Goal: Task Accomplishment & Management: Complete application form

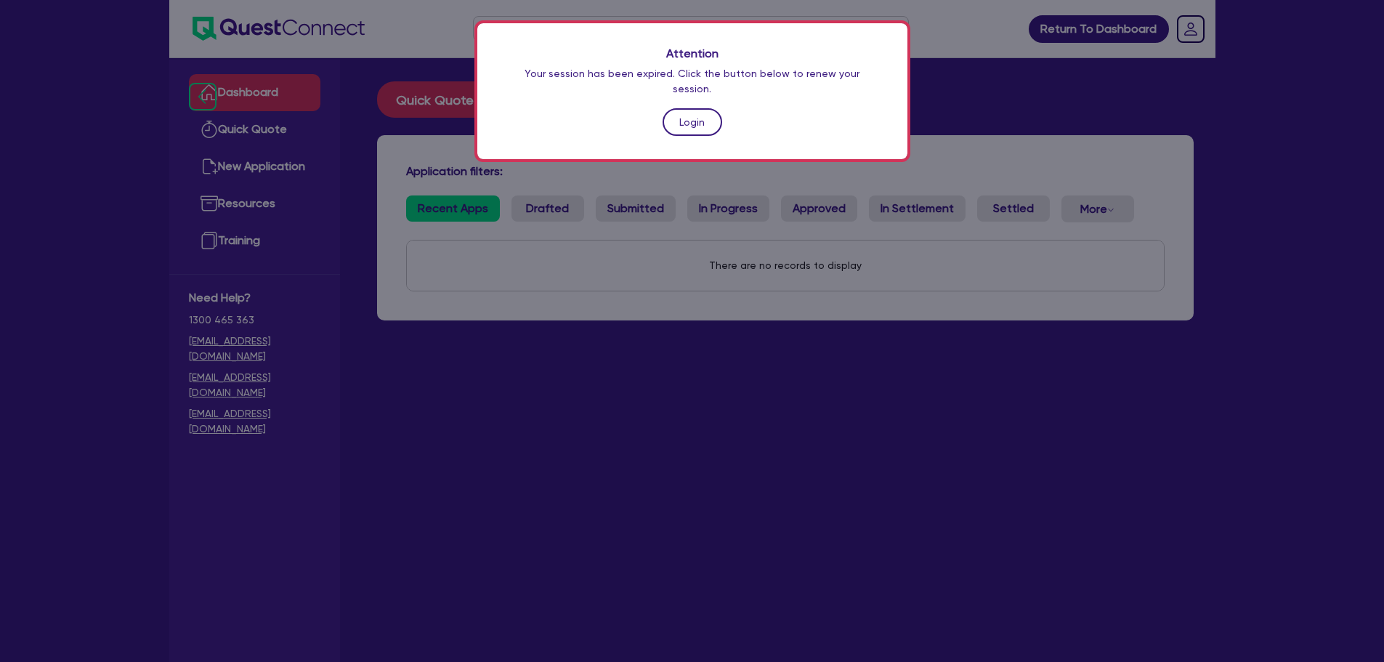
click at [690, 108] on link "Login" at bounding box center [693, 122] width 60 height 28
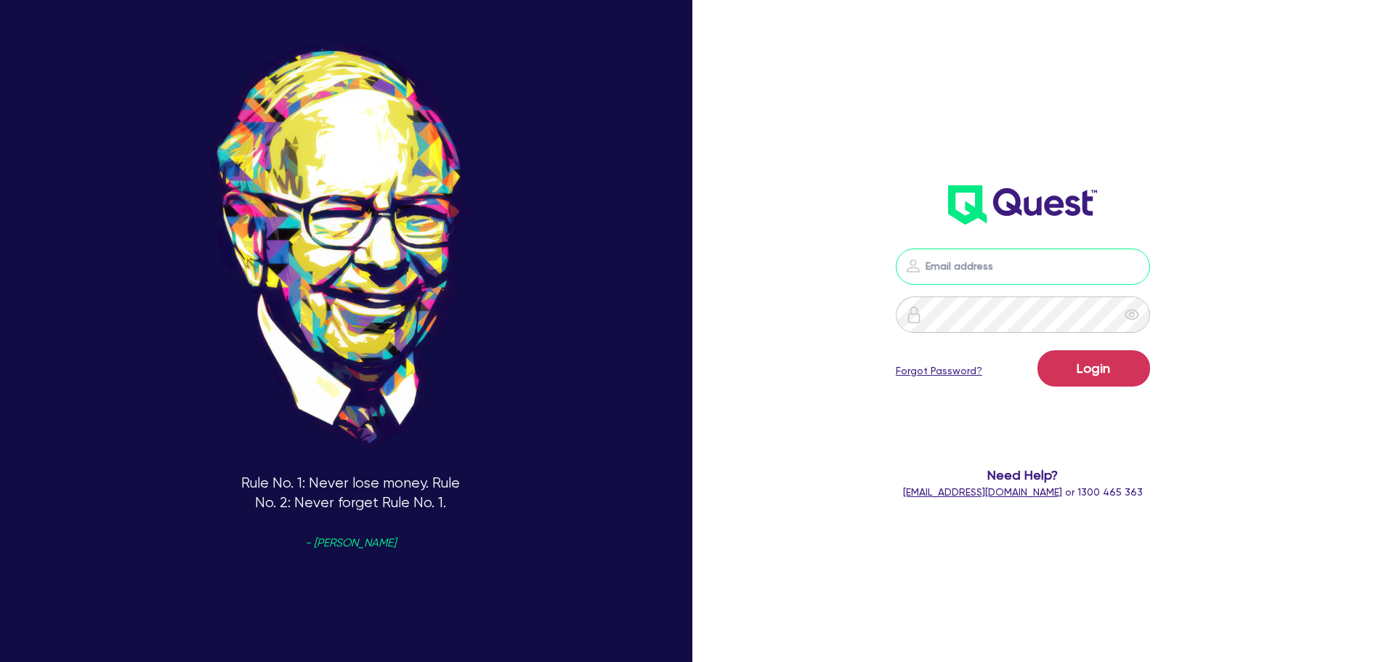
click at [1048, 275] on input "email" at bounding box center [1023, 267] width 254 height 36
type input "rob.matheson@quest.finance"
click at [1109, 379] on button "Login" at bounding box center [1094, 368] width 113 height 36
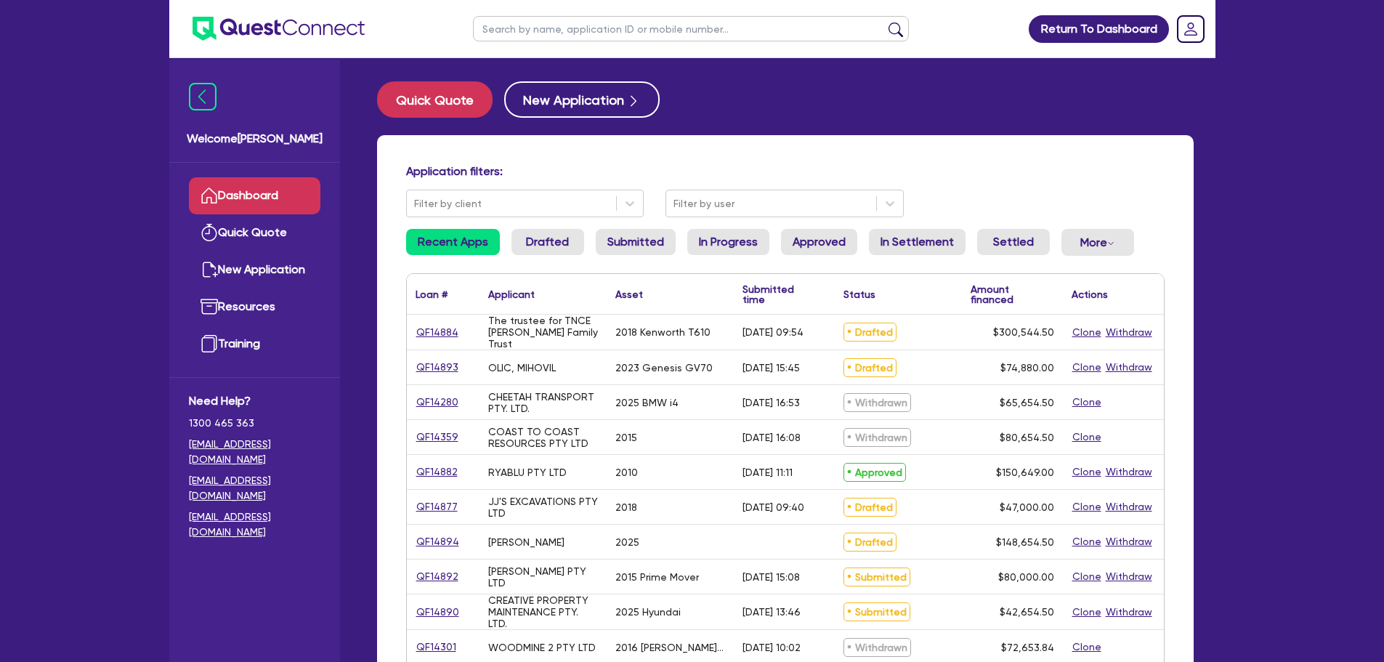
drag, startPoint x: 580, startPoint y: 32, endPoint x: 626, endPoint y: 20, distance: 47.9
click at [583, 29] on input "text" at bounding box center [691, 28] width 436 height 25
type input "tmc"
click at [884, 22] on button "submit" at bounding box center [895, 32] width 23 height 20
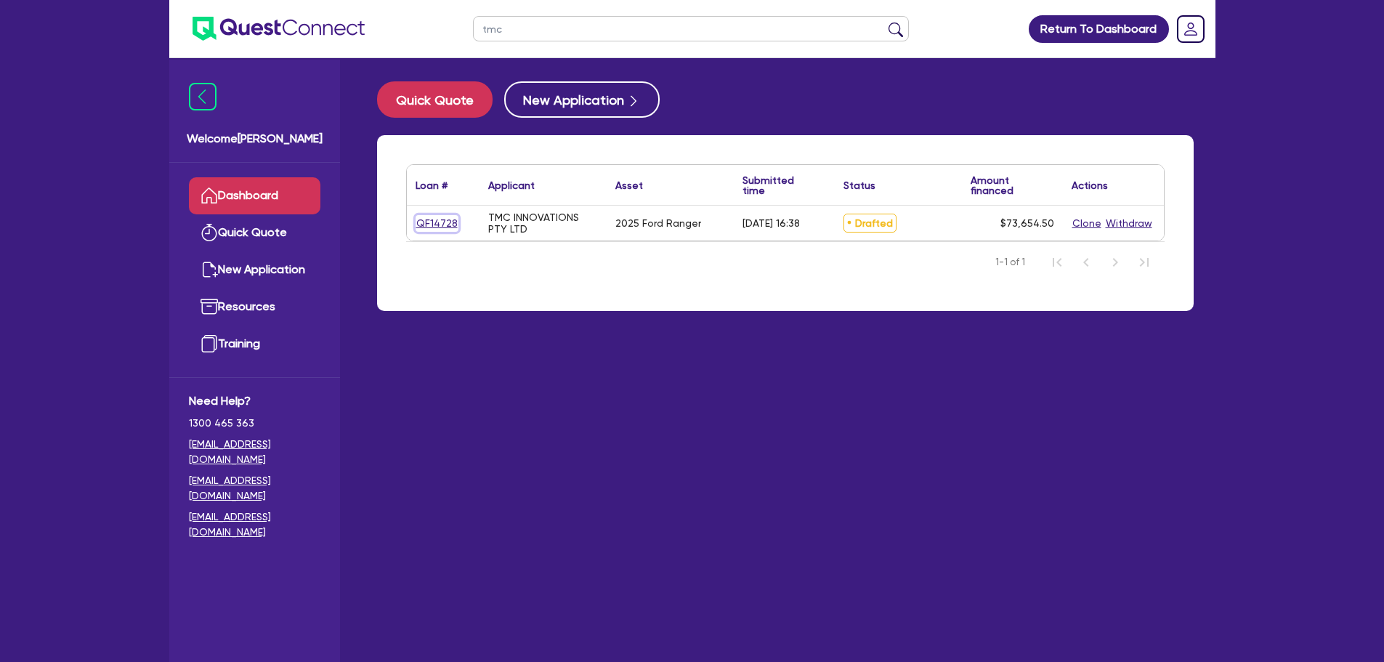
click at [445, 225] on link "QF14728" at bounding box center [437, 223] width 43 height 17
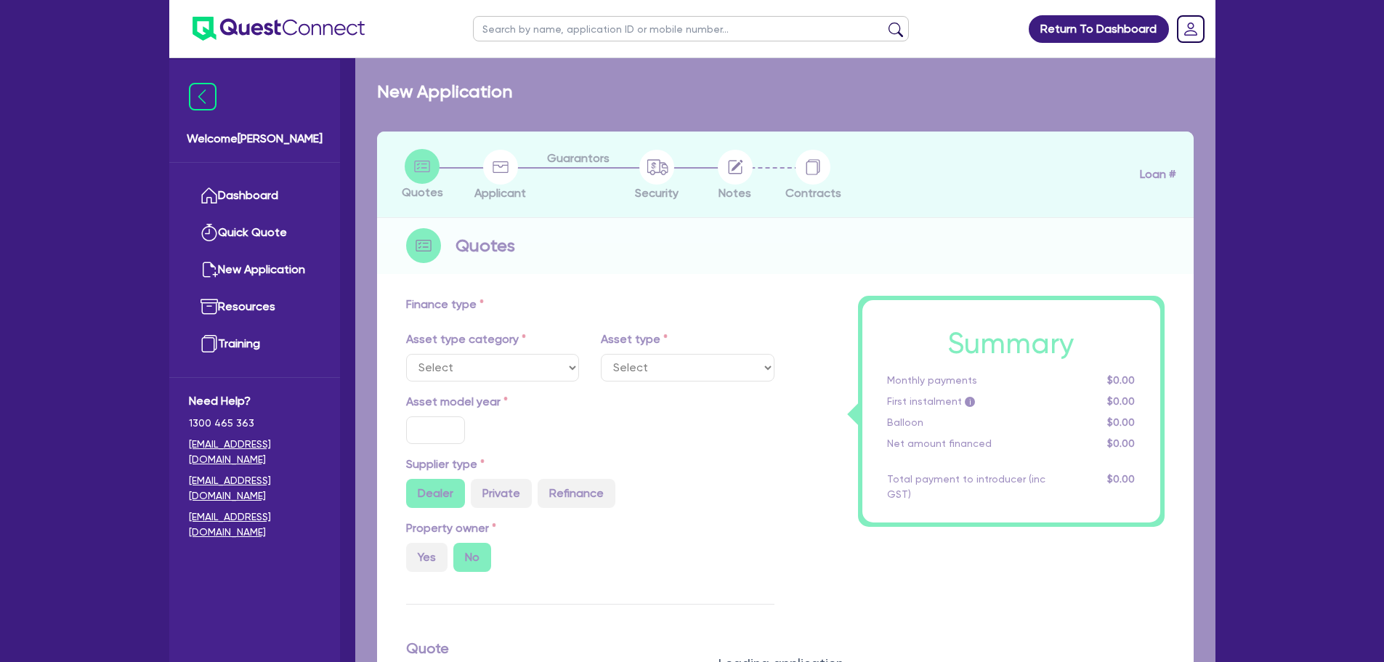
select select "CARS_AND_LIGHT_TRUCKS"
type input "2025"
type input "83,000"
type input "10,000"
type input "4"
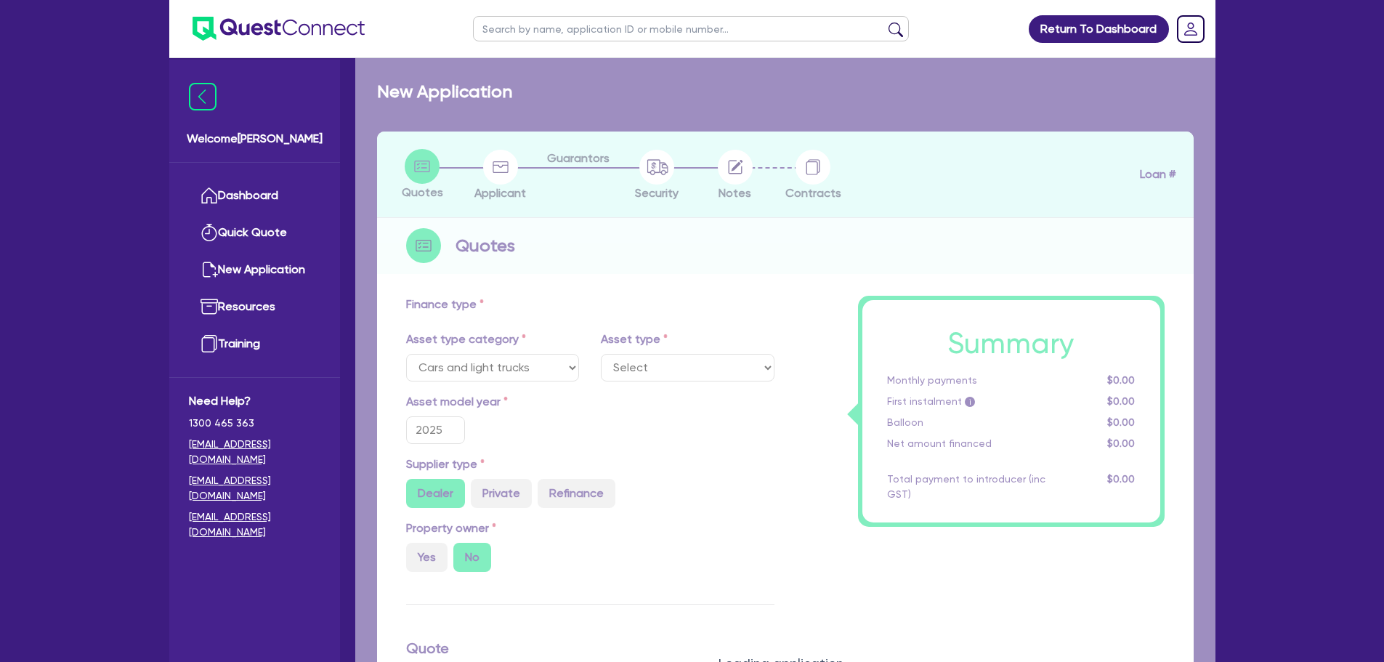
type input "2,946.18"
type input "10"
select select "PASSENGER_VEHICLES"
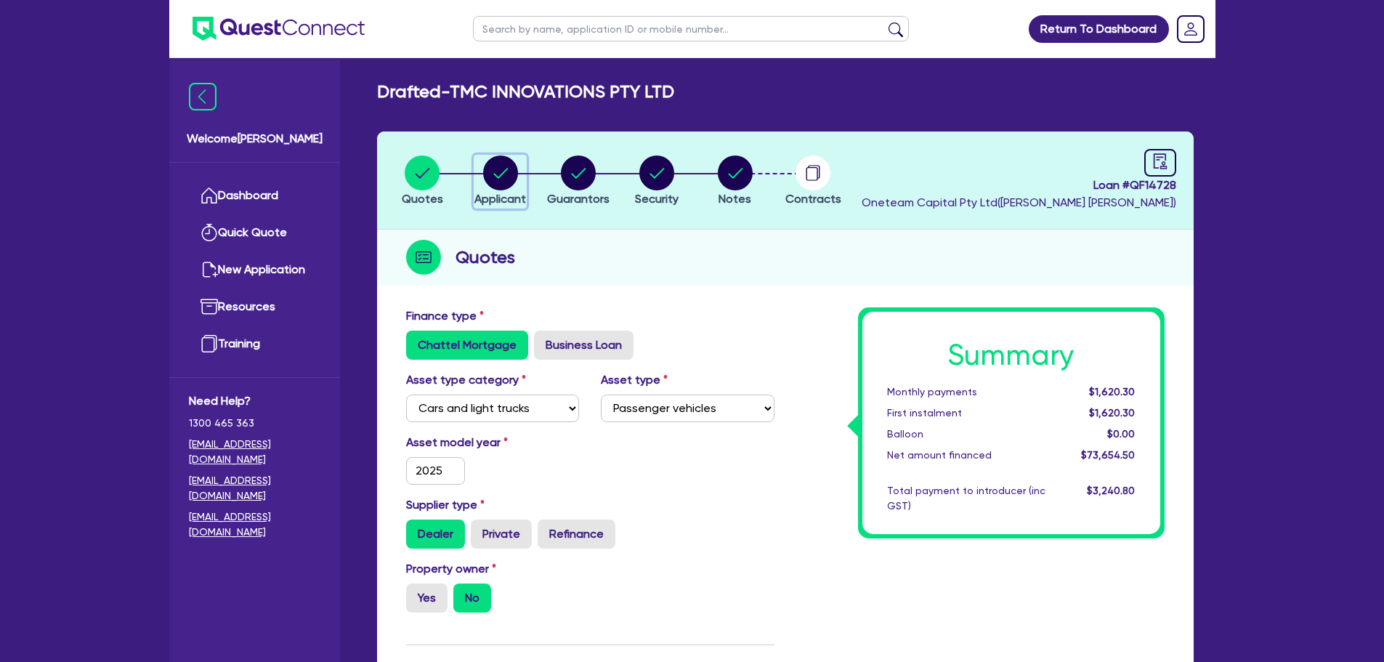
click at [497, 177] on icon "button" at bounding box center [500, 173] width 15 height 10
select select "COMPANY"
select select "PROFESSIONAL"
select select "ADVERTISING_MARKETING_SPECIALISTS"
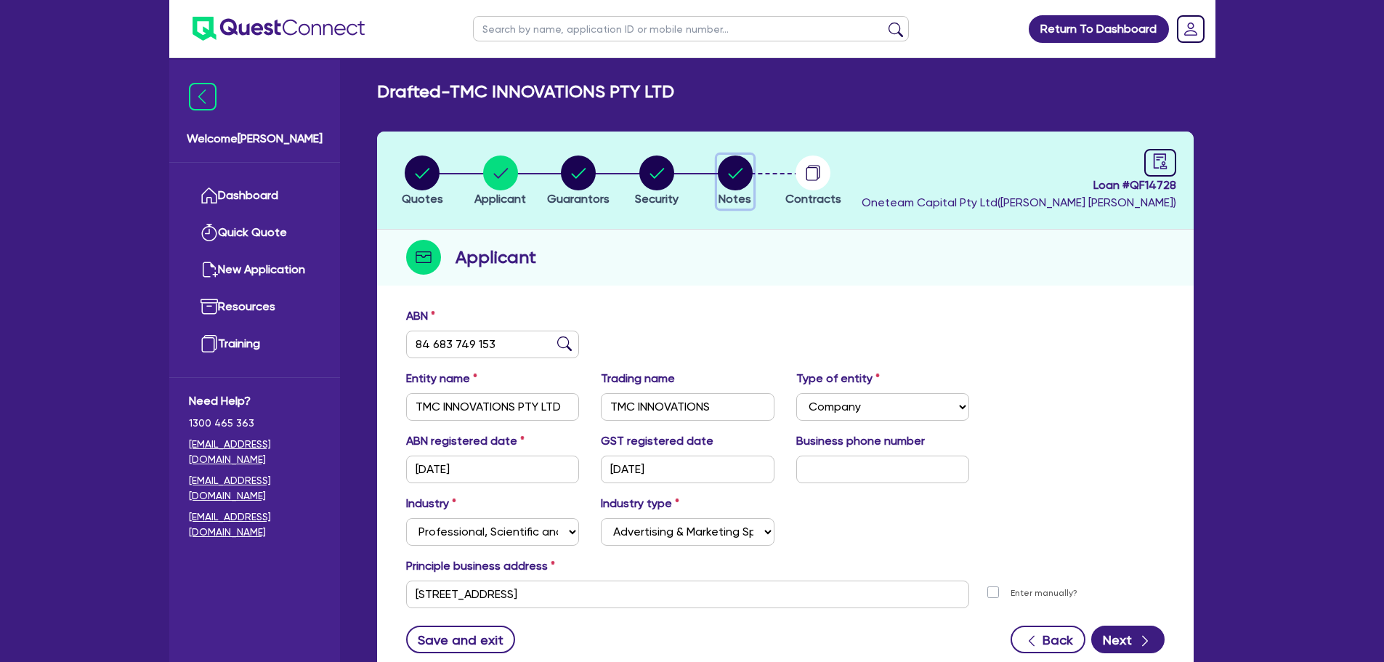
click at [741, 178] on circle "button" at bounding box center [735, 173] width 35 height 35
select select "Other"
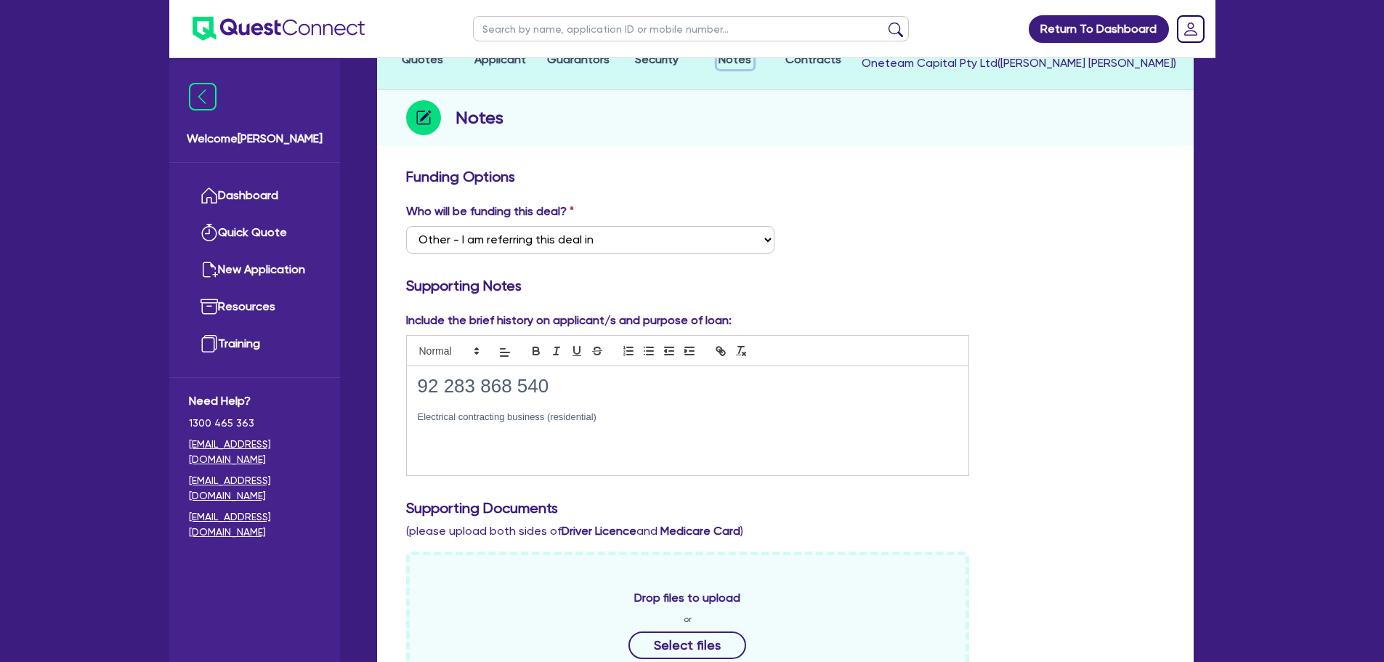
scroll to position [218, 0]
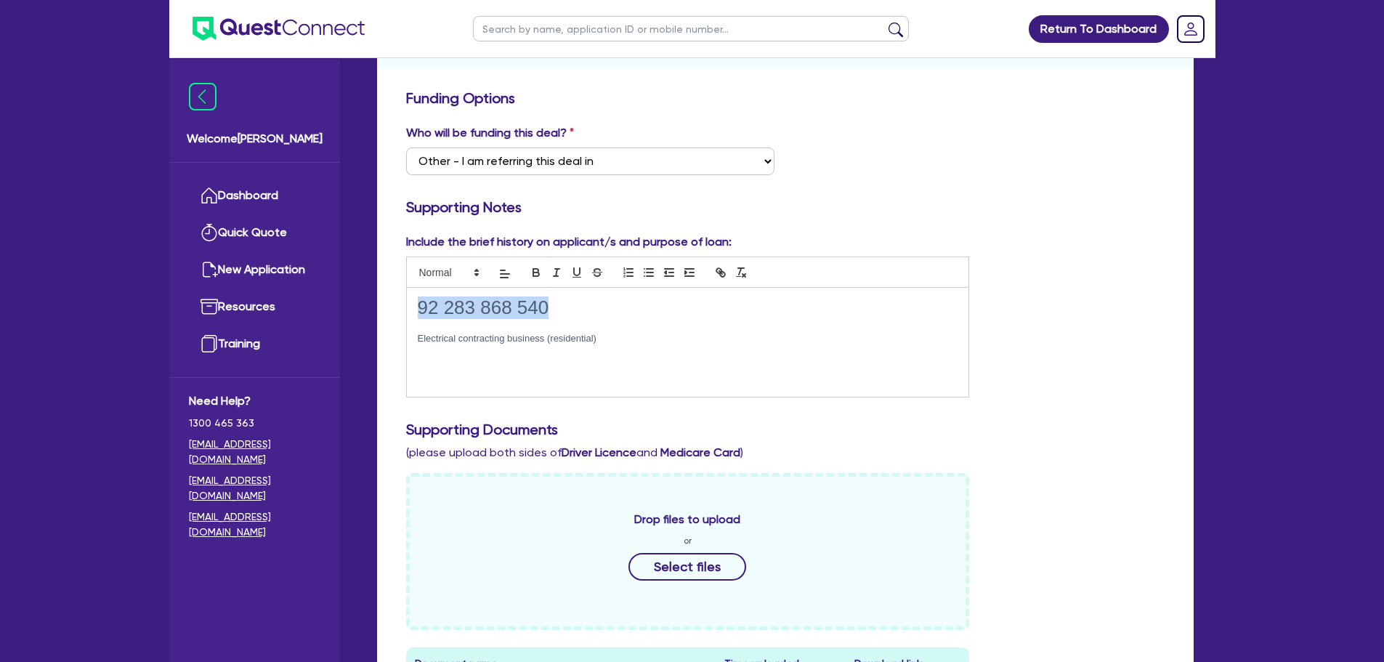
drag, startPoint x: 555, startPoint y: 309, endPoint x: 409, endPoint y: 312, distance: 146.1
click at [407, 307] on div "92 283 868 540 Electrical contracting business (residential)" at bounding box center [688, 342] width 562 height 109
click at [1129, 263] on div "Include the brief history on applicant/s and purpose of loan: 92 283 868 540 El…" at bounding box center [785, 321] width 780 height 176
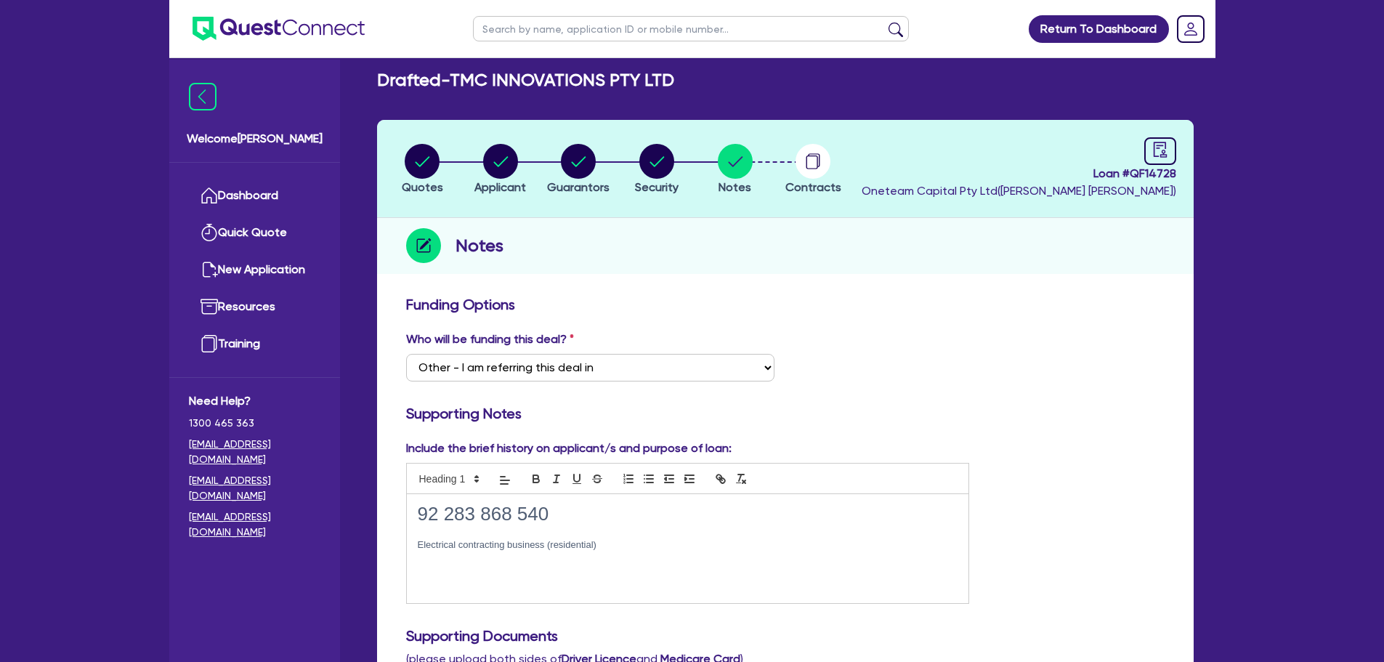
scroll to position [0, 0]
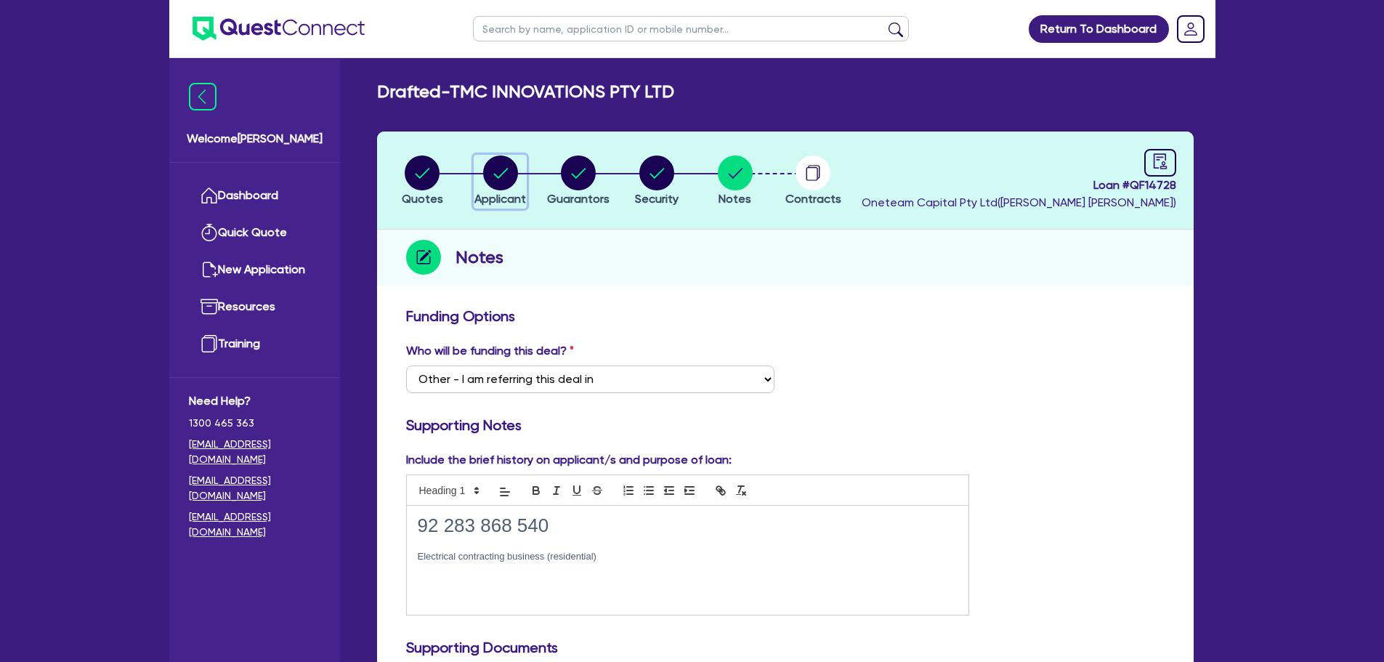
click at [498, 174] on circle "button" at bounding box center [500, 173] width 35 height 35
select select "COMPANY"
select select "PROFESSIONAL"
select select "ADVERTISING_MARKETING_SPECIALISTS"
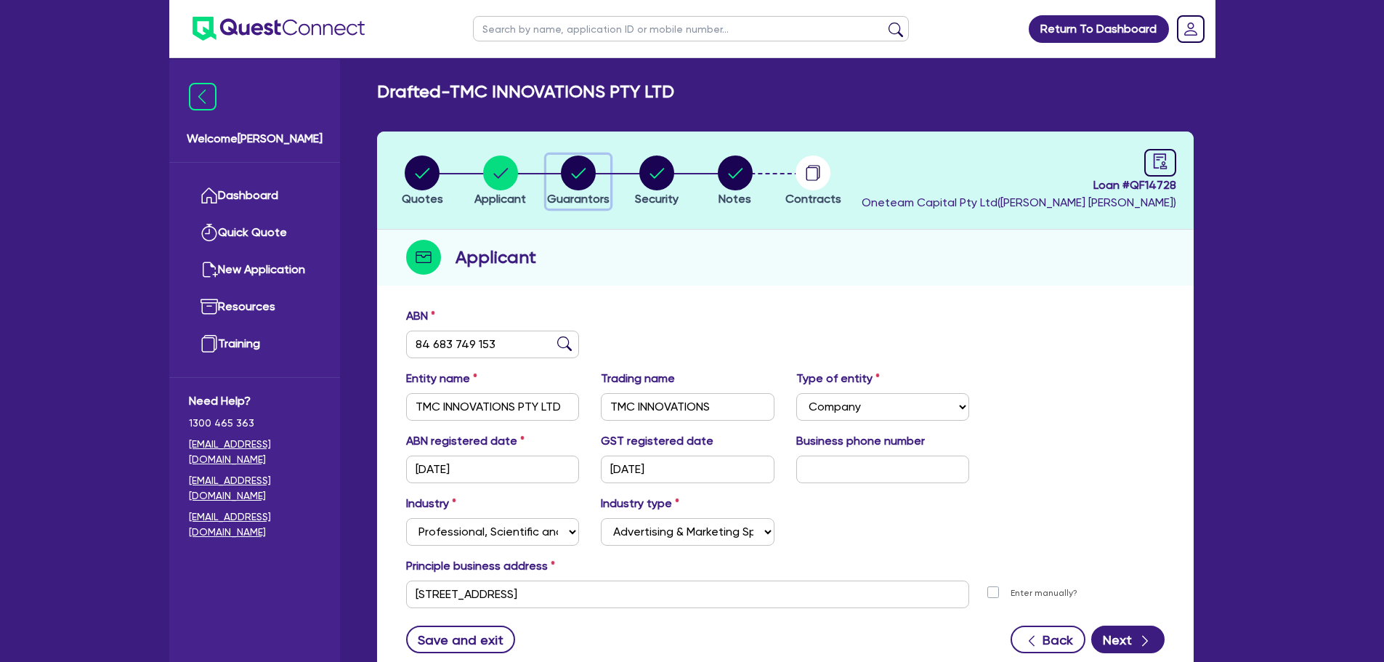
click at [571, 174] on circle "button" at bounding box center [578, 173] width 35 height 35
select select "MRS"
select select "MARRIED"
select select "CASH"
select select "VEHICLE"
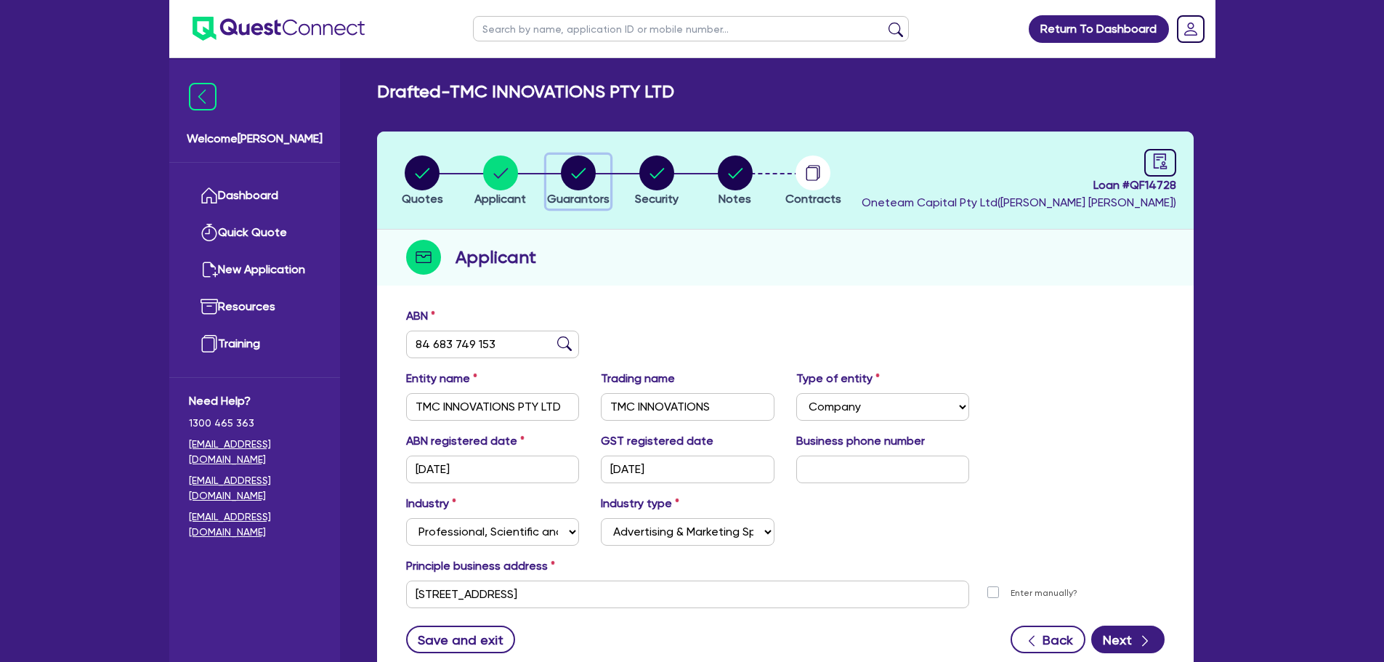
select select "VEHICLE"
select select "HOUSEHOLD_PERSONAL"
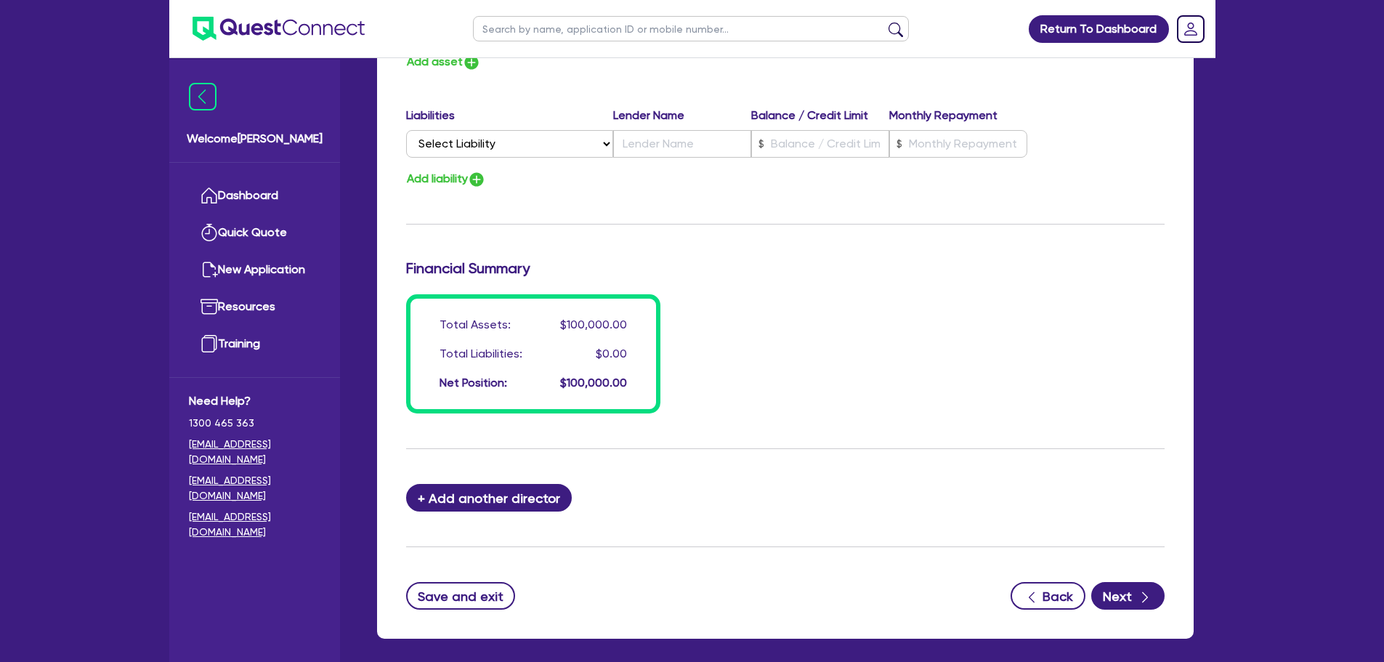
scroll to position [1134, 0]
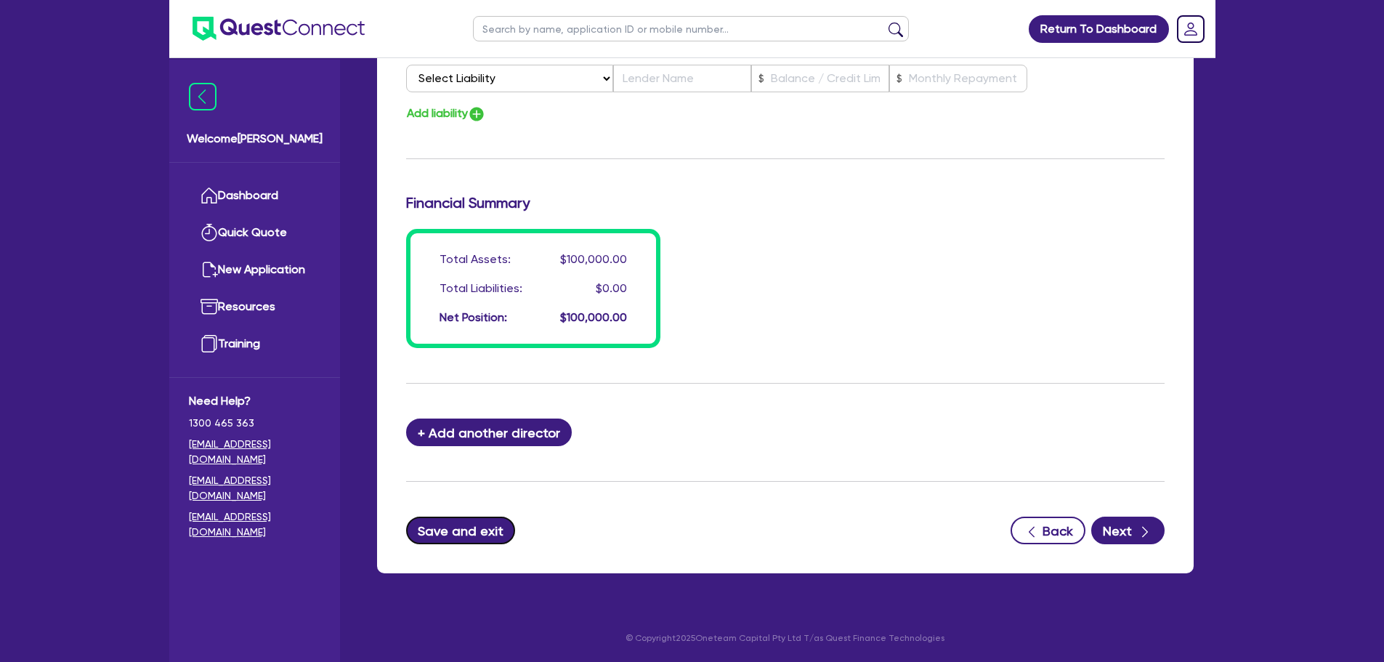
click at [499, 530] on button "Save and exit" at bounding box center [461, 531] width 110 height 28
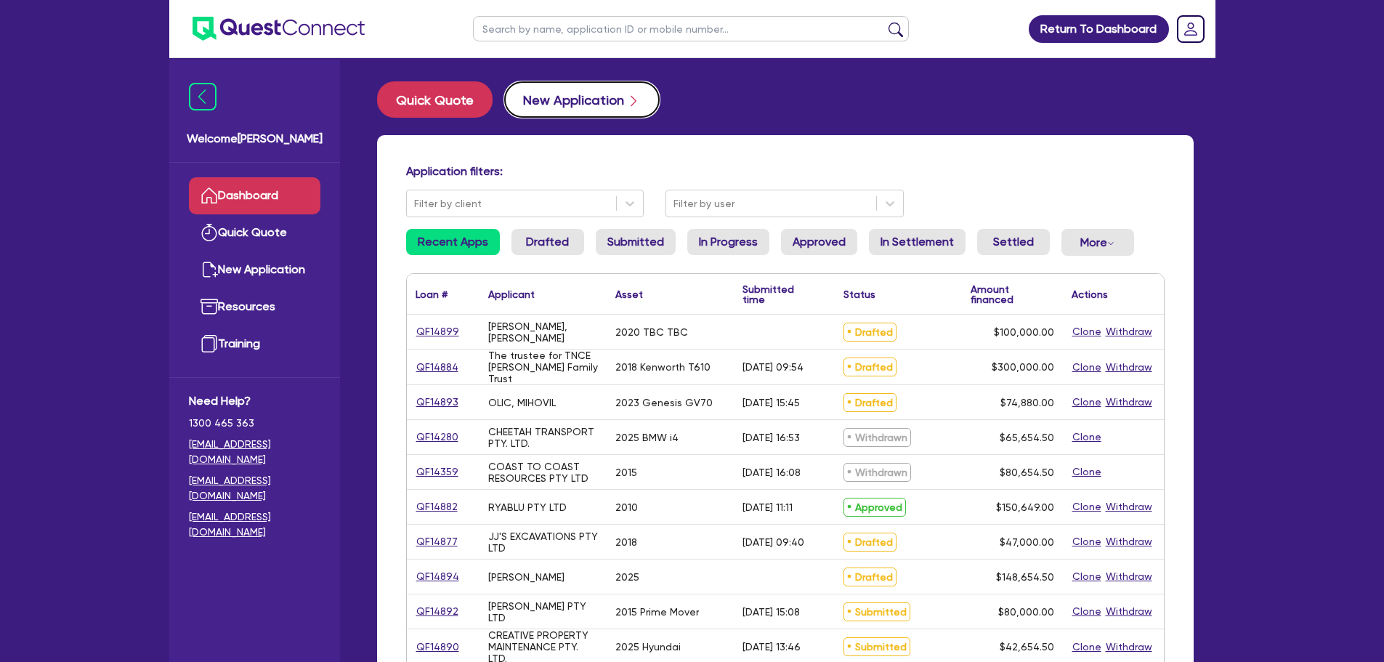
click at [546, 105] on button "New Application" at bounding box center [582, 99] width 156 height 36
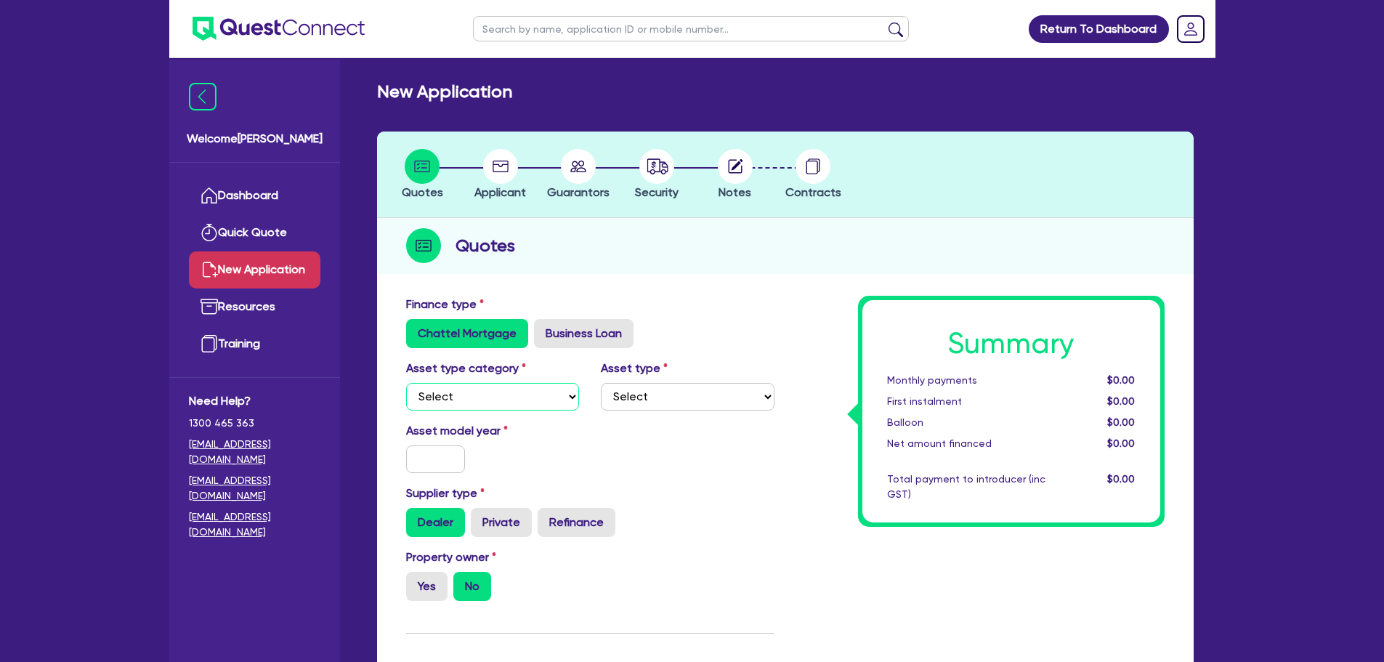
click at [477, 399] on select "Select Cars and light trucks Primary assets Secondary assets Tertiary assets" at bounding box center [493, 397] width 174 height 28
click at [468, 512] on div "Dealer Private Refinance" at bounding box center [590, 522] width 368 height 29
click at [580, 331] on label "Business Loan" at bounding box center [584, 333] width 100 height 29
click at [544, 328] on input "Business Loan" at bounding box center [538, 323] width 9 height 9
radio input "true"
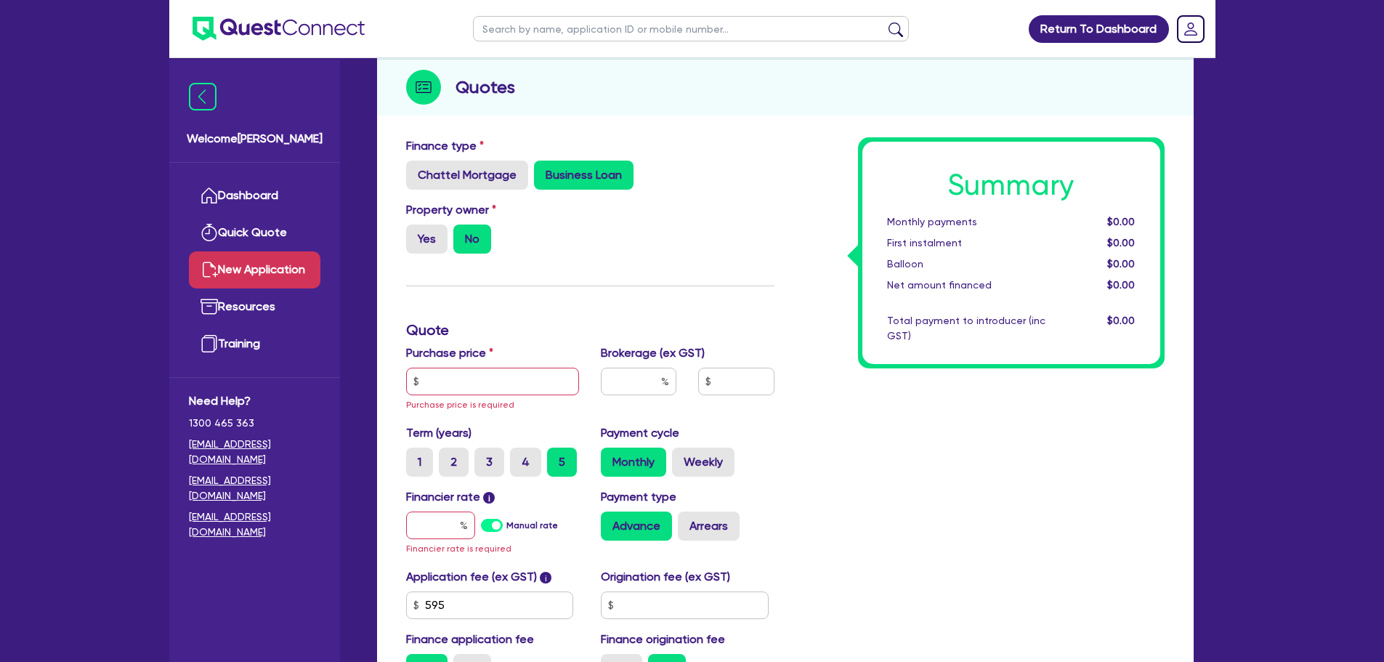
scroll to position [218, 0]
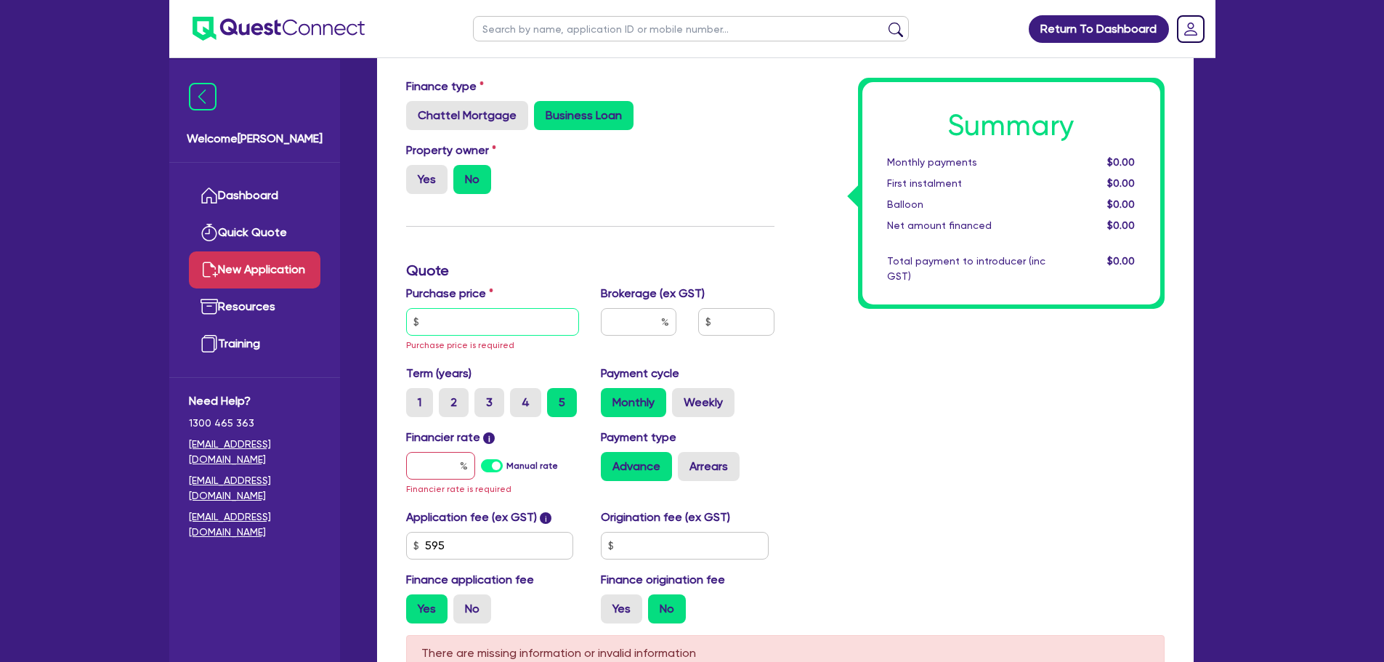
click at [491, 325] on input "text" at bounding box center [493, 322] width 174 height 28
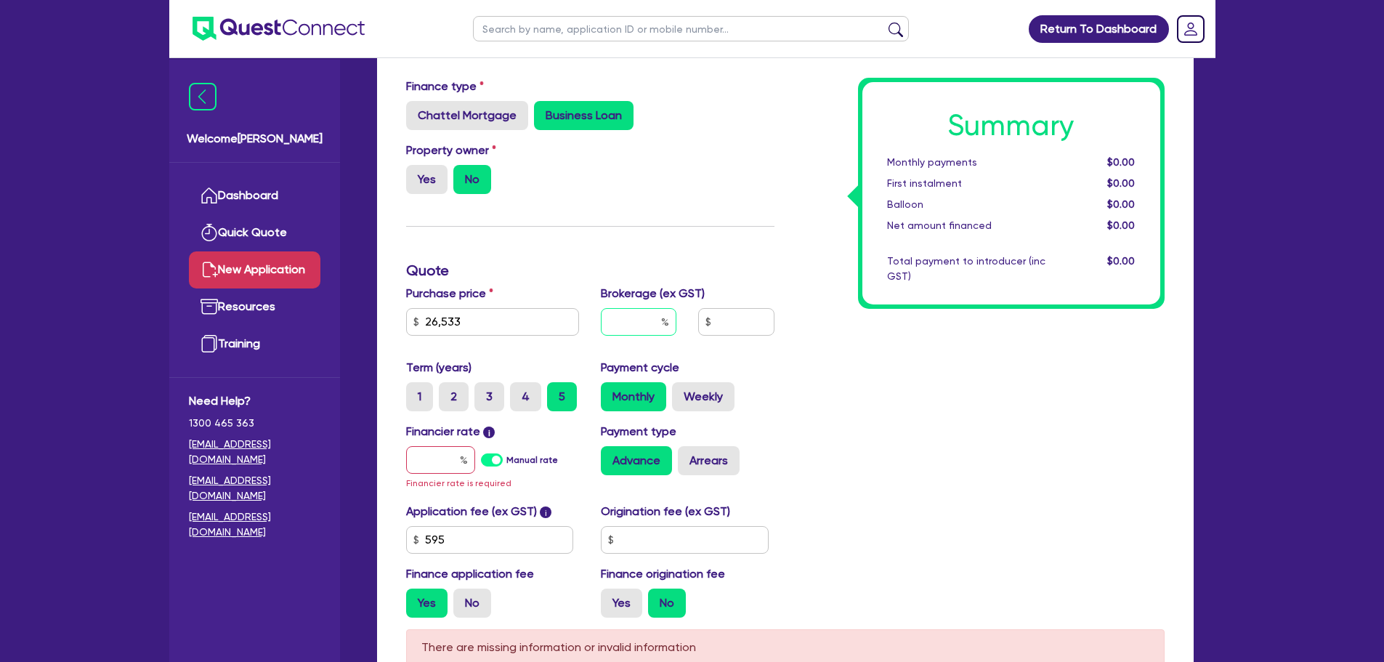
click at [639, 311] on input "text" at bounding box center [639, 322] width 76 height 28
drag, startPoint x: 461, startPoint y: 319, endPoint x: 420, endPoint y: 312, distance: 42.1
click at [420, 313] on input "26,533" at bounding box center [493, 322] width 174 height 28
type input "25,000"
click at [453, 459] on input "text" at bounding box center [440, 460] width 69 height 28
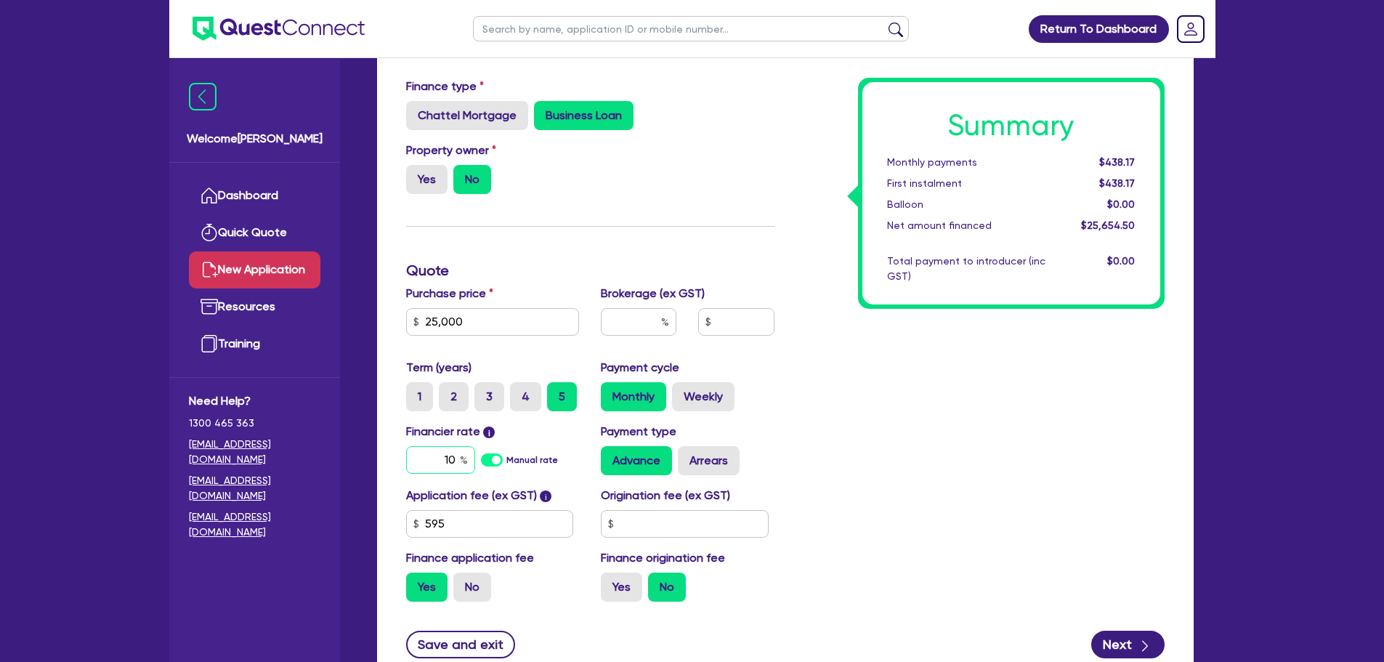
type input "10"
click at [994, 377] on div "Summary Monthly payments $438.17 First instalment $438.17 Balloon $0.00 Net amo…" at bounding box center [981, 346] width 390 height 536
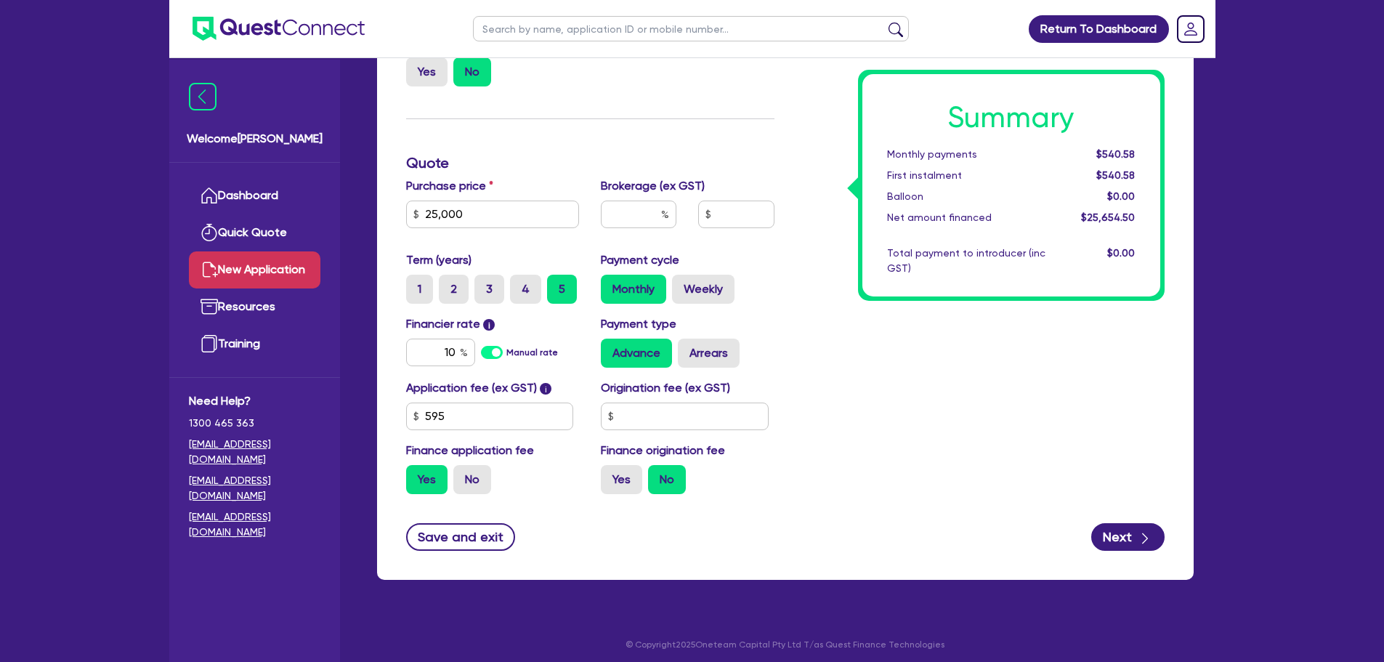
scroll to position [332, 0]
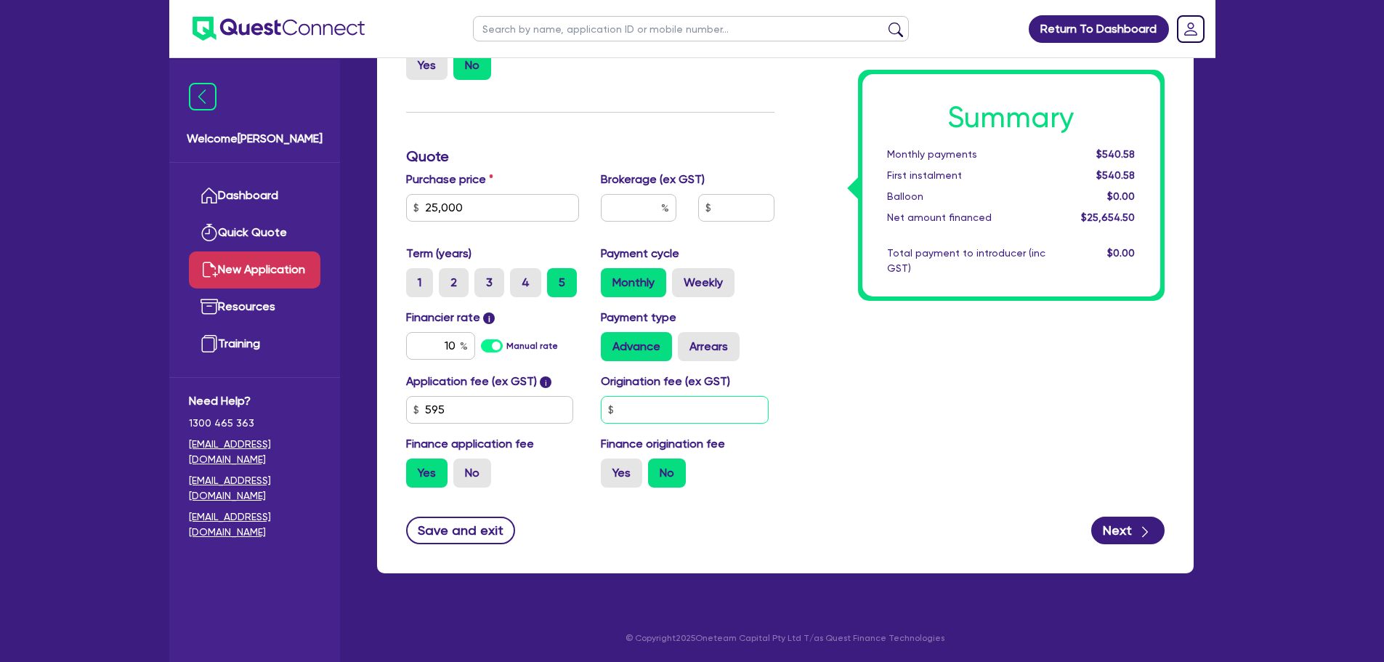
click at [674, 411] on input "text" at bounding box center [685, 410] width 168 height 28
type input "500"
click at [1118, 518] on button "Next" at bounding box center [1128, 531] width 73 height 28
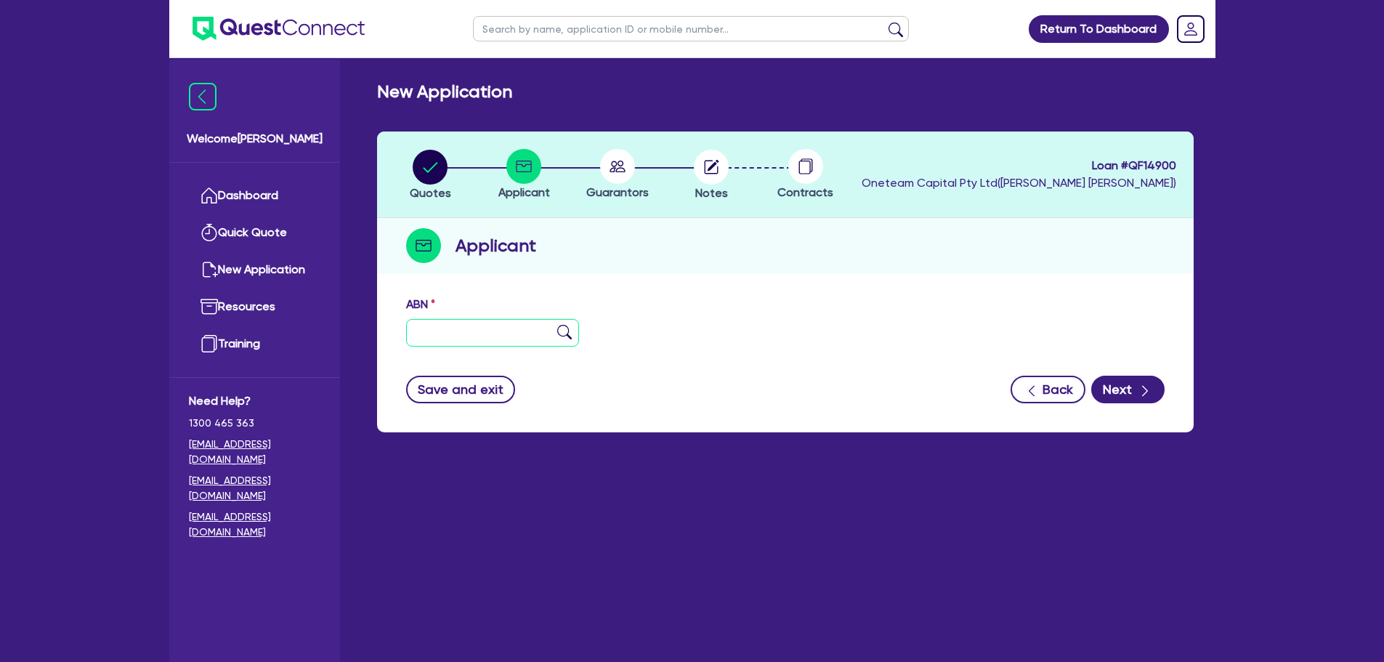
click at [467, 336] on input "text" at bounding box center [493, 333] width 174 height 28
type input "11 111 111 111"
click at [565, 336] on img at bounding box center [564, 332] width 15 height 15
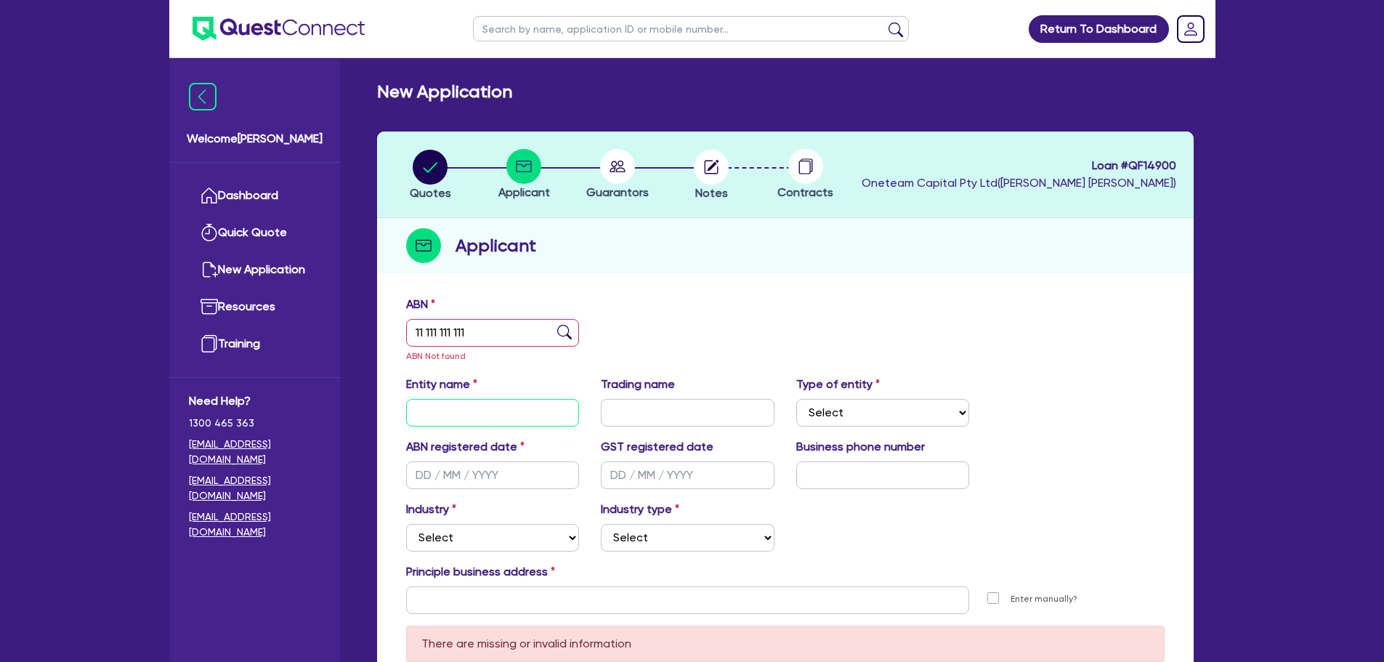
click at [456, 411] on input "text" at bounding box center [493, 413] width 174 height 28
type input "[PERSON_NAME] [PERSON_NAME]"
click at [901, 414] on select "Select Sole Trader Company Partnership Trust" at bounding box center [883, 413] width 174 height 28
select select "SOLE_TRADER"
click at [796, 399] on select "Select Sole Trader Company Partnership Trust" at bounding box center [883, 413] width 174 height 28
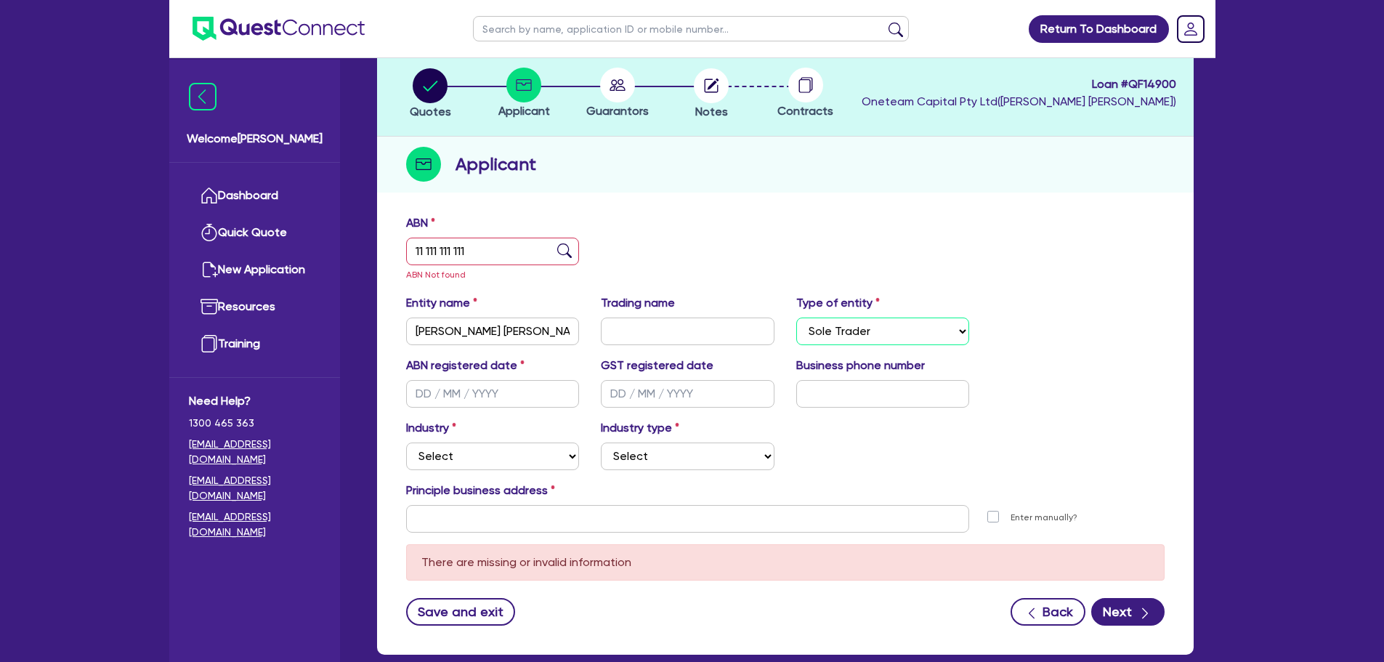
scroll to position [163, 0]
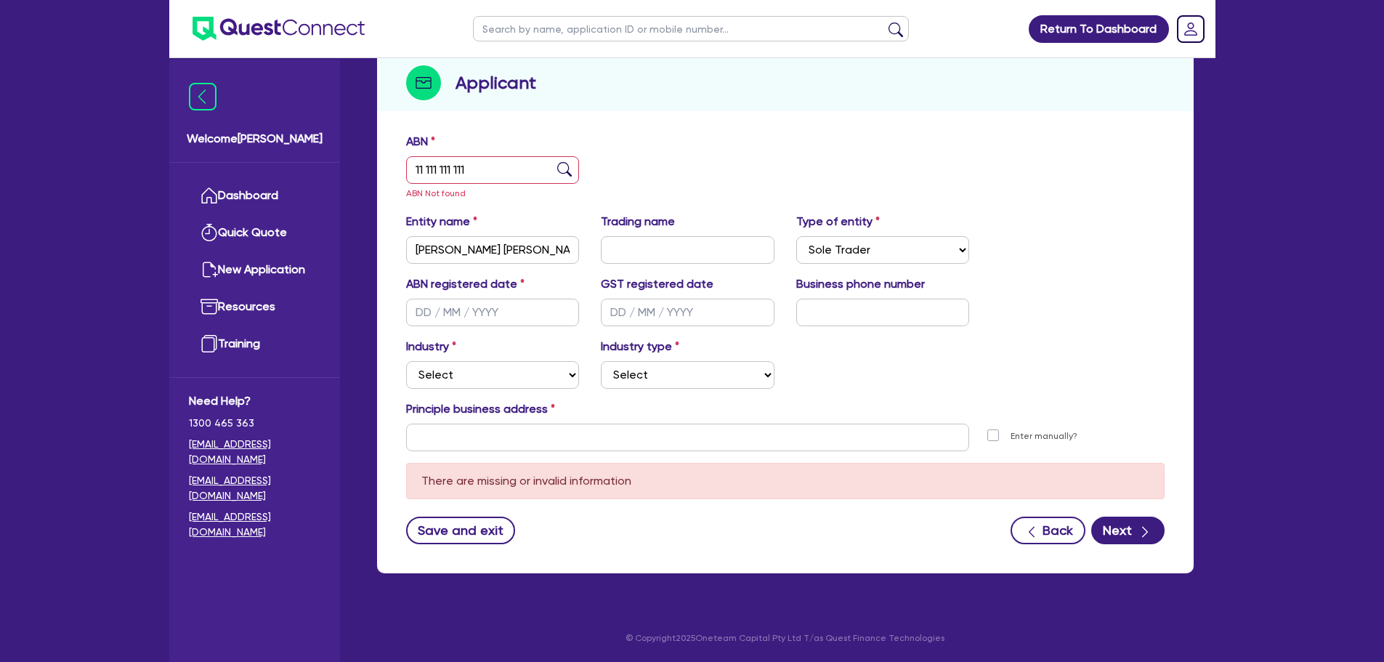
drag, startPoint x: 516, startPoint y: 352, endPoint x: 513, endPoint y: 378, distance: 25.6
click at [514, 352] on div "Industry Select Accomodation & Food Services Administrative & Support Services …" at bounding box center [492, 363] width 195 height 51
click at [513, 378] on select "Select Accomodation & Food Services Administrative & Support Services Agricultu…" at bounding box center [493, 375] width 174 height 28
select select "TRANSPORT_WAREHOUSING"
click at [406, 361] on select "Select Accomodation & Food Services Administrative & Support Services Agricultu…" at bounding box center [493, 375] width 174 height 28
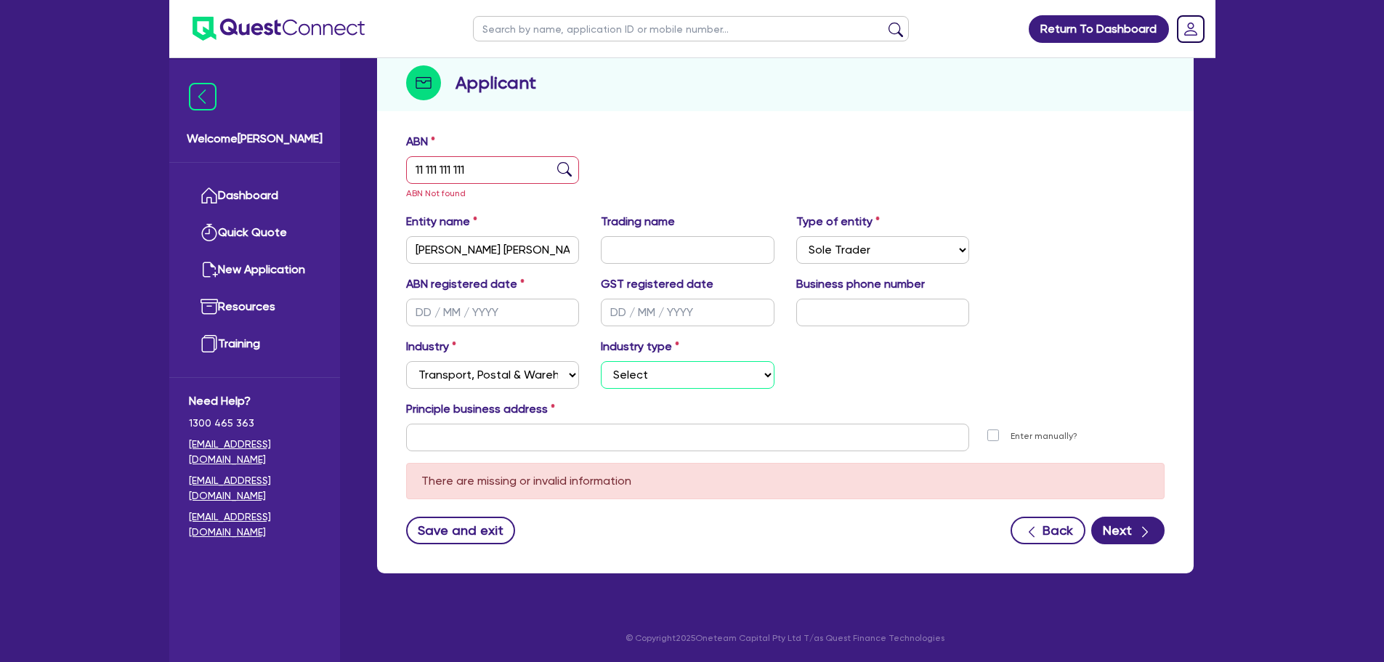
click at [667, 371] on select "Select Taxi & Luxury Car Services Passengers & Freight Transport Services Posta…" at bounding box center [688, 375] width 174 height 28
select select "PASSENGERS_FREIGHT_TRANSPORT"
click at [601, 361] on select "Select Taxi & Luxury Car Services Passengers & Freight Transport Services Posta…" at bounding box center [688, 375] width 174 height 28
click at [536, 445] on input "text" at bounding box center [688, 438] width 564 height 28
click at [685, 436] on input "text" at bounding box center [688, 438] width 564 height 28
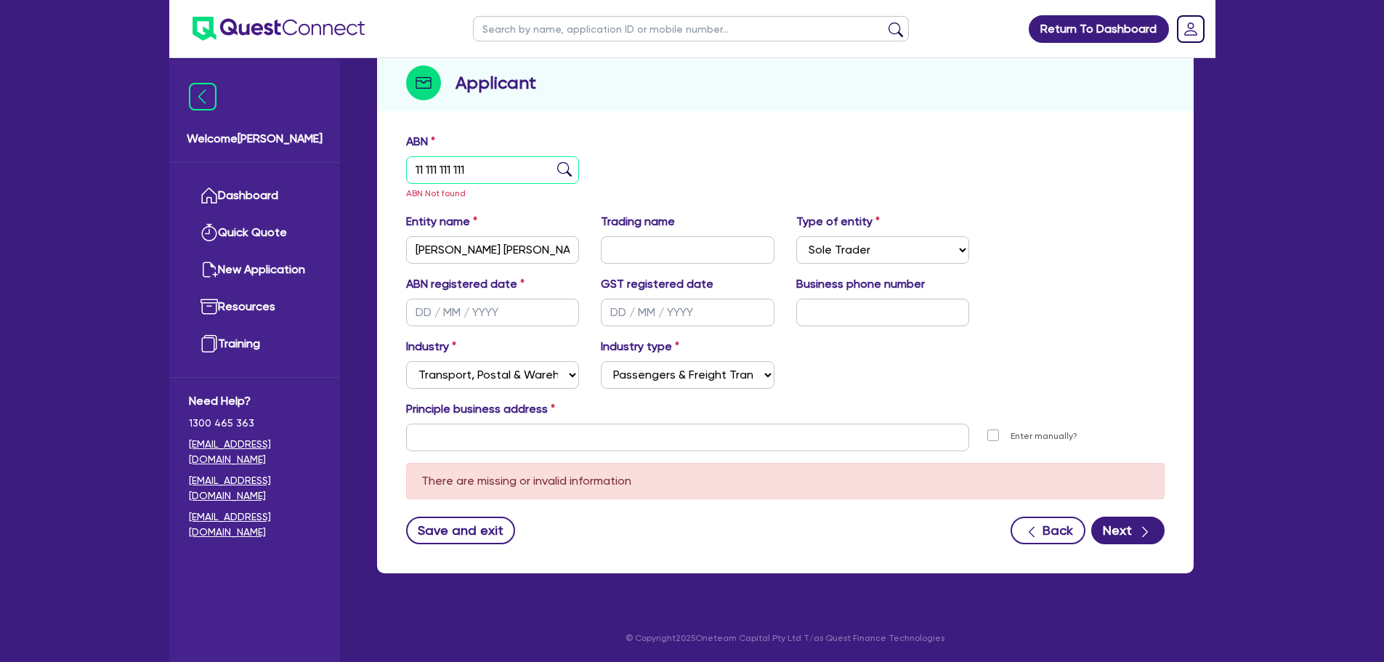
drag, startPoint x: 493, startPoint y: 167, endPoint x: 394, endPoint y: 179, distance: 99.6
click at [394, 179] on div "ABN 11 111 111 111 ABN Not found Entity name [PERSON_NAME] [PERSON_NAME] Tradin…" at bounding box center [785, 350] width 817 height 448
paste input "46 798 320 658"
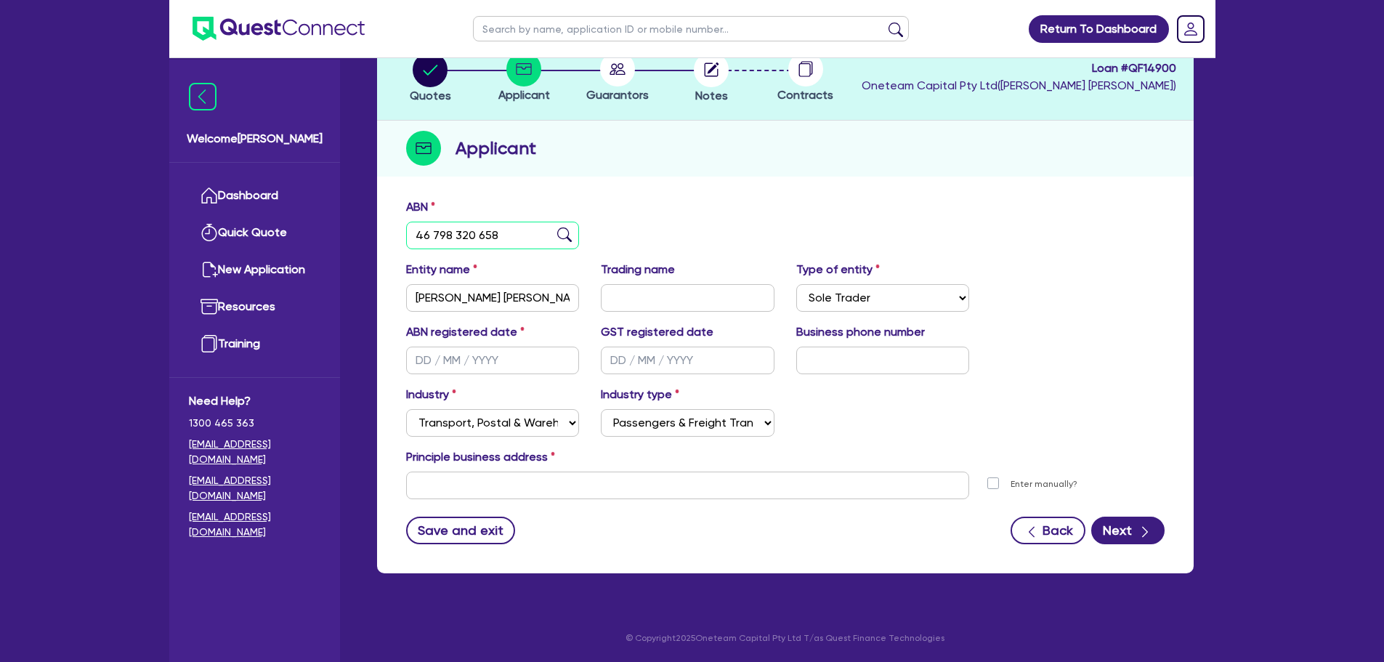
type input "46 798 320 658"
click at [568, 231] on img at bounding box center [564, 234] width 15 height 15
type input "The trustee for CEG TRUST"
select select "TRUST"
type input "[DATE]"
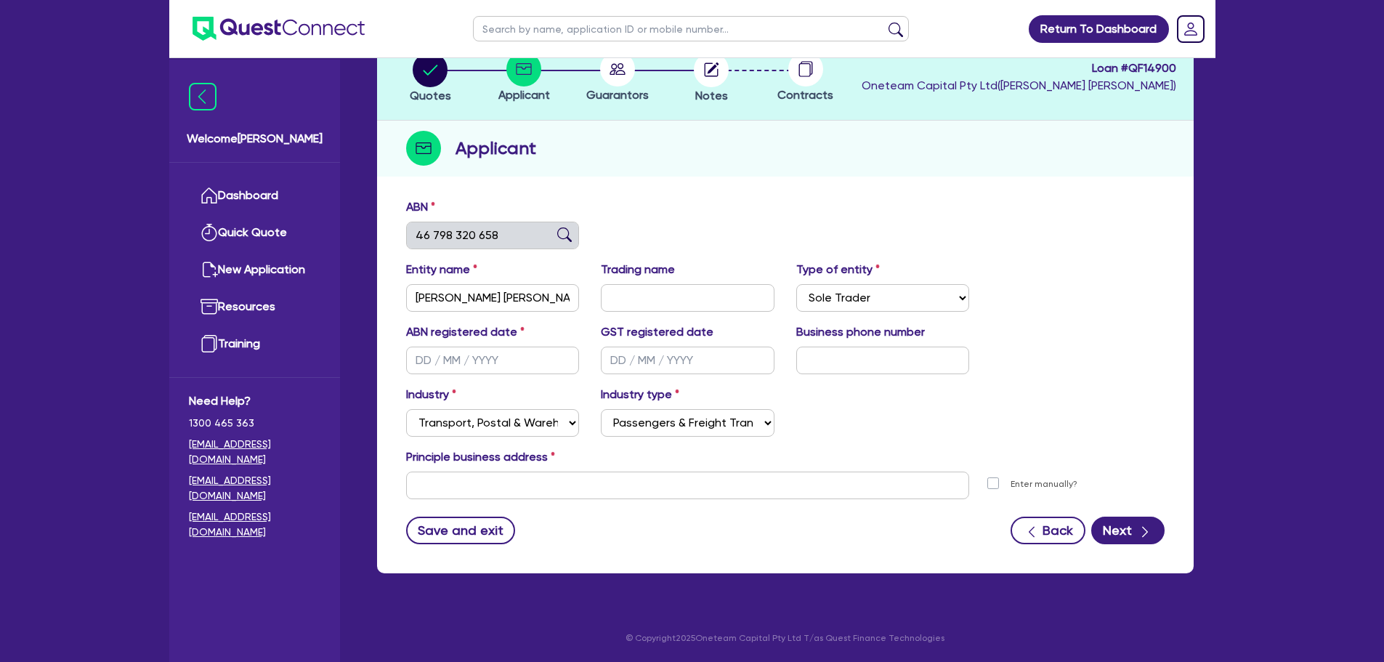
type input "[DATE]"
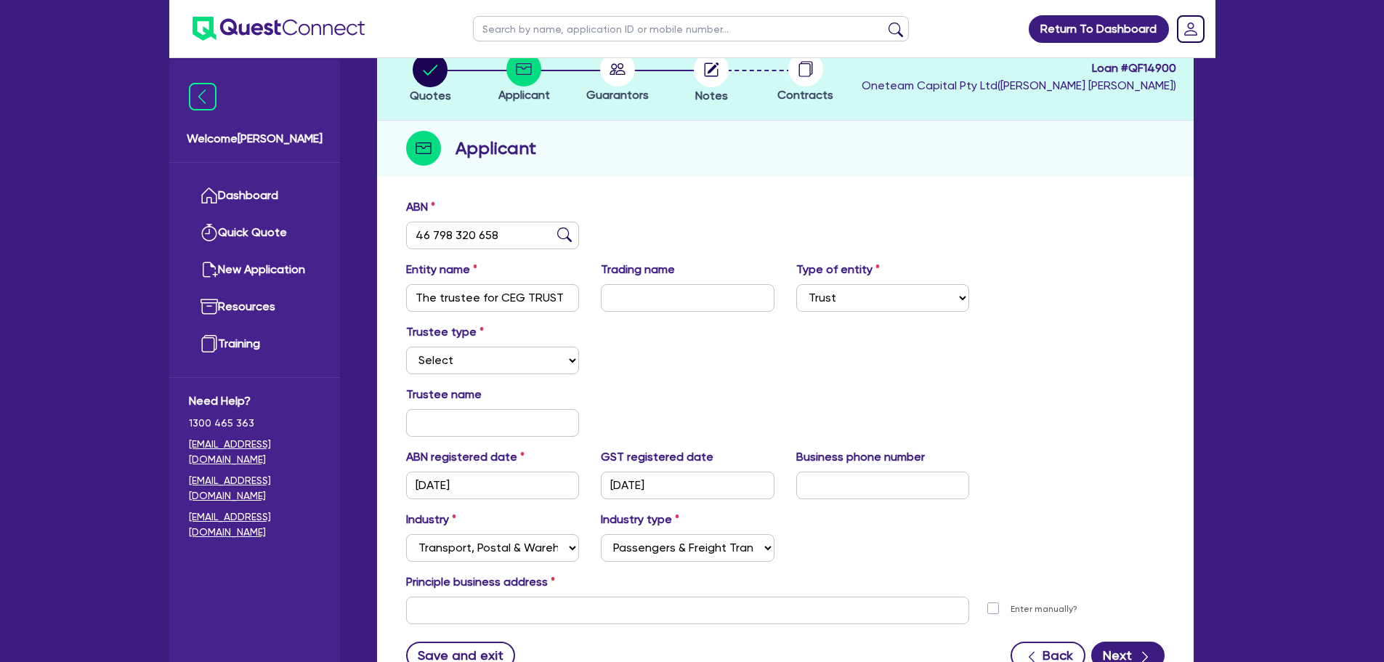
click at [568, 231] on img at bounding box center [564, 234] width 15 height 15
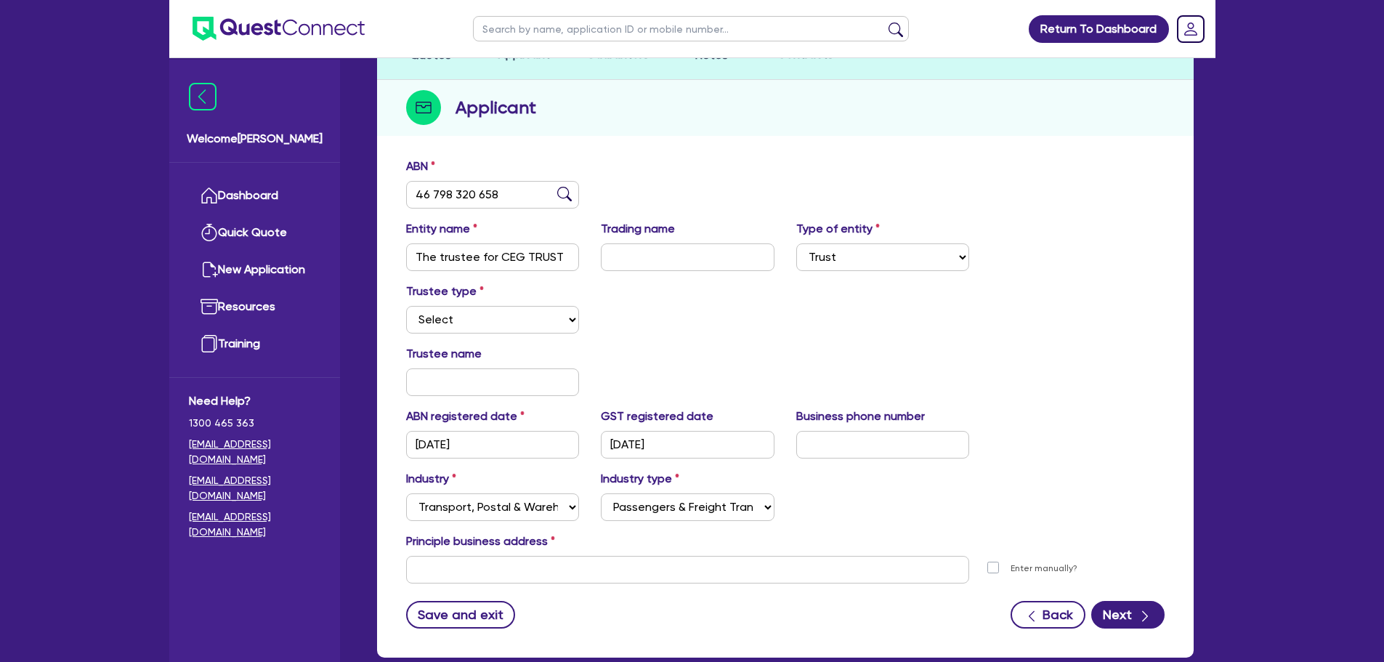
scroll to position [170, 0]
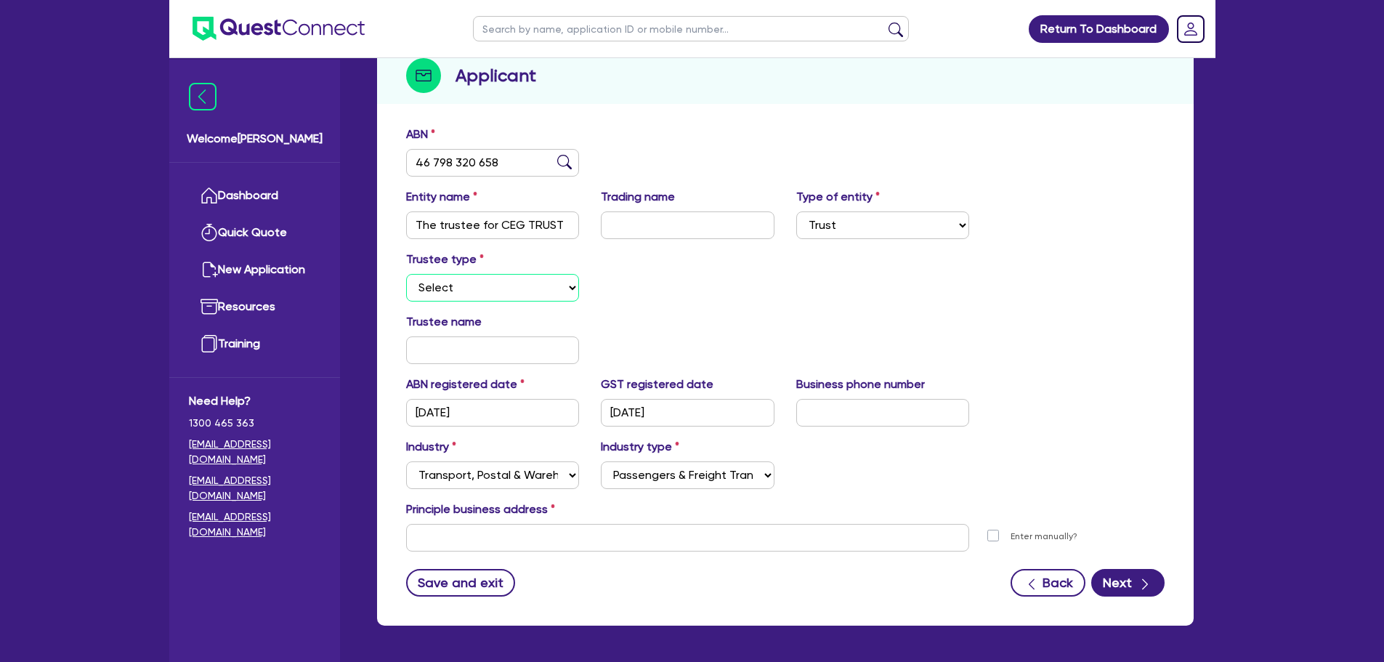
drag, startPoint x: 518, startPoint y: 283, endPoint x: 532, endPoint y: 297, distance: 19.5
click at [518, 283] on select "Select Individual Company" at bounding box center [493, 288] width 174 height 28
click at [406, 274] on select "Select Individual Company" at bounding box center [493, 288] width 174 height 28
click at [452, 341] on input "text" at bounding box center [493, 350] width 174 height 28
click at [468, 281] on select "Select Individual Company" at bounding box center [493, 288] width 174 height 28
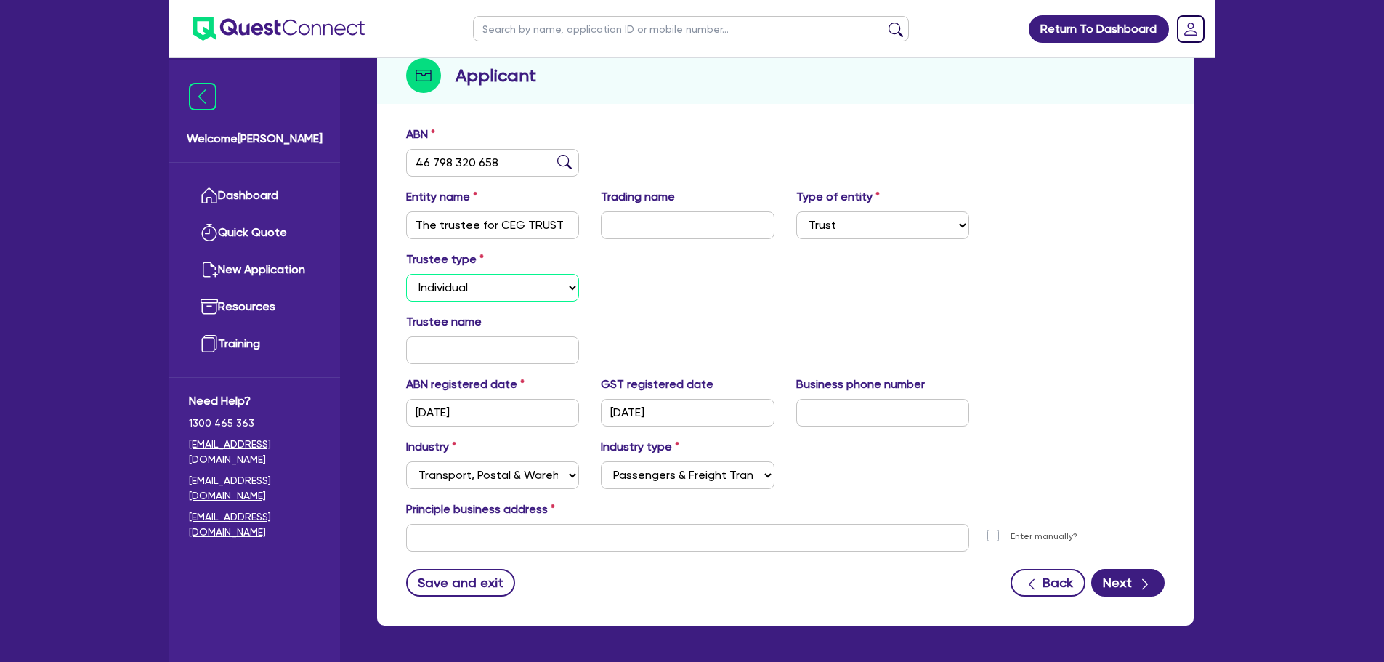
select select "COMPANY"
click at [406, 274] on select "Select Individual Company" at bounding box center [493, 288] width 174 height 28
click at [453, 339] on input "text" at bounding box center [493, 350] width 174 height 28
click at [487, 343] on input "text" at bounding box center [493, 350] width 174 height 28
type input "6"
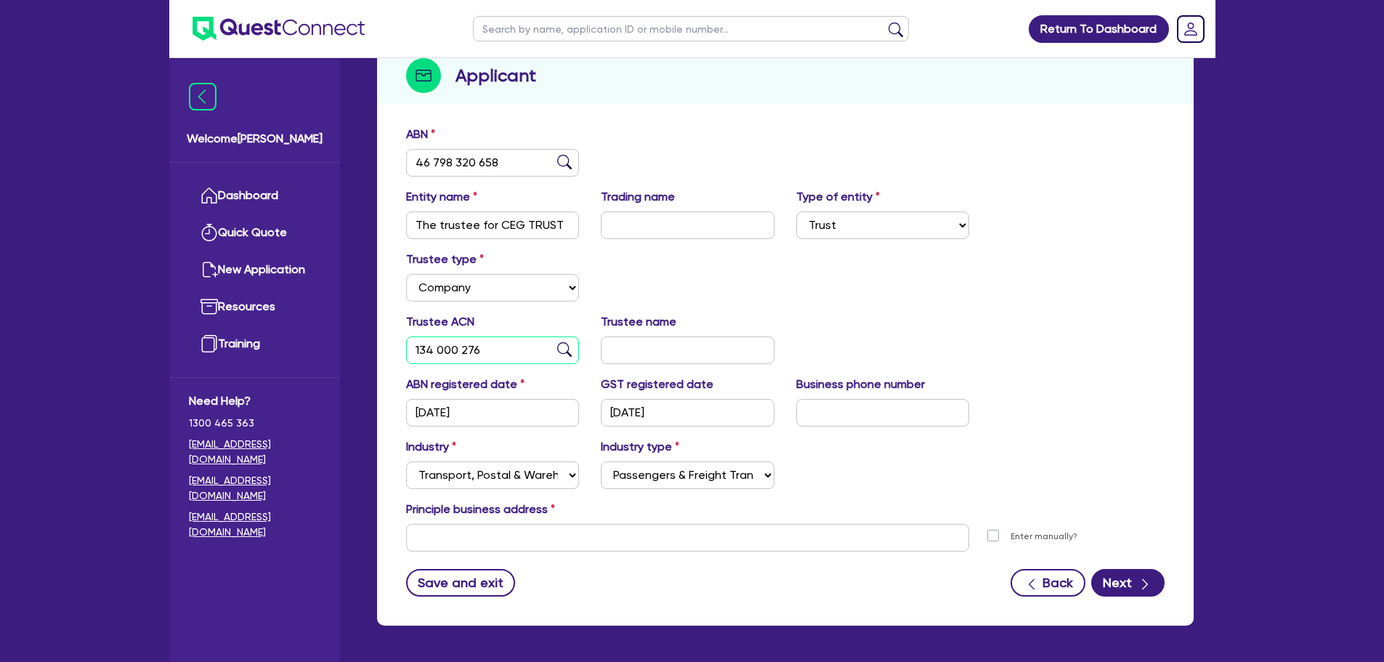
type input "134 000 276"
click at [563, 349] on img at bounding box center [564, 349] width 15 height 15
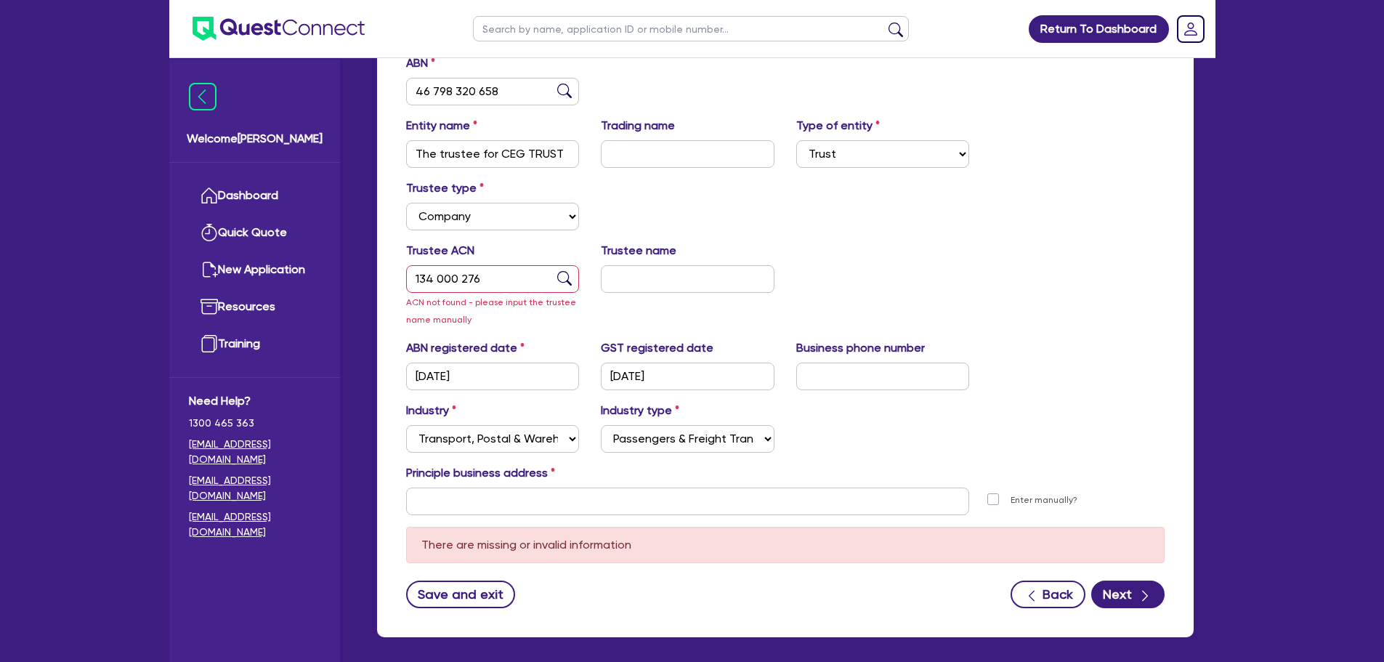
scroll to position [305, 0]
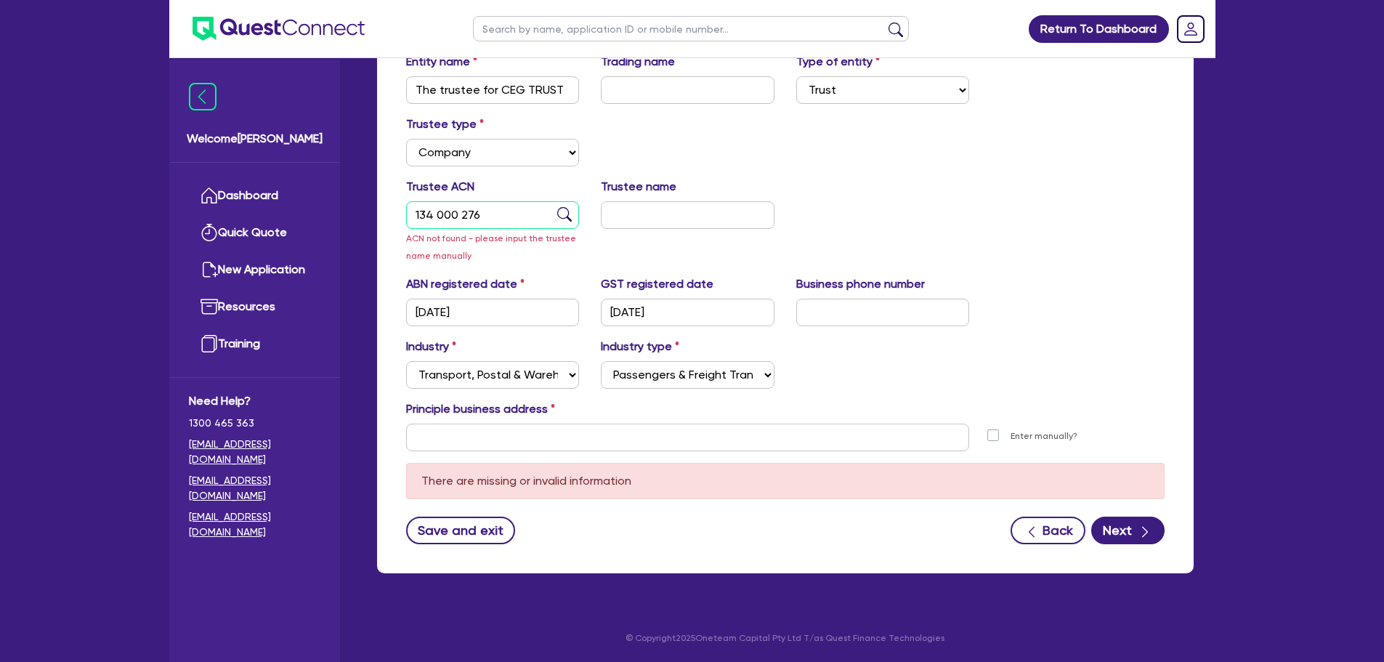
click at [520, 216] on input "134 000 276" at bounding box center [493, 215] width 174 height 28
click at [643, 222] on input "text" at bounding box center [688, 215] width 174 height 28
click at [524, 434] on input "text" at bounding box center [688, 438] width 564 height 28
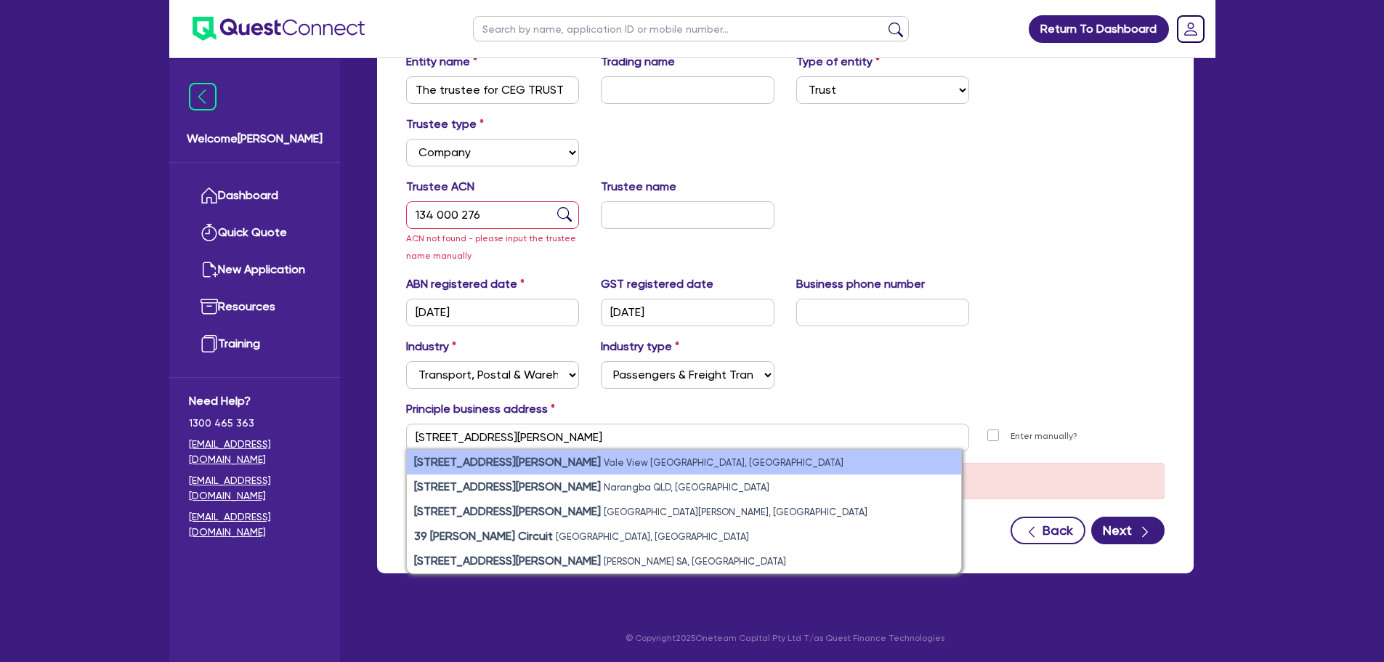
click at [604, 467] on small "Vale View [GEOGRAPHIC_DATA], [GEOGRAPHIC_DATA]" at bounding box center [724, 462] width 240 height 11
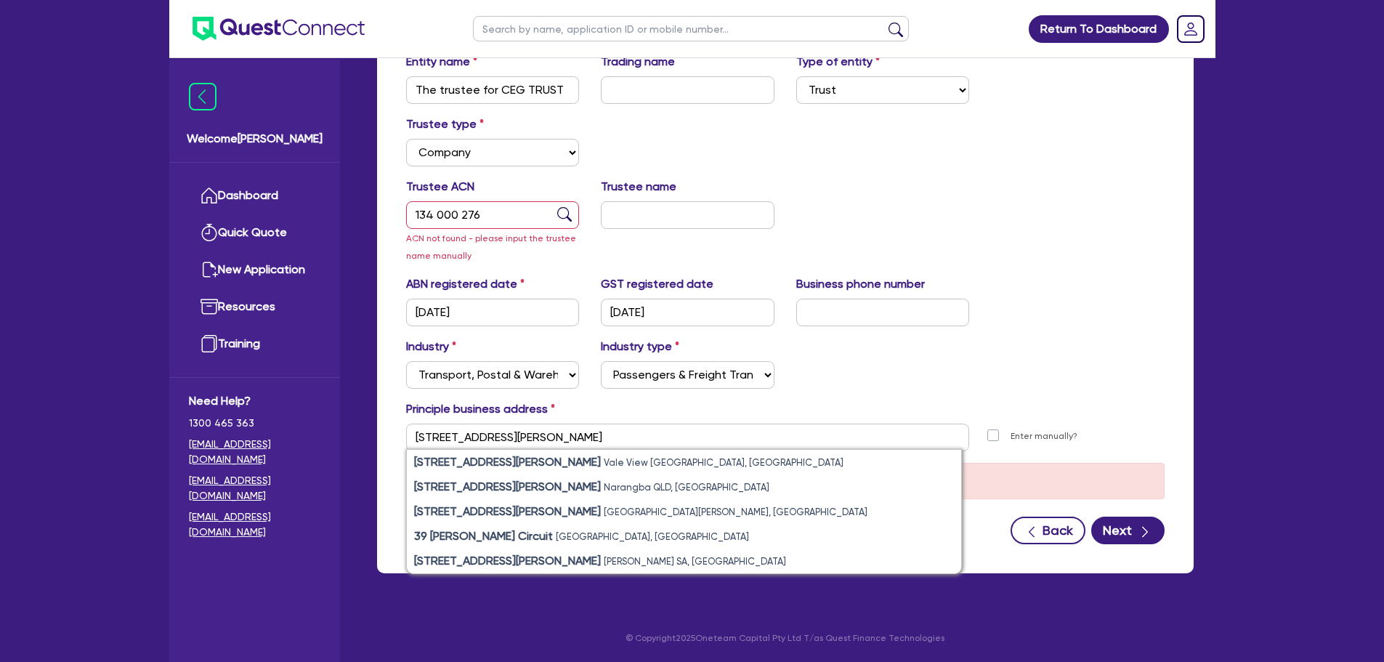
type input "[STREET_ADDRESS][PERSON_NAME][PERSON_NAME]"
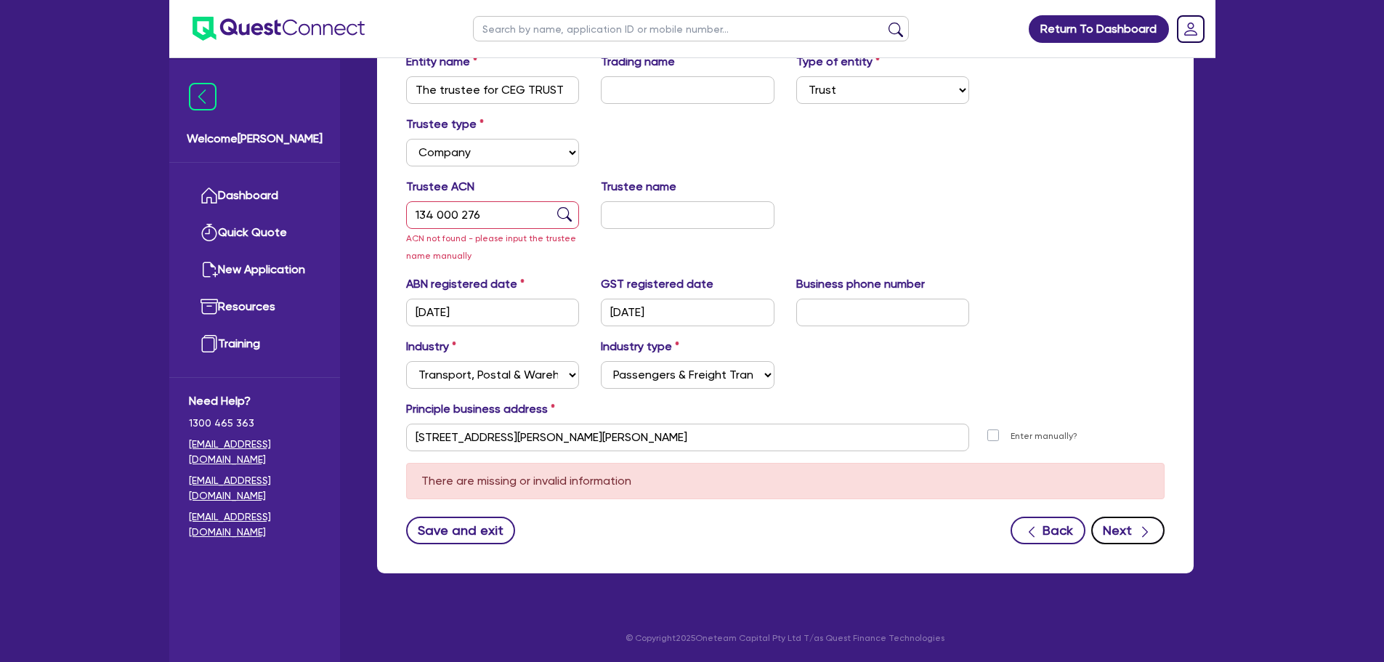
click at [1126, 527] on button "Next" at bounding box center [1128, 531] width 73 height 28
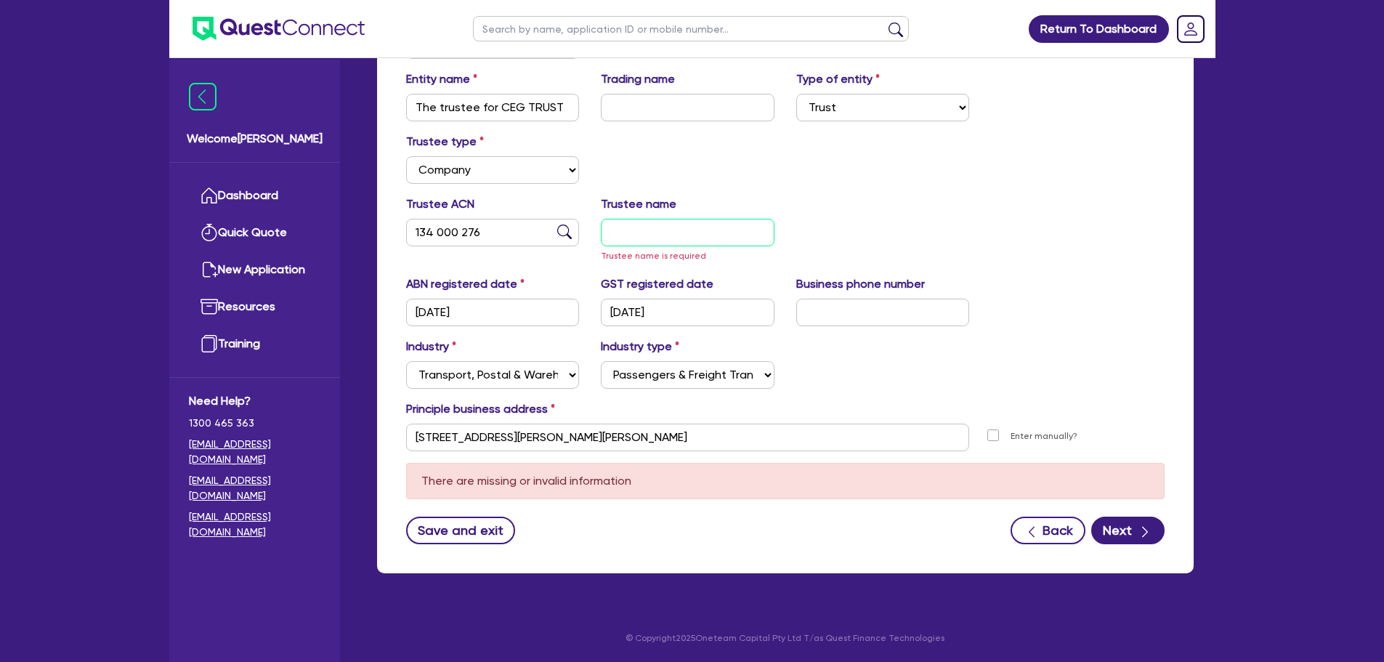
click at [714, 233] on input "text" at bounding box center [688, 233] width 174 height 28
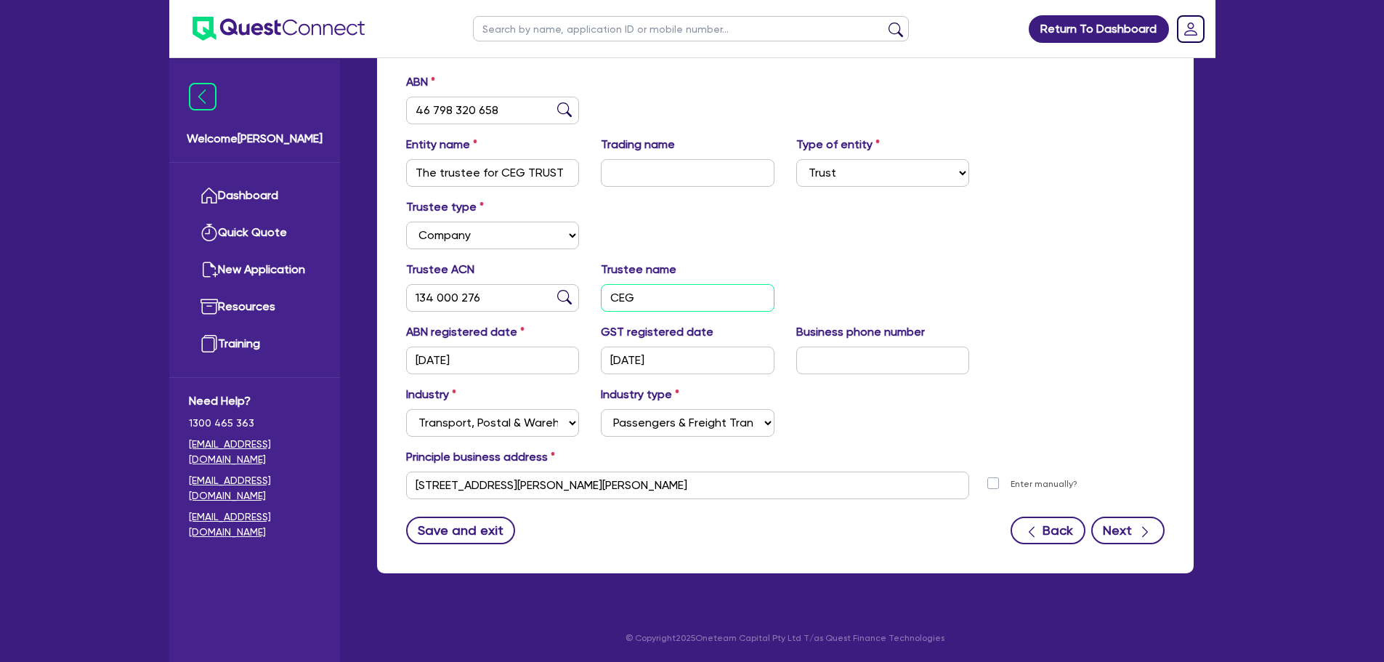
type input "CEG"
click at [1116, 537] on button "Next" at bounding box center [1128, 531] width 73 height 28
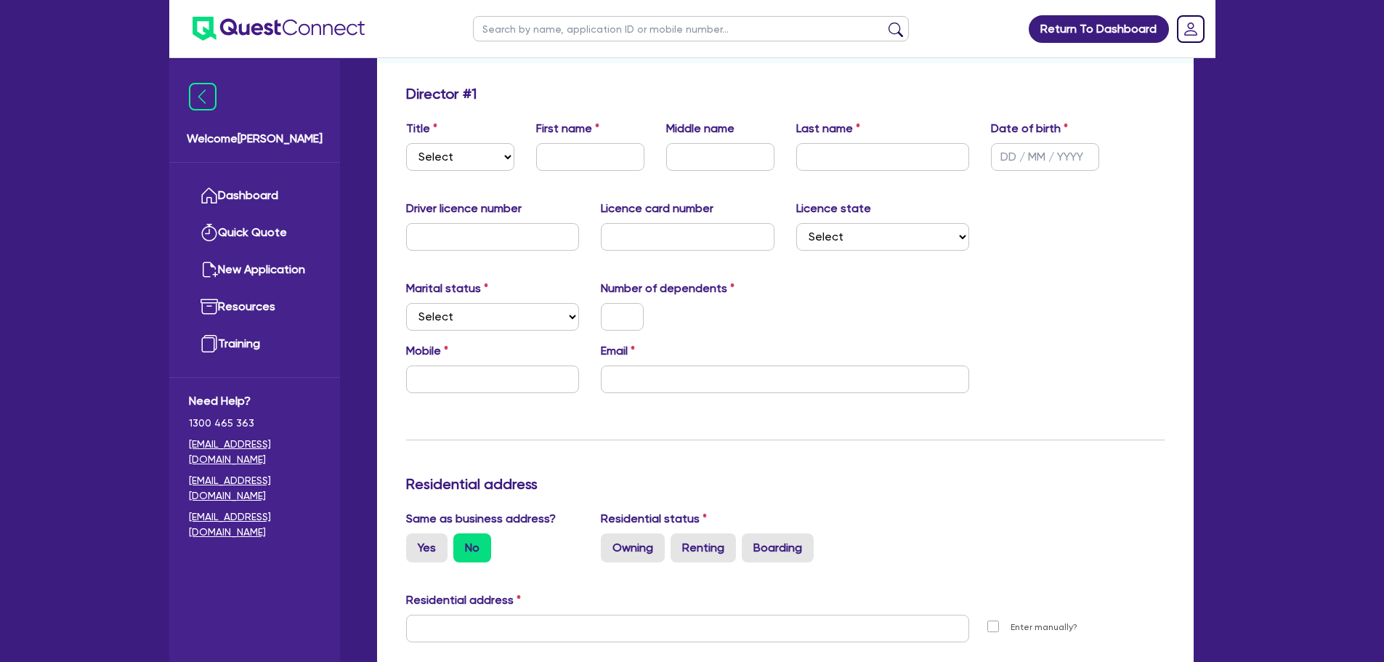
scroll to position [218, 0]
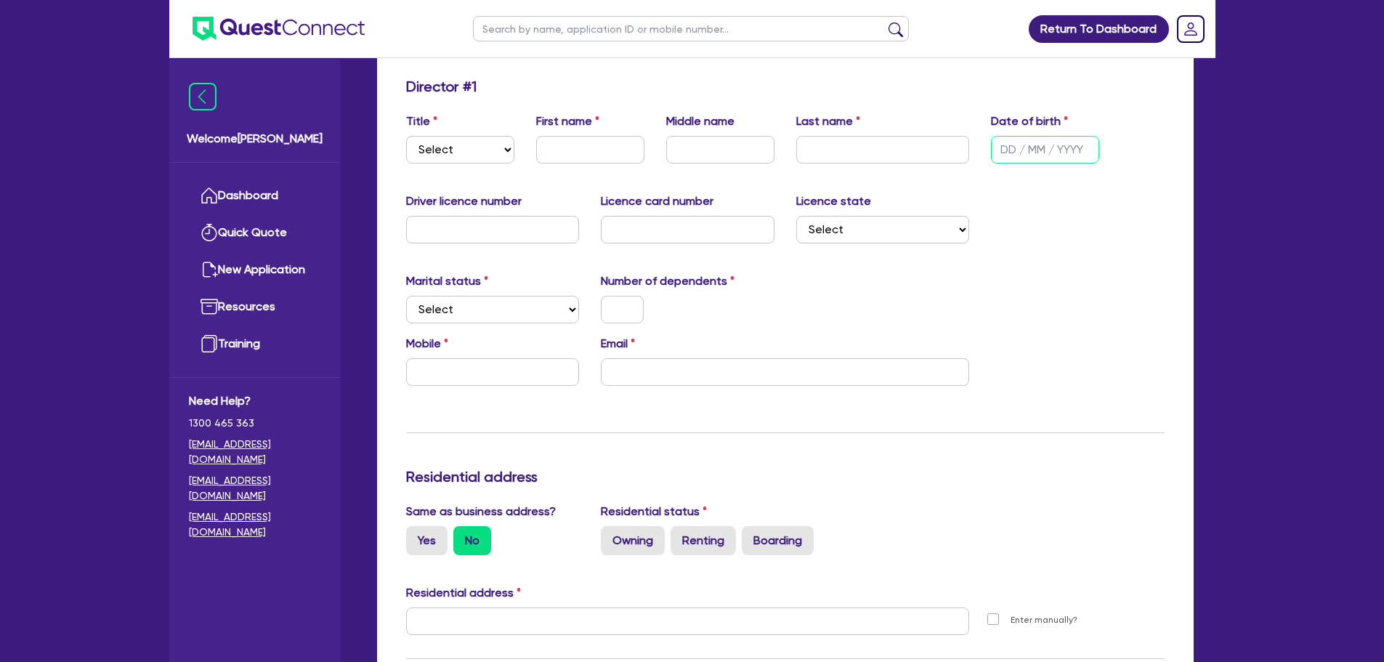
drag, startPoint x: 1035, startPoint y: 151, endPoint x: 831, endPoint y: 167, distance: 204.8
click at [1035, 150] on input "text" at bounding box center [1045, 150] width 108 height 28
click at [483, 150] on select "Select Mr Mrs Ms Miss Dr" at bounding box center [460, 150] width 108 height 28
select select "MR"
click at [406, 136] on select "Select Mr Mrs Ms Miss Dr" at bounding box center [460, 150] width 108 height 28
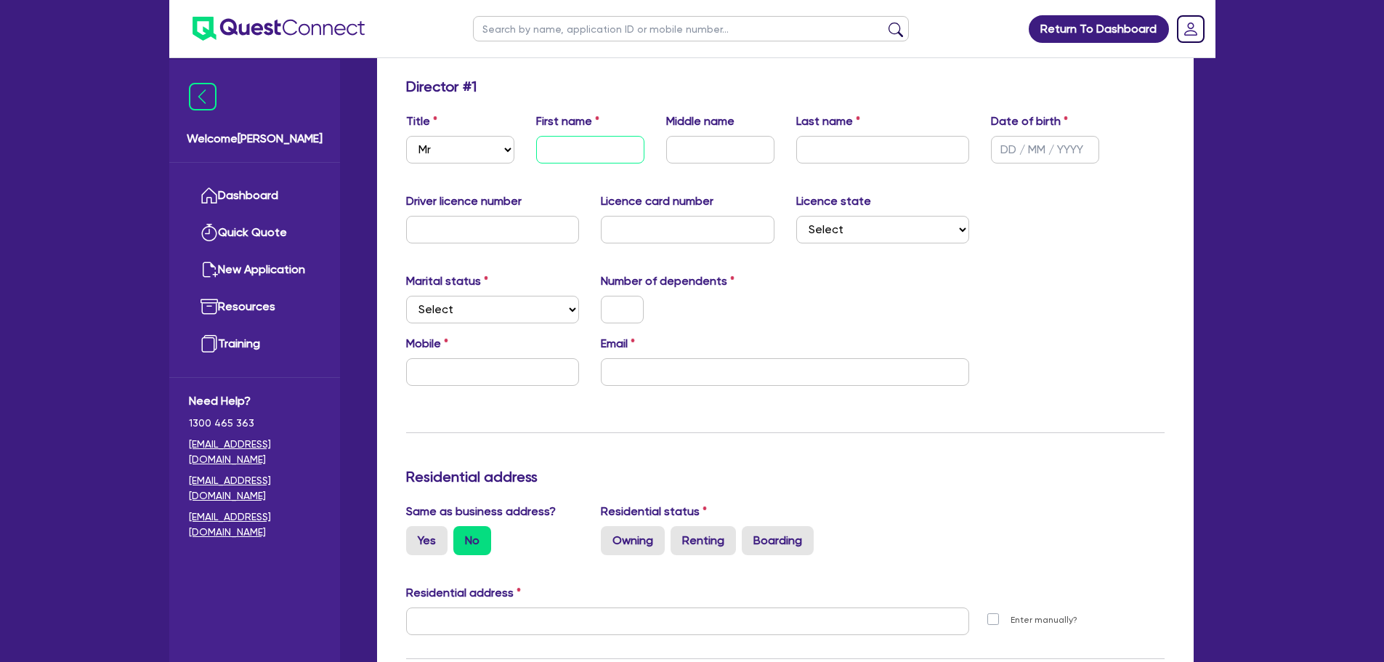
click at [577, 156] on input "text" at bounding box center [590, 150] width 108 height 28
type input "[PERSON_NAME]"
drag, startPoint x: 1044, startPoint y: 147, endPoint x: 1054, endPoint y: 148, distance: 10.2
click at [1044, 147] on input "text" at bounding box center [1045, 150] width 108 height 28
type input "[DATE]"
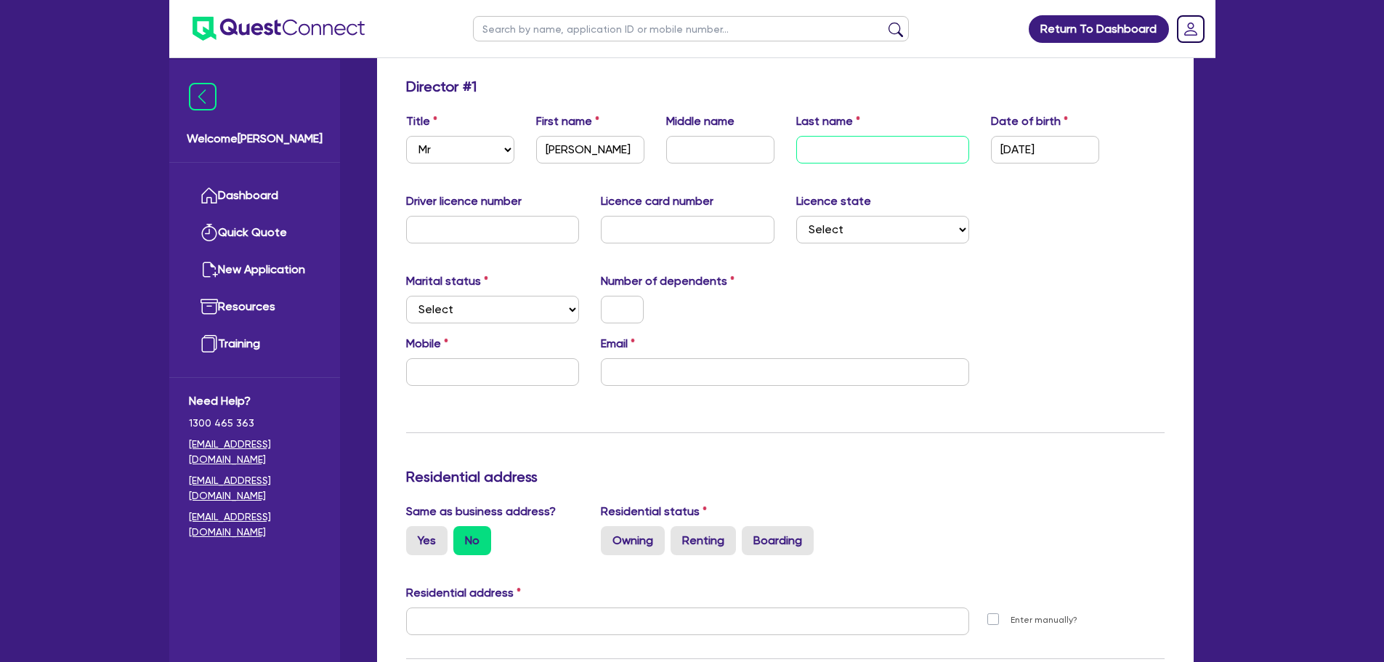
click at [819, 154] on input "text" at bounding box center [883, 150] width 174 height 28
type input "[PERSON_NAME]"
click at [624, 312] on input "text" at bounding box center [622, 310] width 43 height 28
type input "2"
click at [526, 312] on select "Select Single Married De Facto / Partner" at bounding box center [493, 310] width 174 height 28
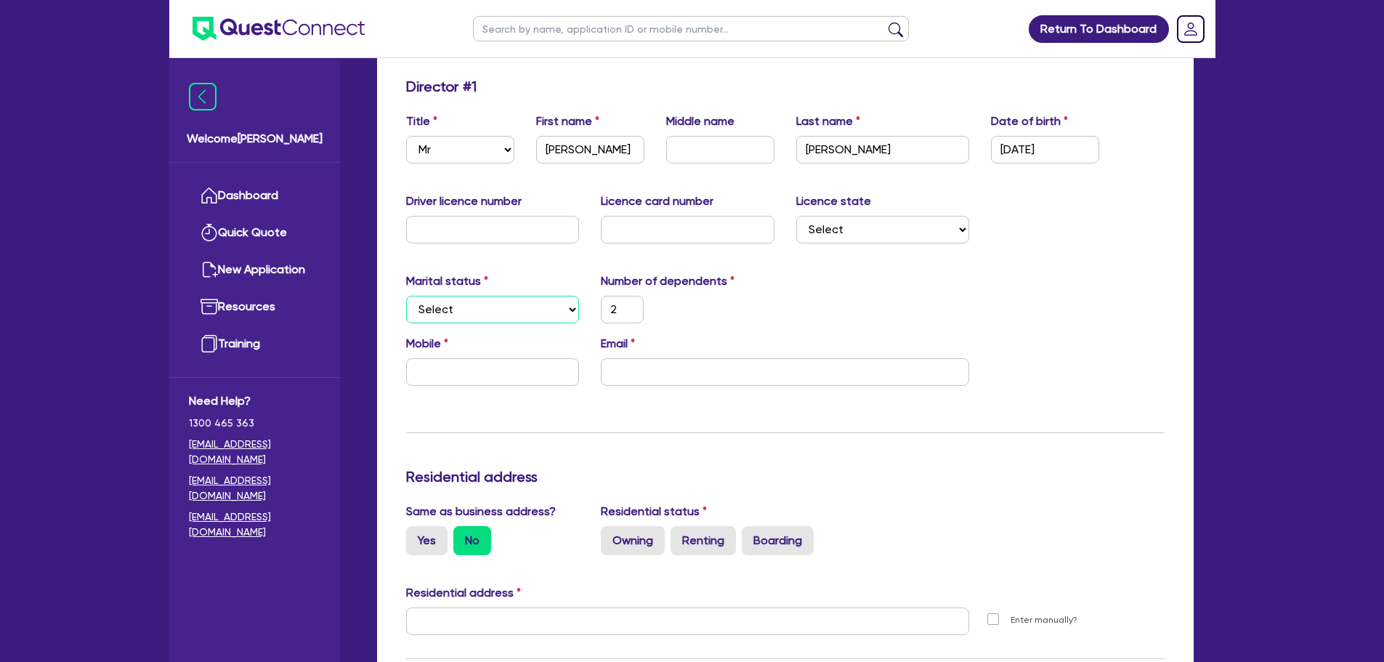
select select "MARRIED"
click at [406, 296] on select "Select Single Married De Facto / Partner" at bounding box center [493, 310] width 174 height 28
type input "2"
click at [854, 226] on select "Select [GEOGRAPHIC_DATA] [GEOGRAPHIC_DATA] [GEOGRAPHIC_DATA] [GEOGRAPHIC_DATA] …" at bounding box center [883, 230] width 174 height 28
select select "QLD"
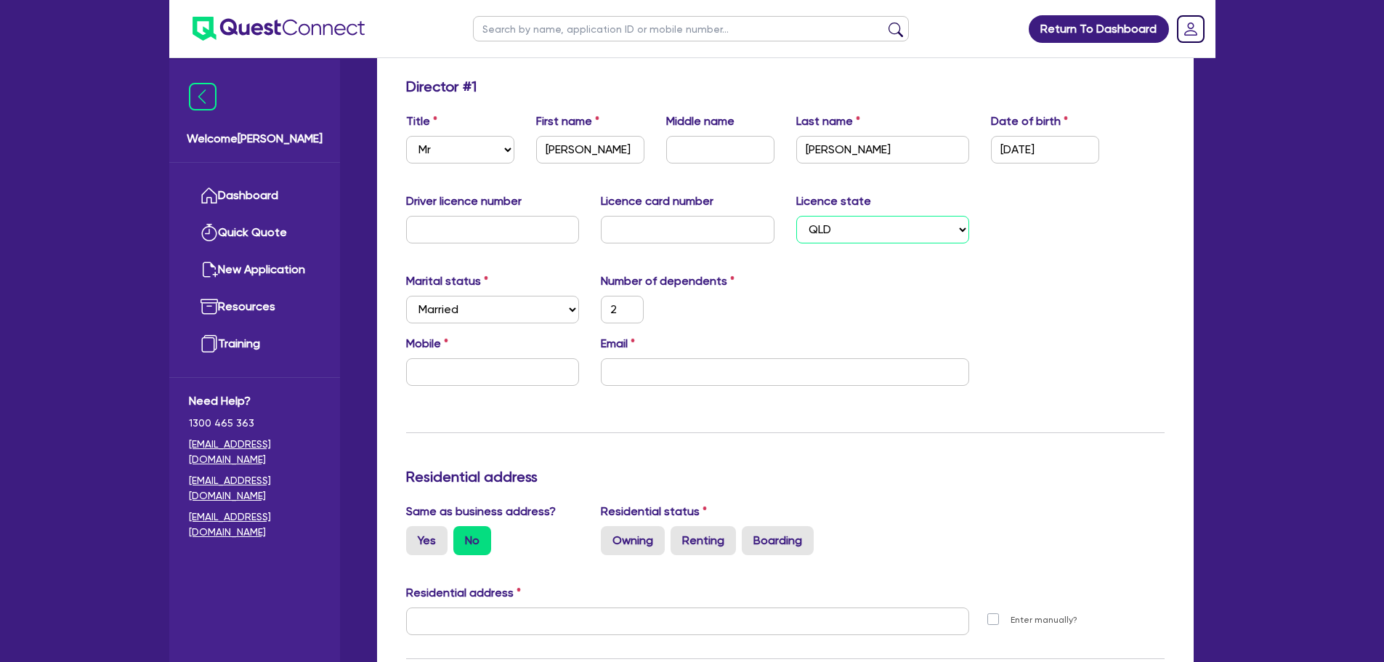
click at [796, 216] on select "Select [GEOGRAPHIC_DATA] [GEOGRAPHIC_DATA] [GEOGRAPHIC_DATA] [GEOGRAPHIC_DATA] …" at bounding box center [883, 230] width 174 height 28
click at [529, 375] on input "text" at bounding box center [493, 372] width 174 height 28
type input "2"
type input "0"
type input "2"
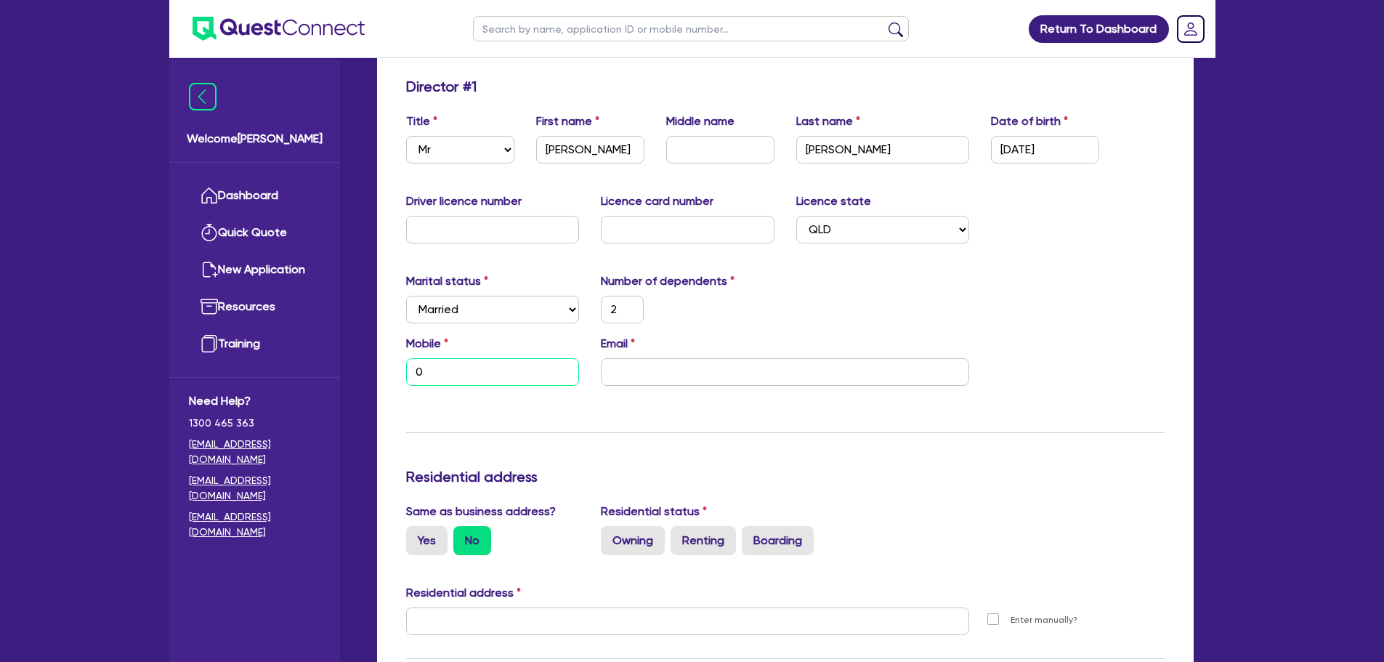
type input "04"
type input "2"
type input "042"
type input "2"
type input "0427"
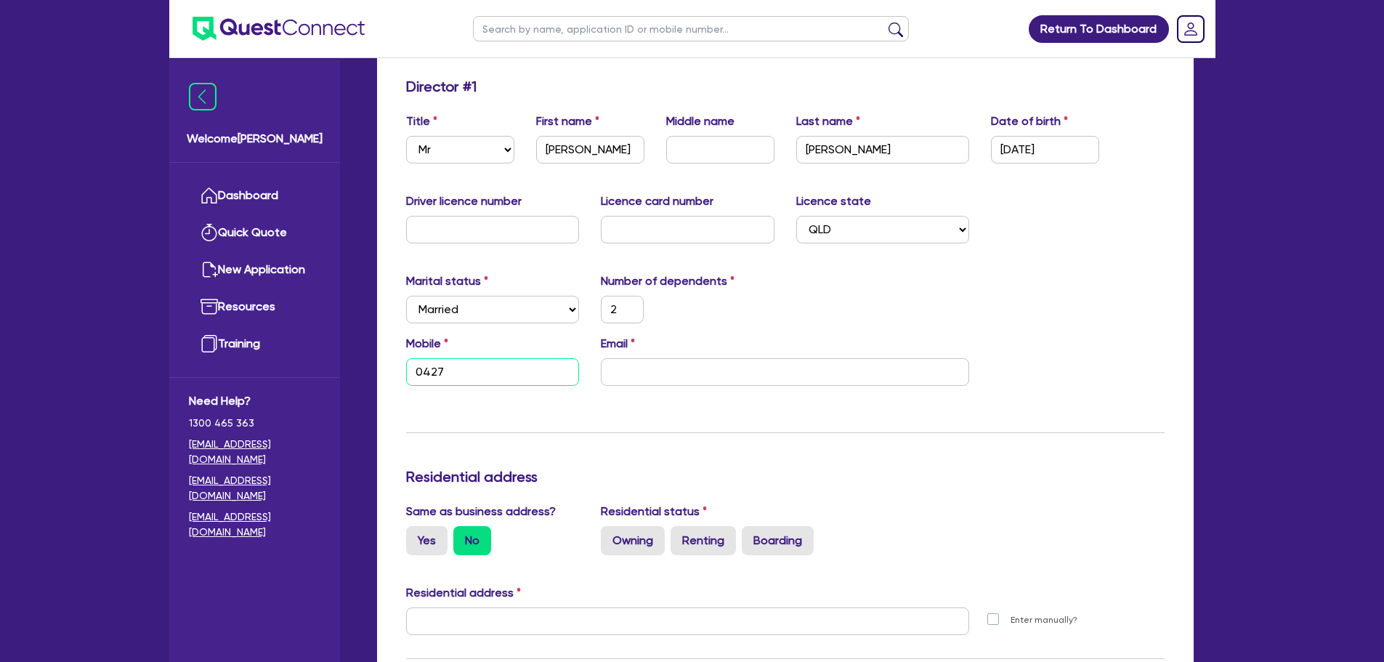
type input "2"
type input "0427 0"
type input "2"
type input "0427 03"
type input "2"
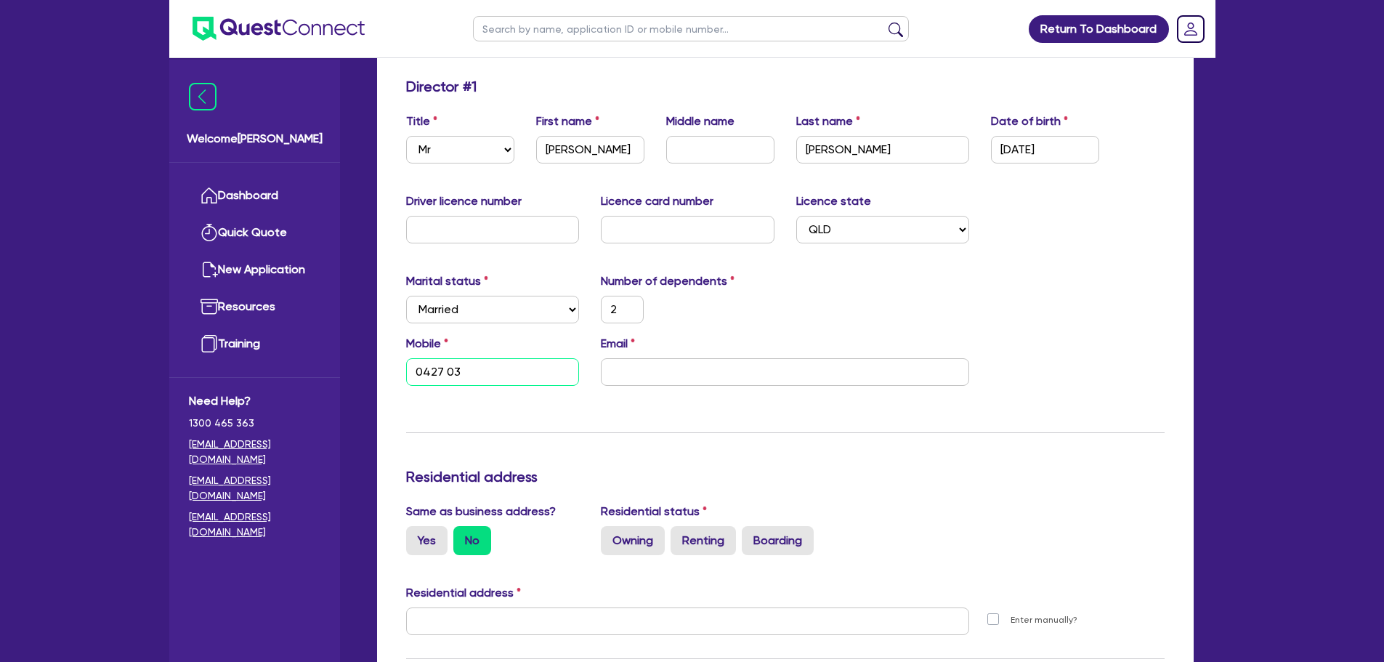
type input "0427 039"
type input "2"
type input "0427 039 5"
type input "2"
type input "0427 039 538"
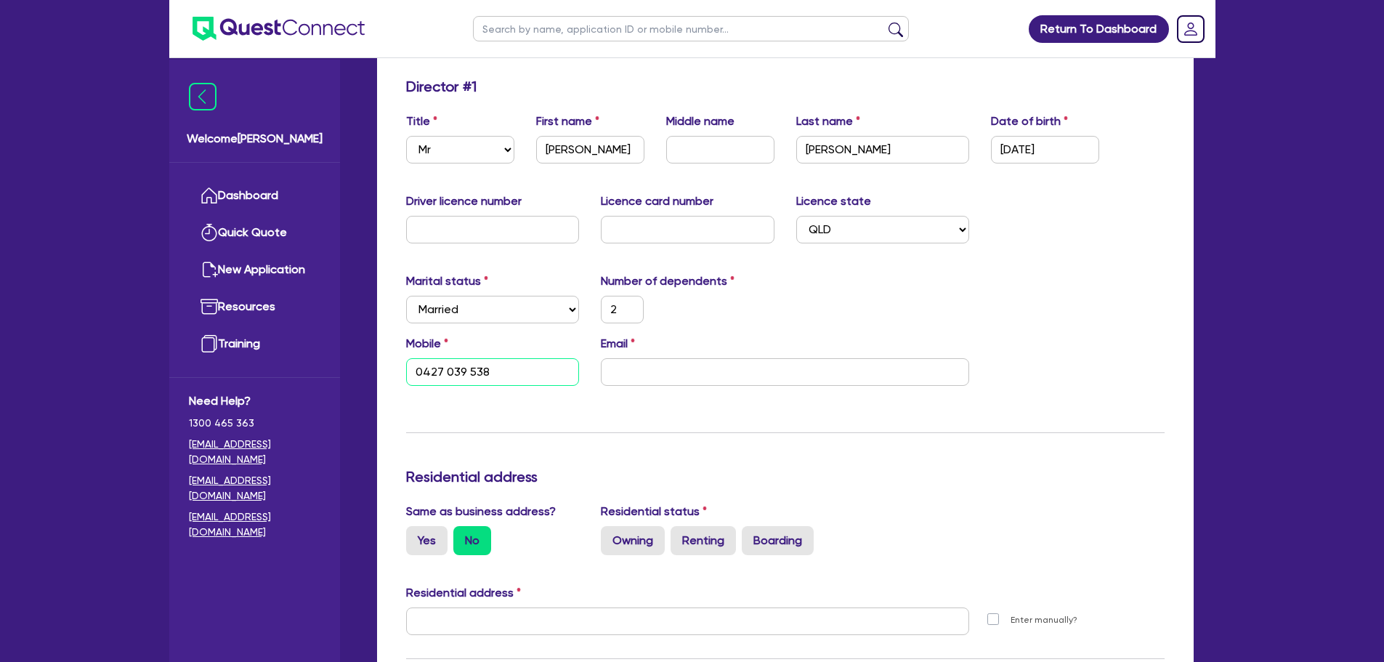
type input "2"
type input "0427 039 538"
type input "2"
type input "0427 039 538"
type input "C"
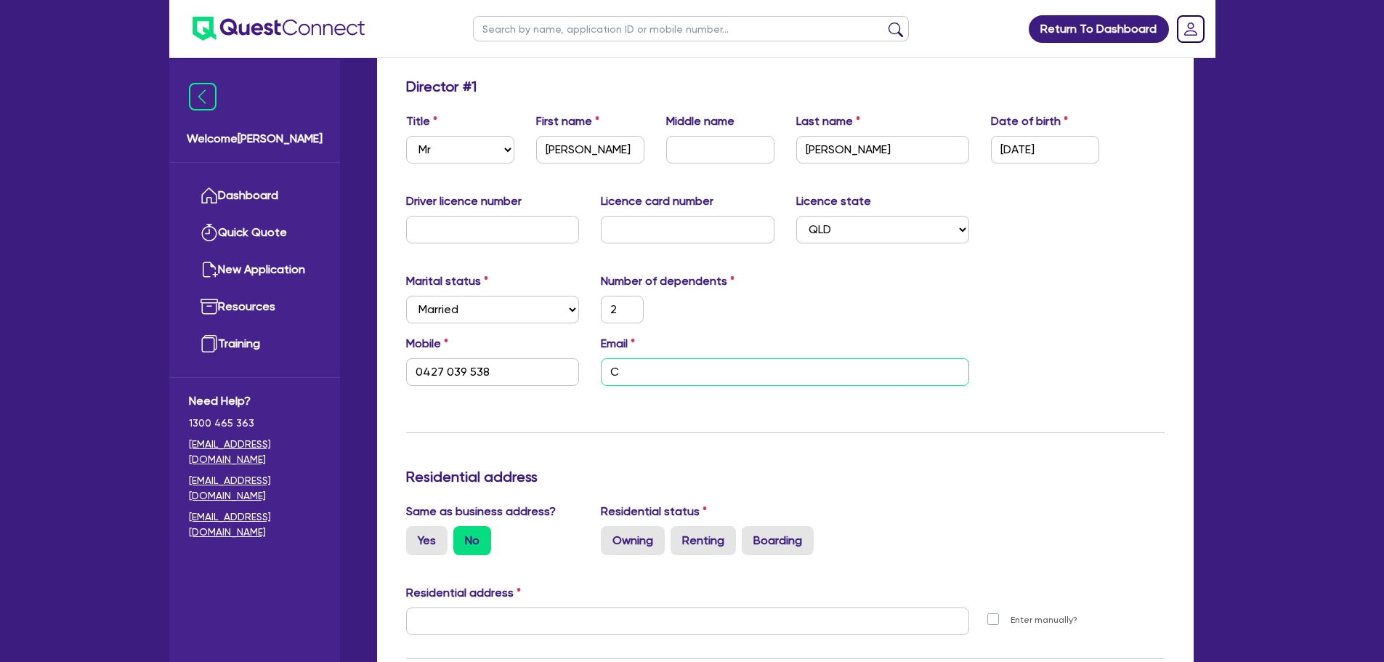
type input "2"
type input "0427 039 538"
type input "Ca"
type input "2"
type input "0427 039 538"
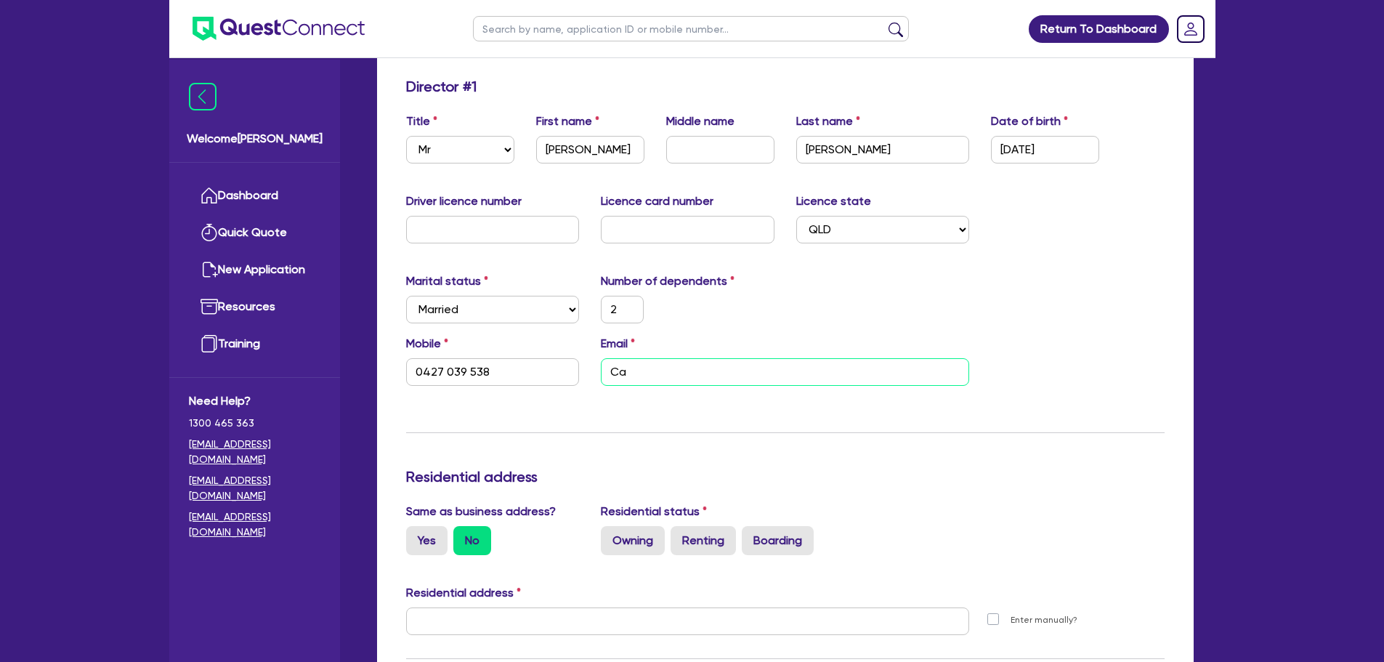
type input "Cam"
type input "2"
type input "0427 039 538"
type input "Came"
type input "2"
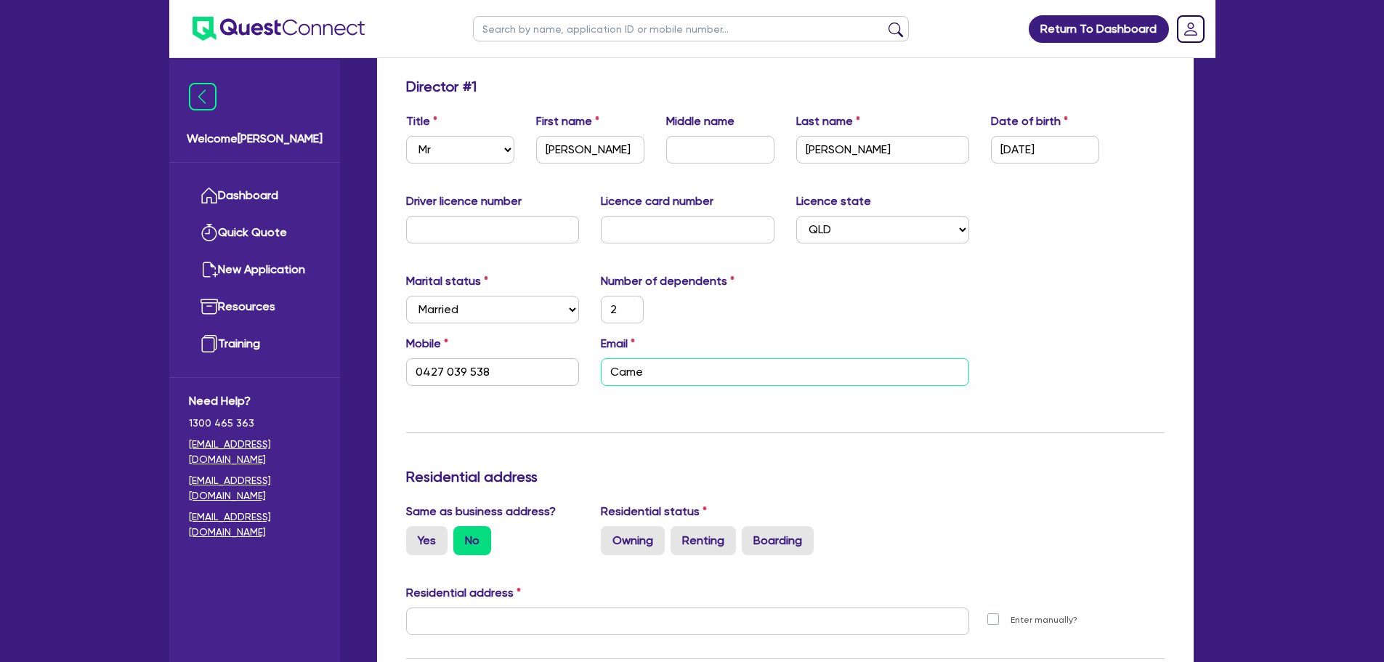
type input "0427 039 538"
type input "Camer"
type input "2"
type input "0427 039 538"
type input "Camero"
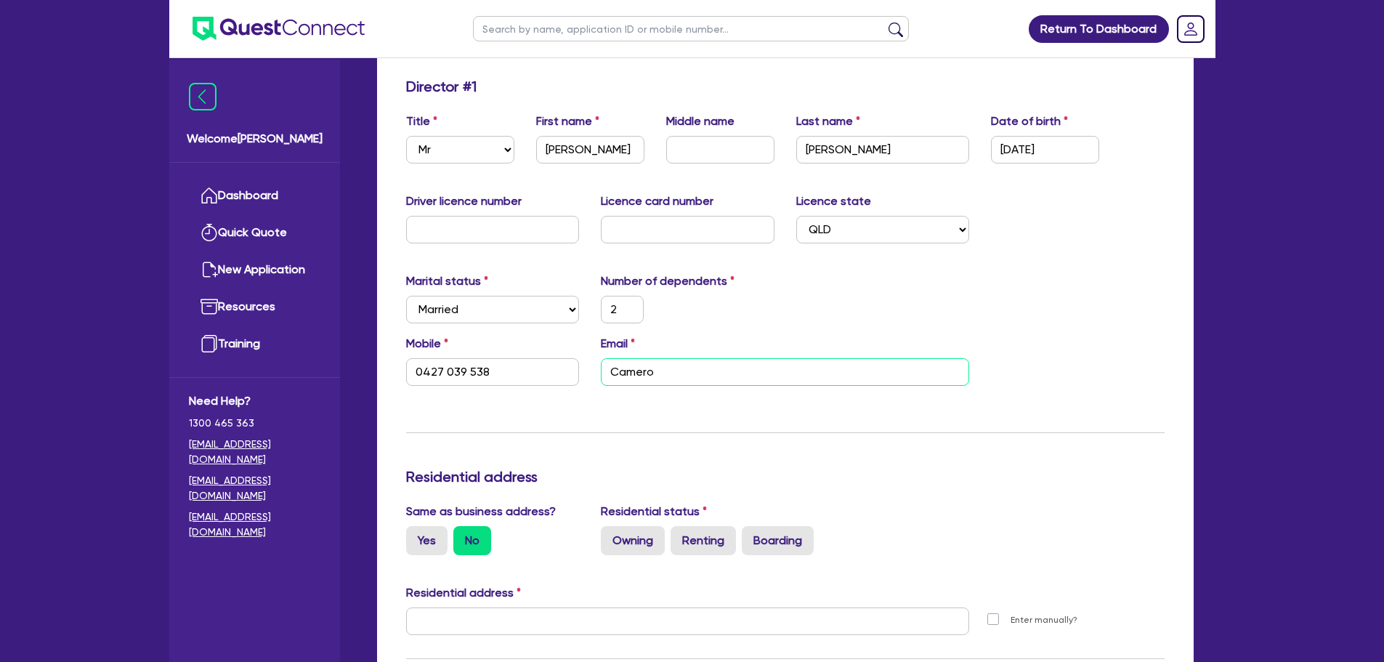
type input "2"
type input "0427 039 538"
type input "[PERSON_NAME]"
type input "2"
type input "0427 039 538"
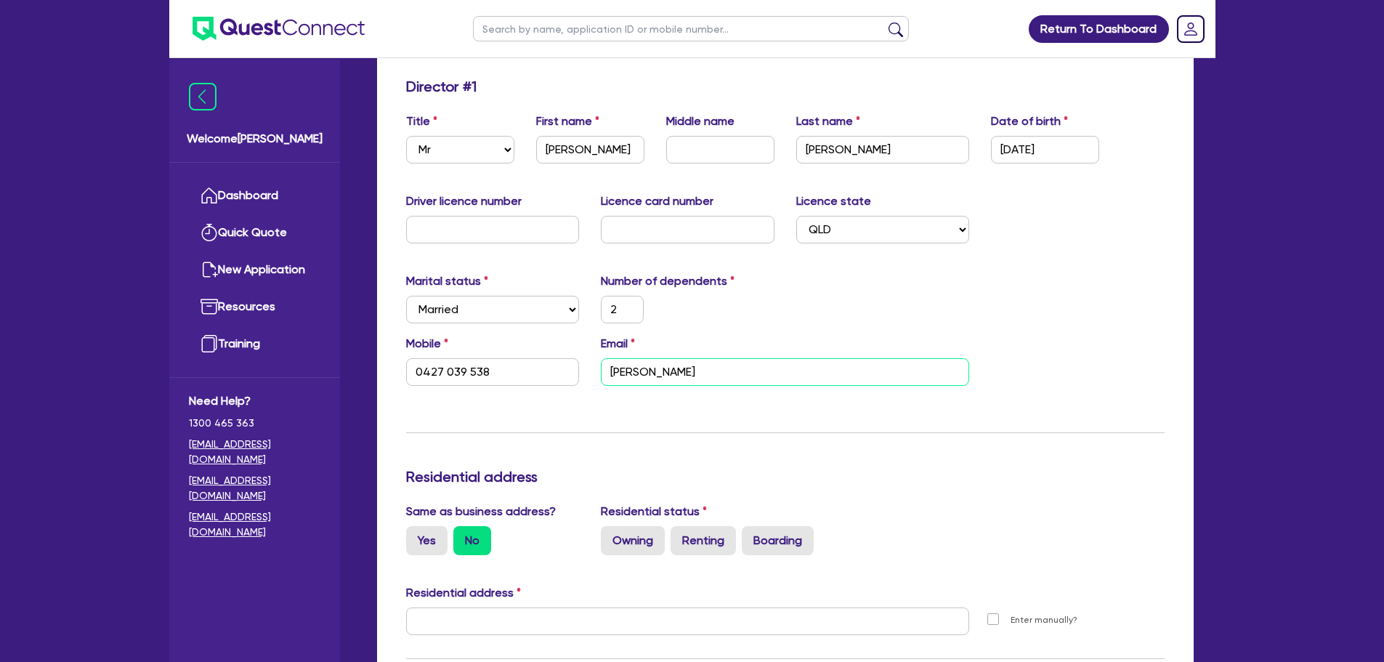
type input "[PERSON_NAME]@"
type input "2"
type input "0427 039 538"
type input "[PERSON_NAME]"
type input "2"
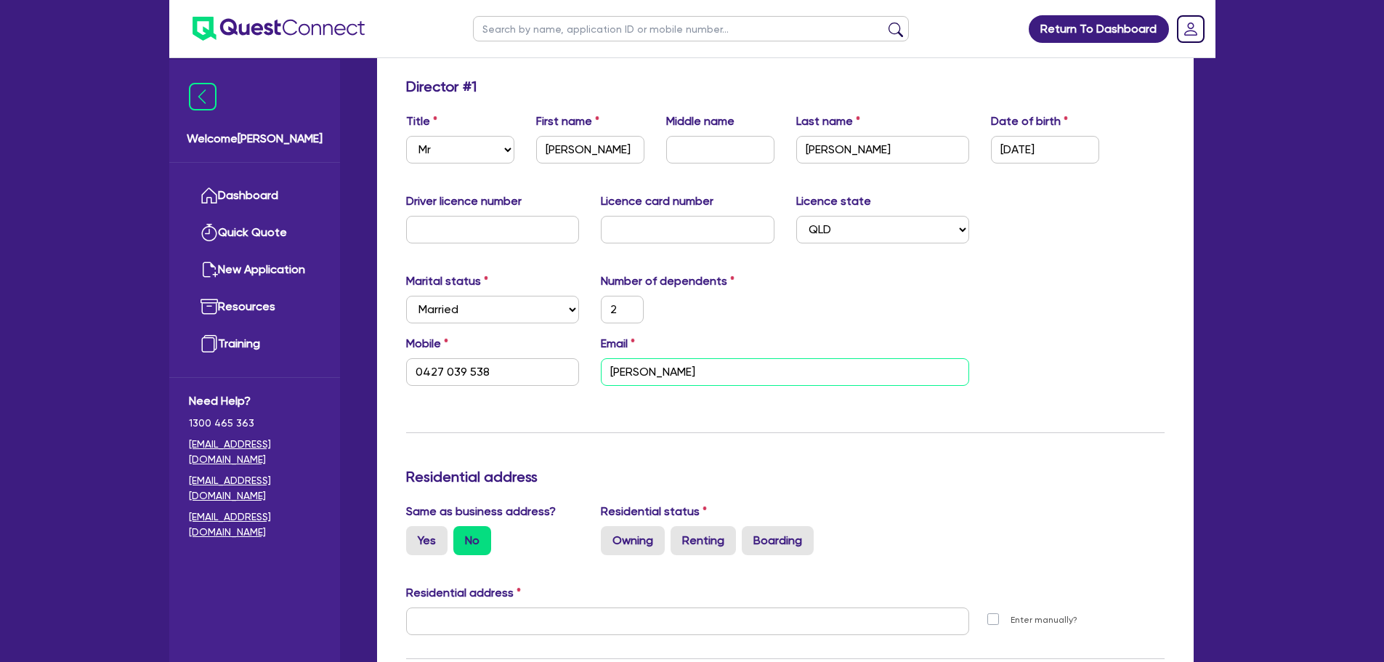
type input "0427 039 538"
type input "[PERSON_NAME]"
type input "2"
type input "0427 039 538"
type input "[PERSON_NAME]"
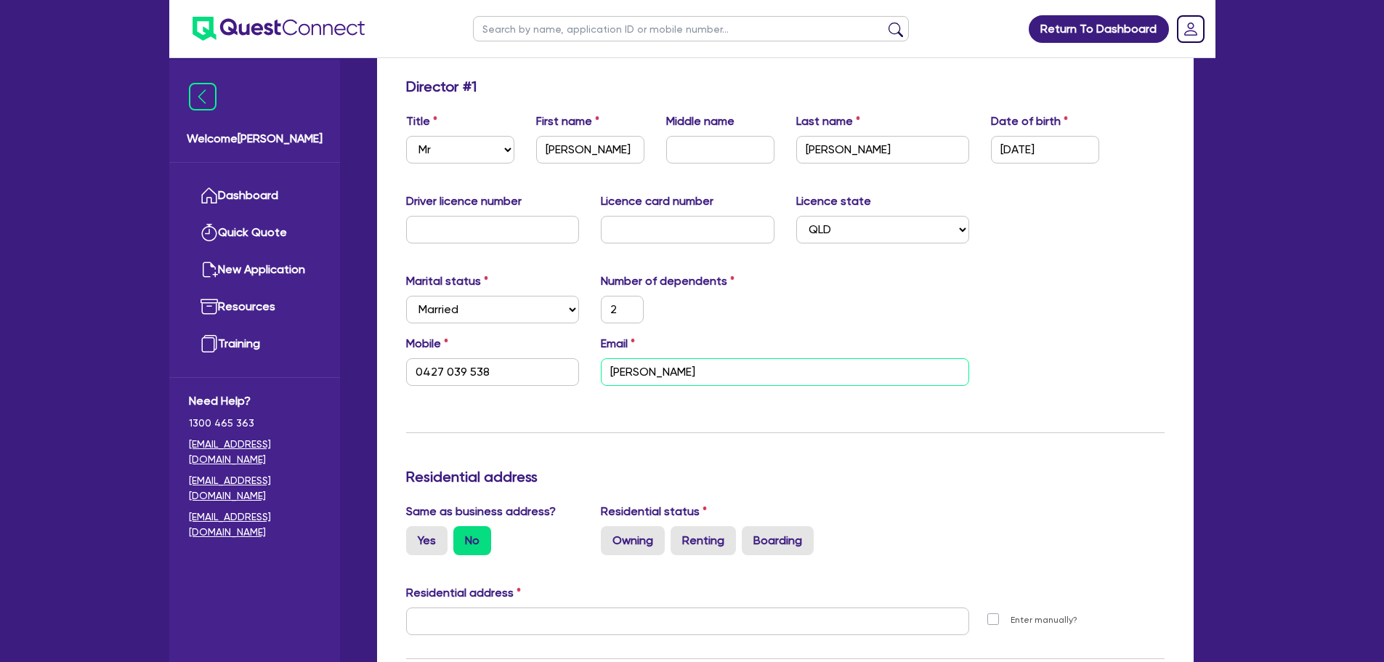
type input "2"
type input "0427 039 538"
type input "[PERSON_NAME]"
type input "2"
type input "0427 039 538"
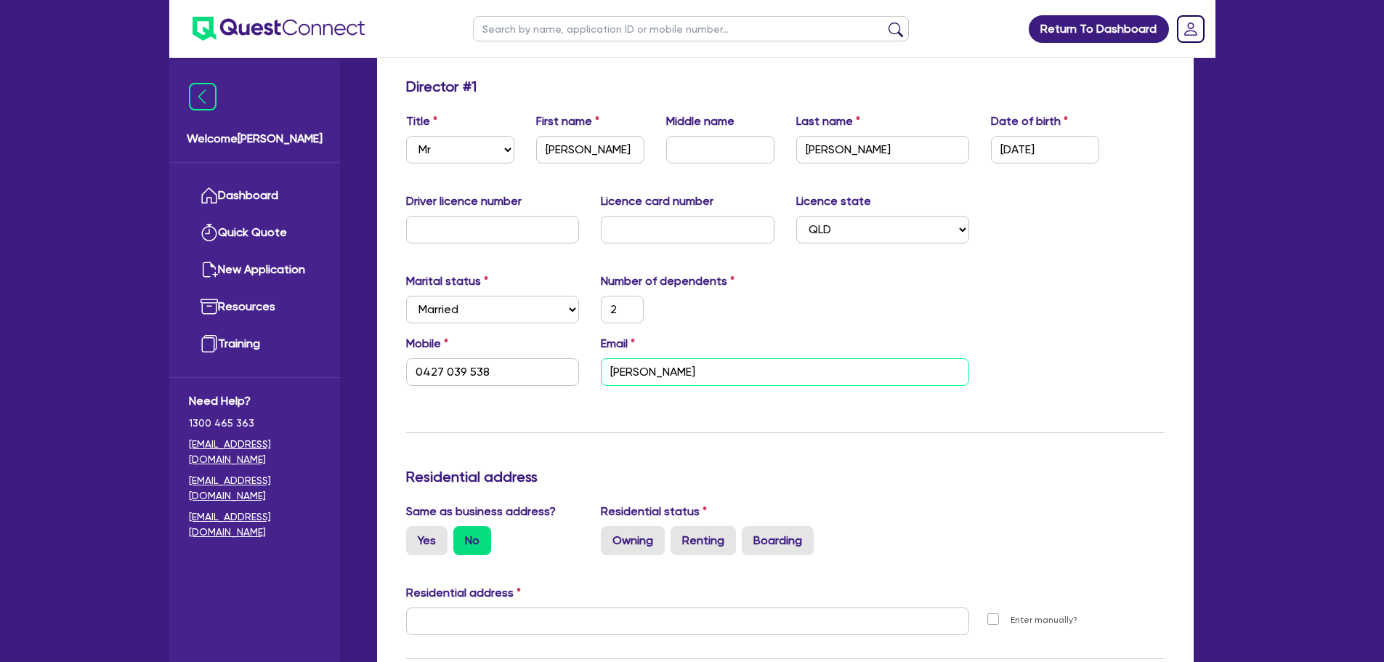
type input "[PERSON_NAME]"
type input "2"
type input "0427 039 538"
type input "[PERSON_NAME]"
type input "2"
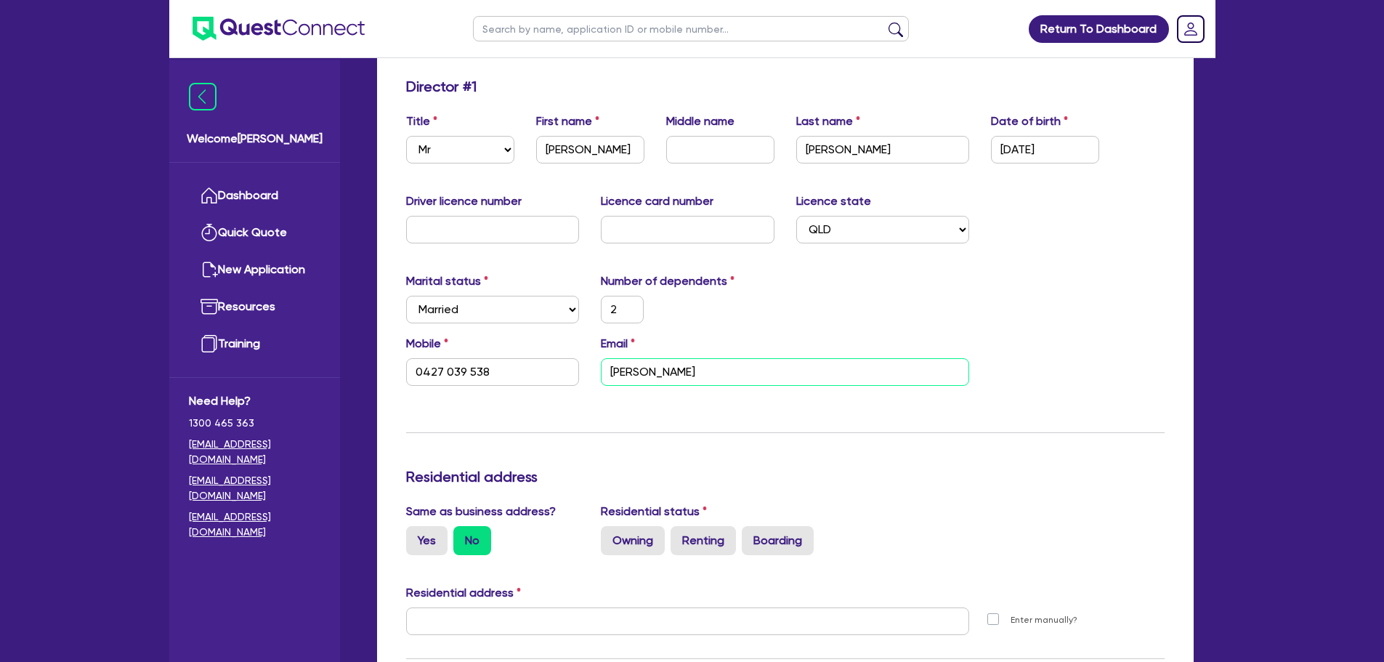
type input "0427 039 538"
type input "[PERSON_NAME]"
type input "2"
type input "0427 039 538"
type input "[PERSON_NAME]"
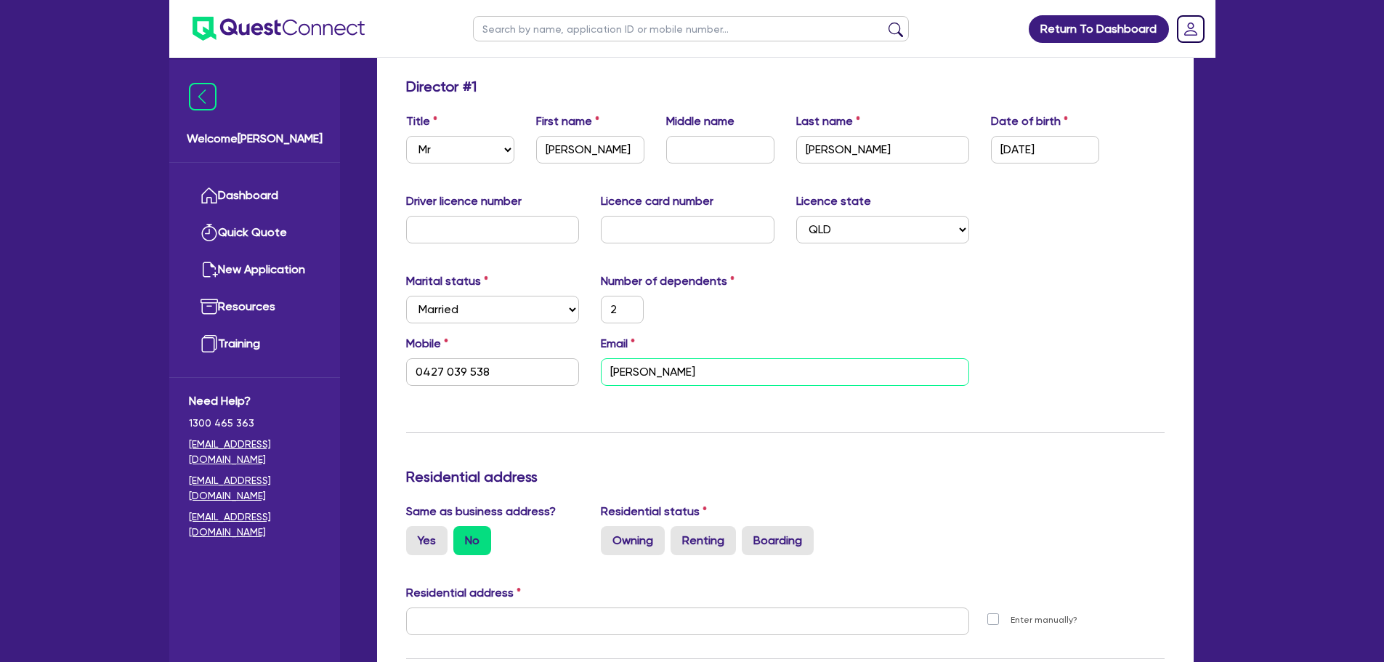
type input "2"
type input "0427 039 538"
type input "[PERSON_NAME]"
type input "2"
type input "0427 039 538"
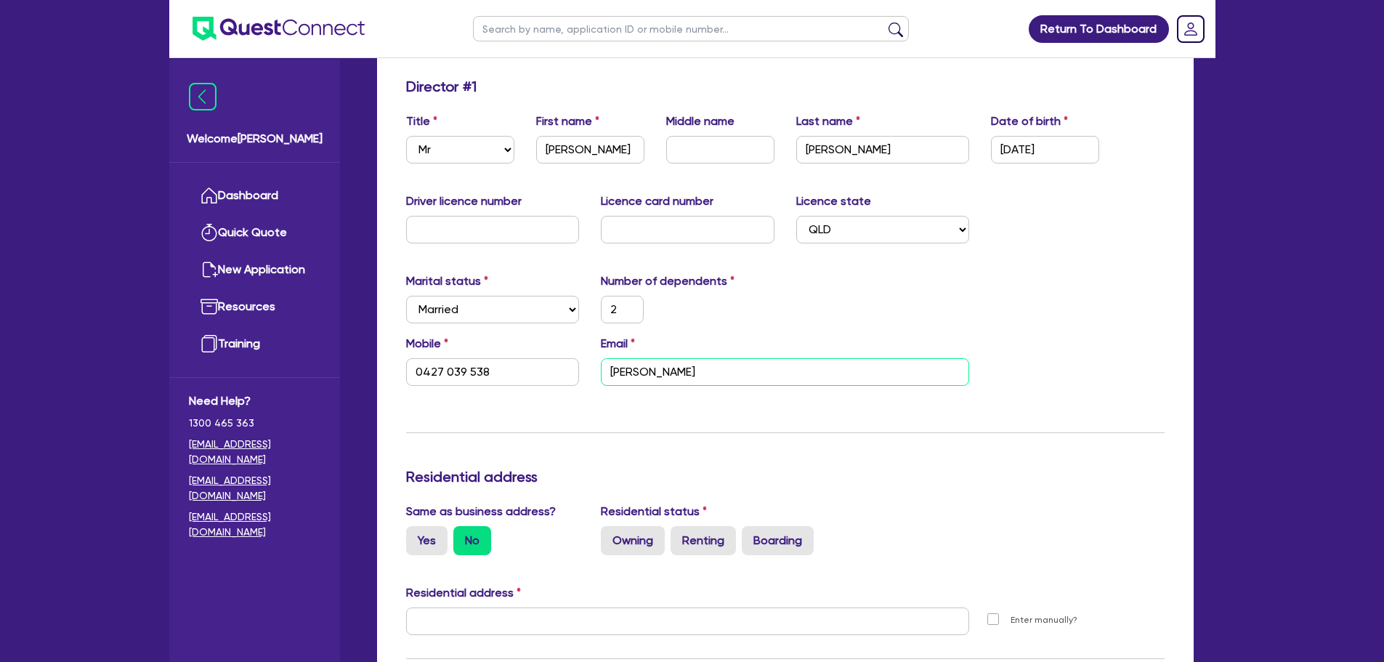
type input "2"
type input "0427 039 538"
type input "[PERSON_NAME]"
type input "2"
type input "0427 039 538"
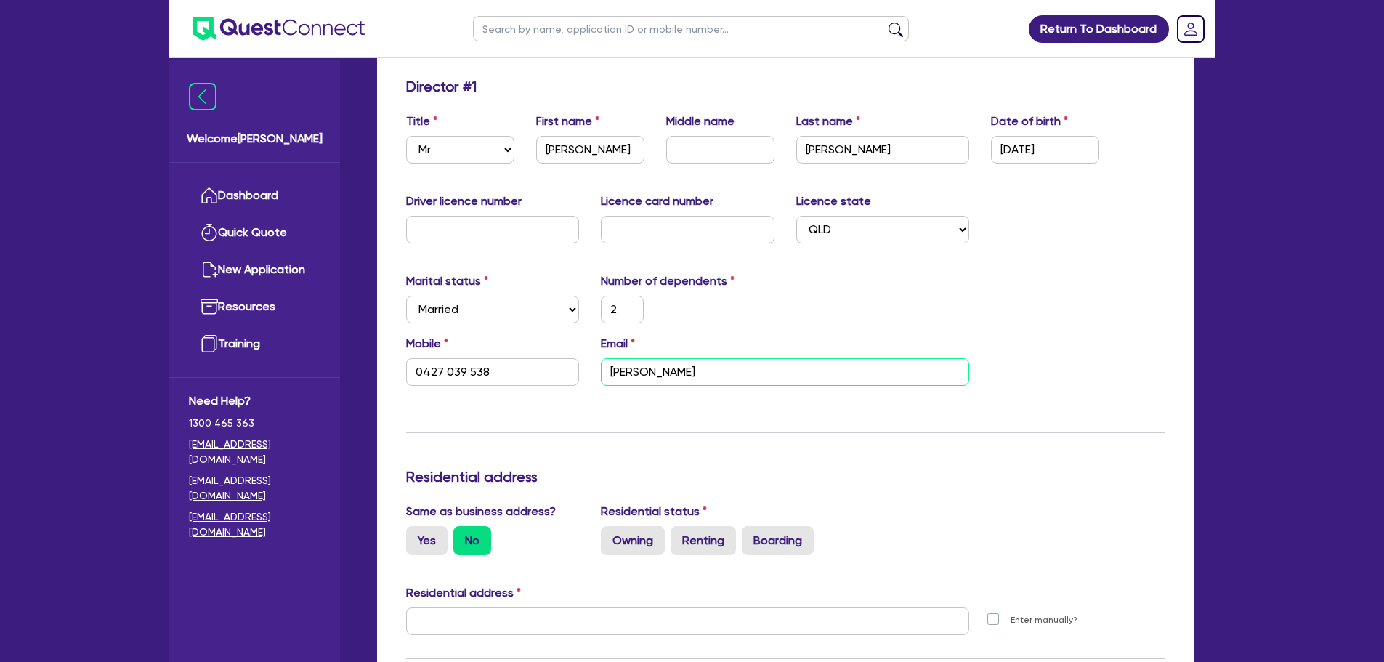
type input "[PERSON_NAME]"
type input "2"
type input "0427 039 538"
type input "2"
type input "0427 039 538"
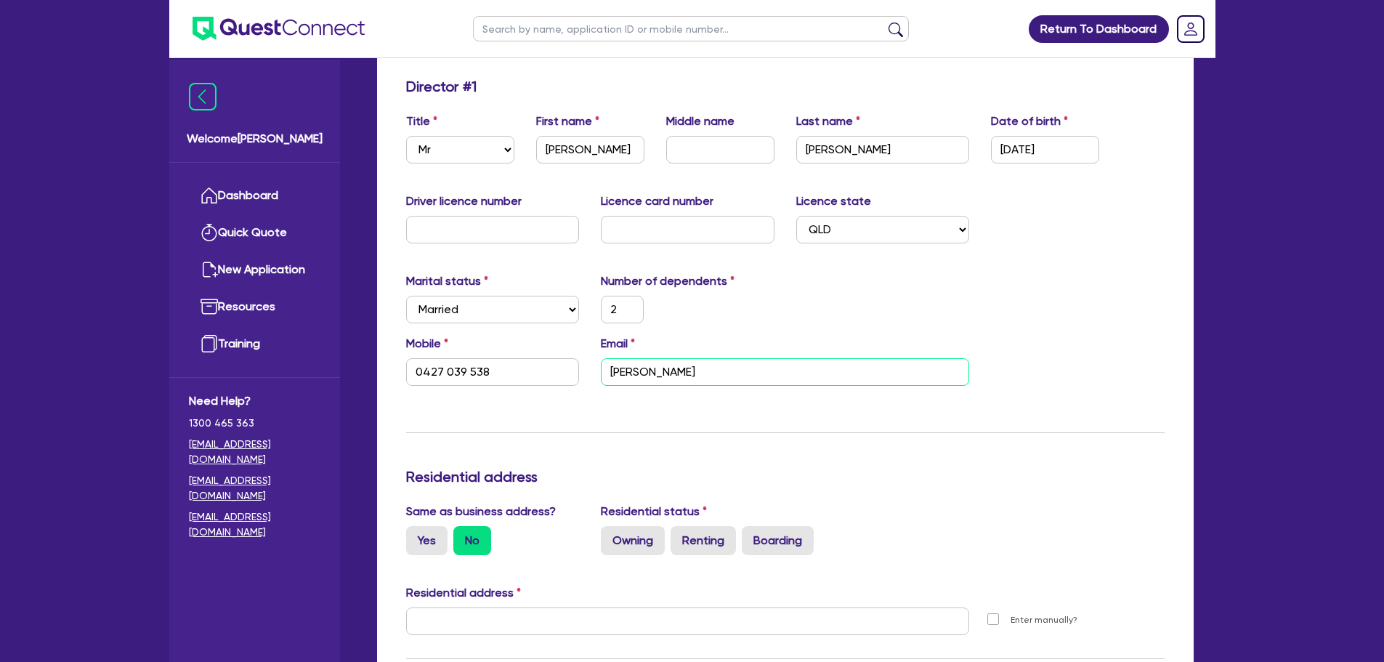
type input "[PERSON_NAME]"
type input "2"
type input "0427 039 538"
type input "[PERSON_NAME]"
type input "2"
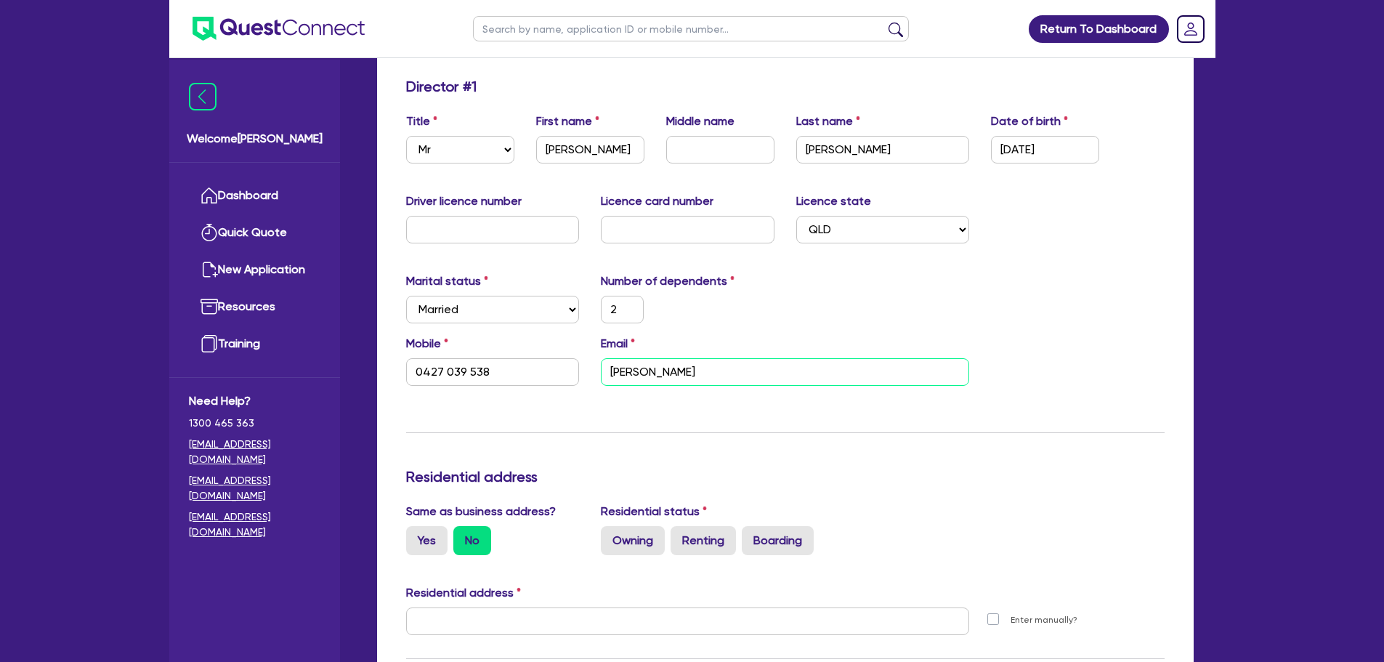
type input "0427 039 538"
type input "[PERSON_NAME]."
type input "2"
type input "0427 039 538"
type input "[PERSON_NAME].,"
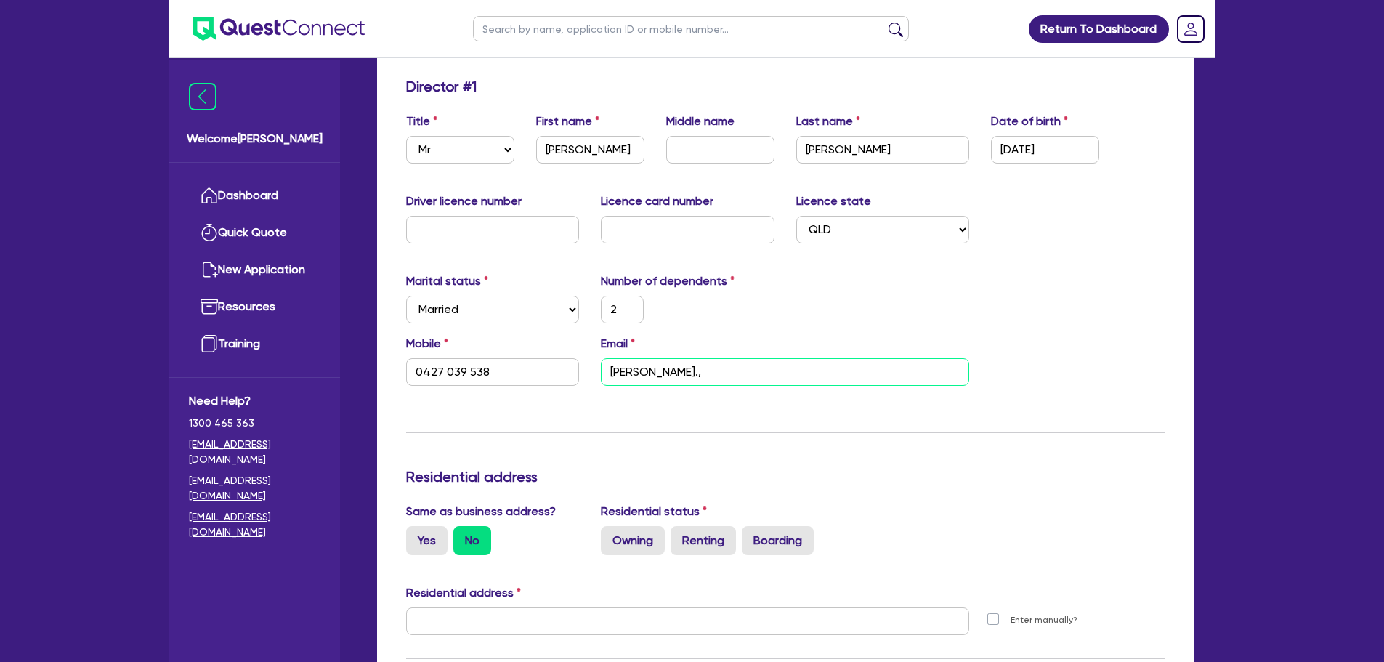
type input "2"
type input "0427 039 538"
type input "[PERSON_NAME]."
type input "2"
type input "0427 039 538"
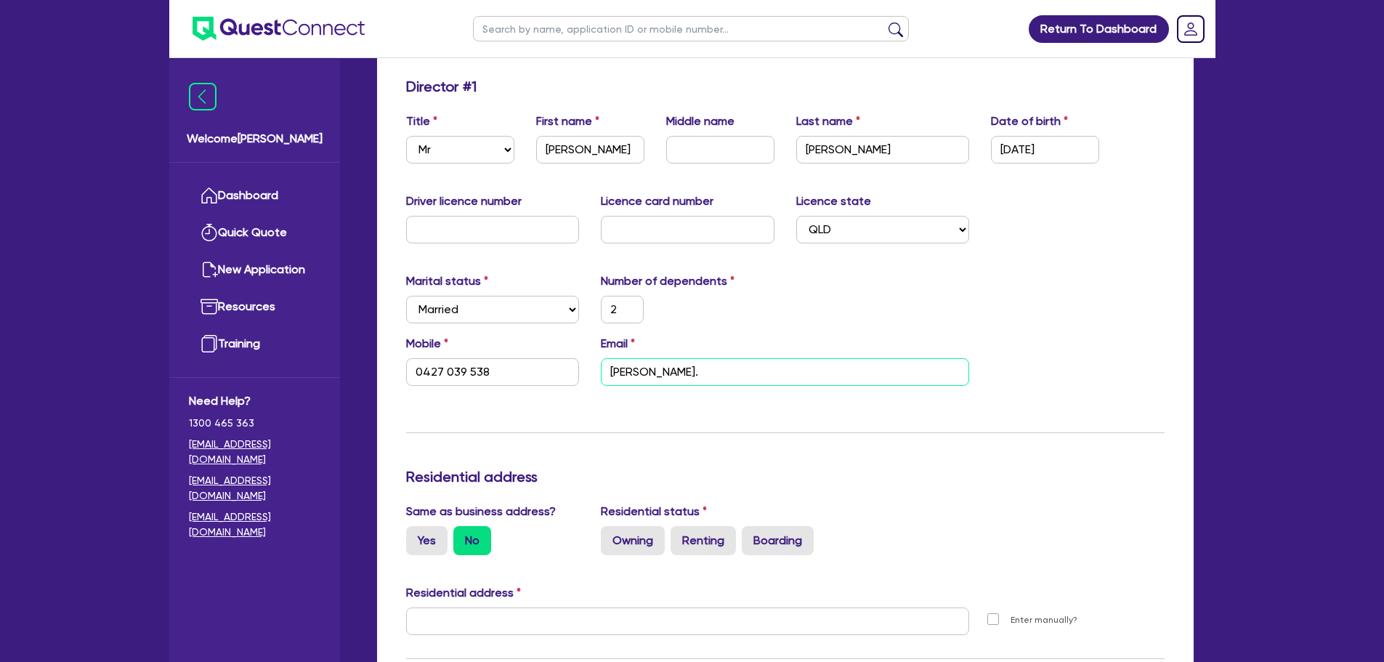
type input "[PERSON_NAME]"
type input "2"
type input "0427 039 538"
type input "[PERSON_NAME][EMAIL_ADDRESS][DOMAIN_NAME]"
type input "2"
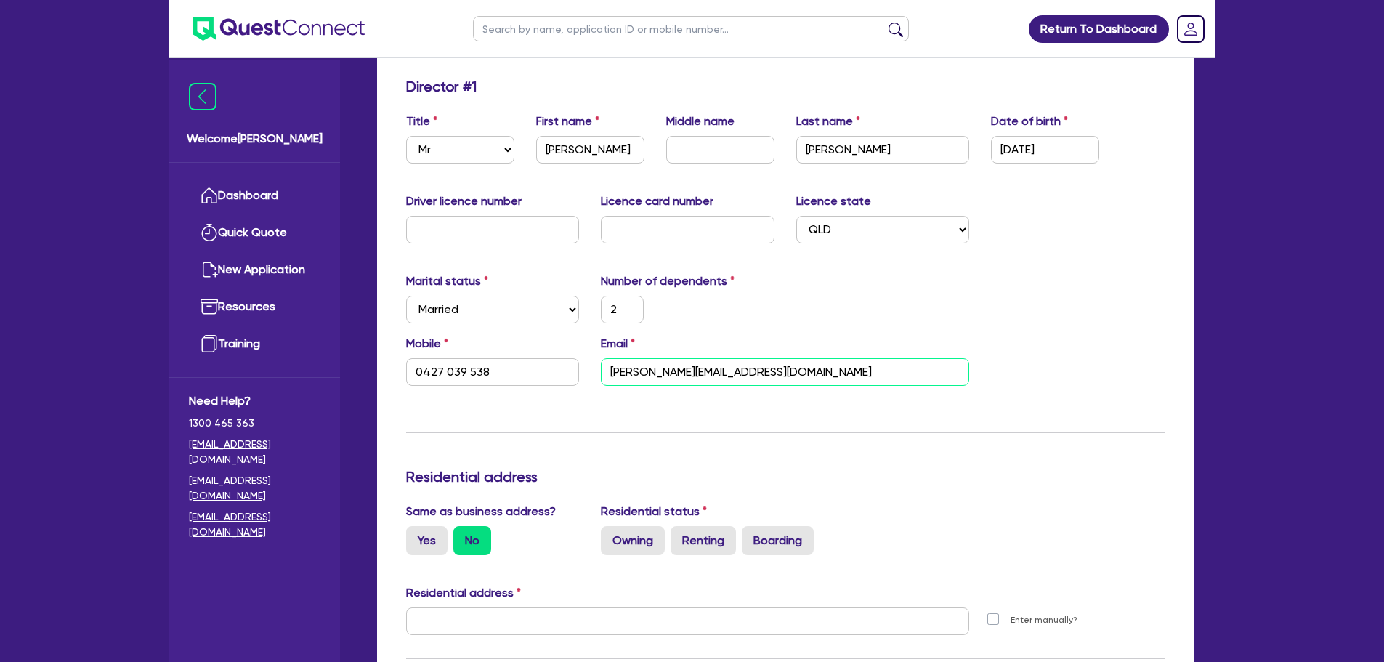
type input "0427 039 538"
type input "[PERSON_NAME][EMAIL_ADDRESS][DOMAIN_NAME]"
type input "2"
type input "0427 039 538"
type input "[PERSON_NAME][EMAIL_ADDRESS][DOMAIN_NAME]."
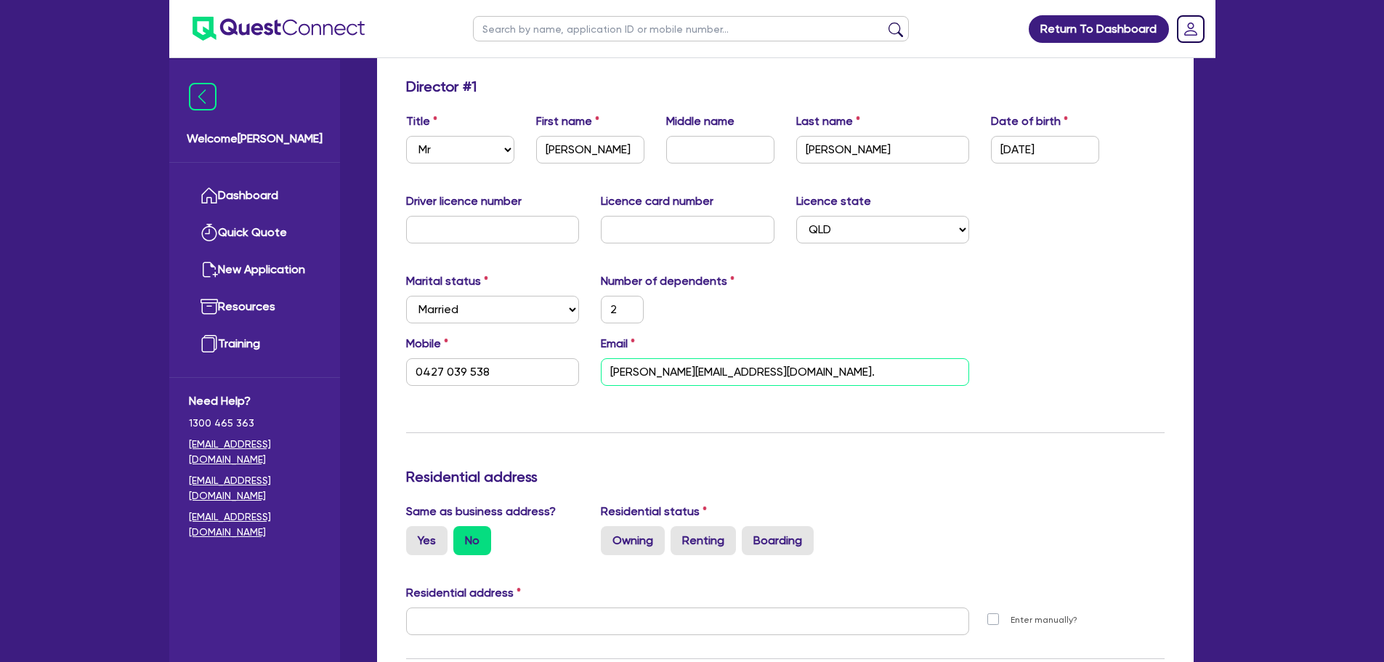
type input "2"
type input "0427 039 538"
type input "[PERSON_NAME]@acumenaccounting.com.[PERSON_NAME]"
type input "2"
type input "0427 039 538"
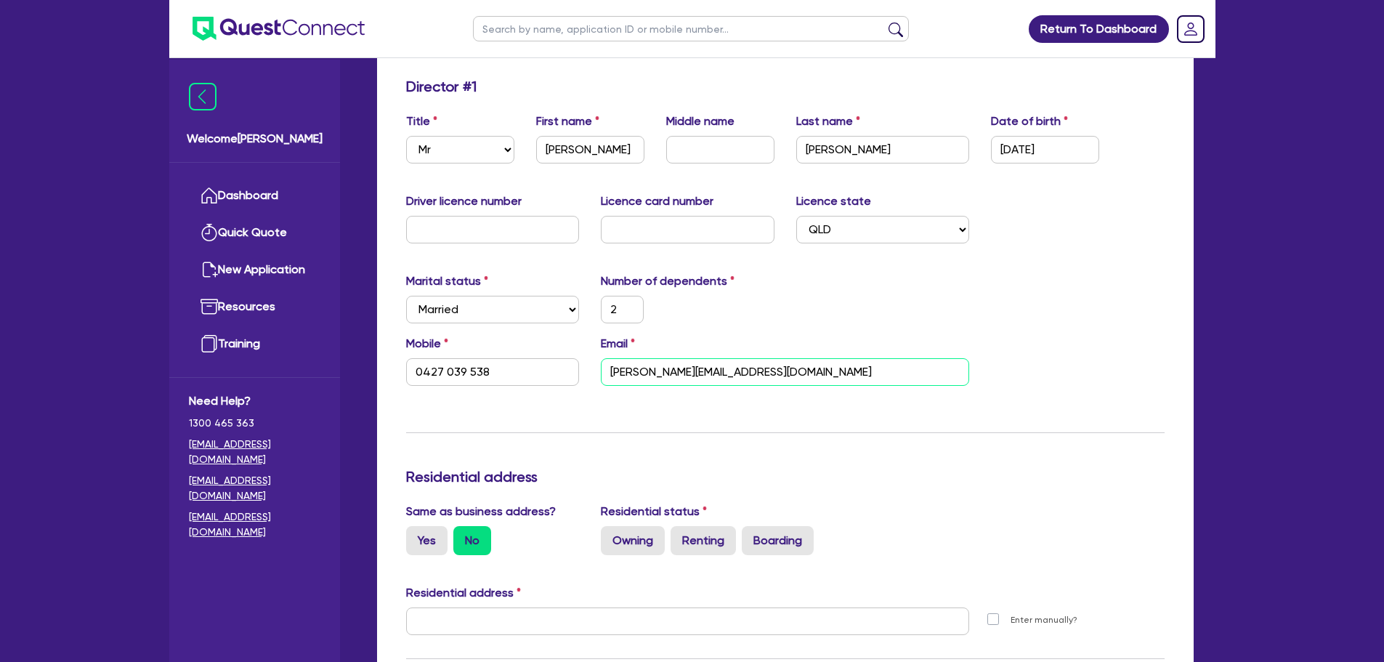
type input "[PERSON_NAME][EMAIL_ADDRESS][DOMAIN_NAME]"
click at [983, 320] on div "Marital status Select [DEMOGRAPHIC_DATA] Married De Facto / Partner Number of d…" at bounding box center [785, 304] width 780 height 62
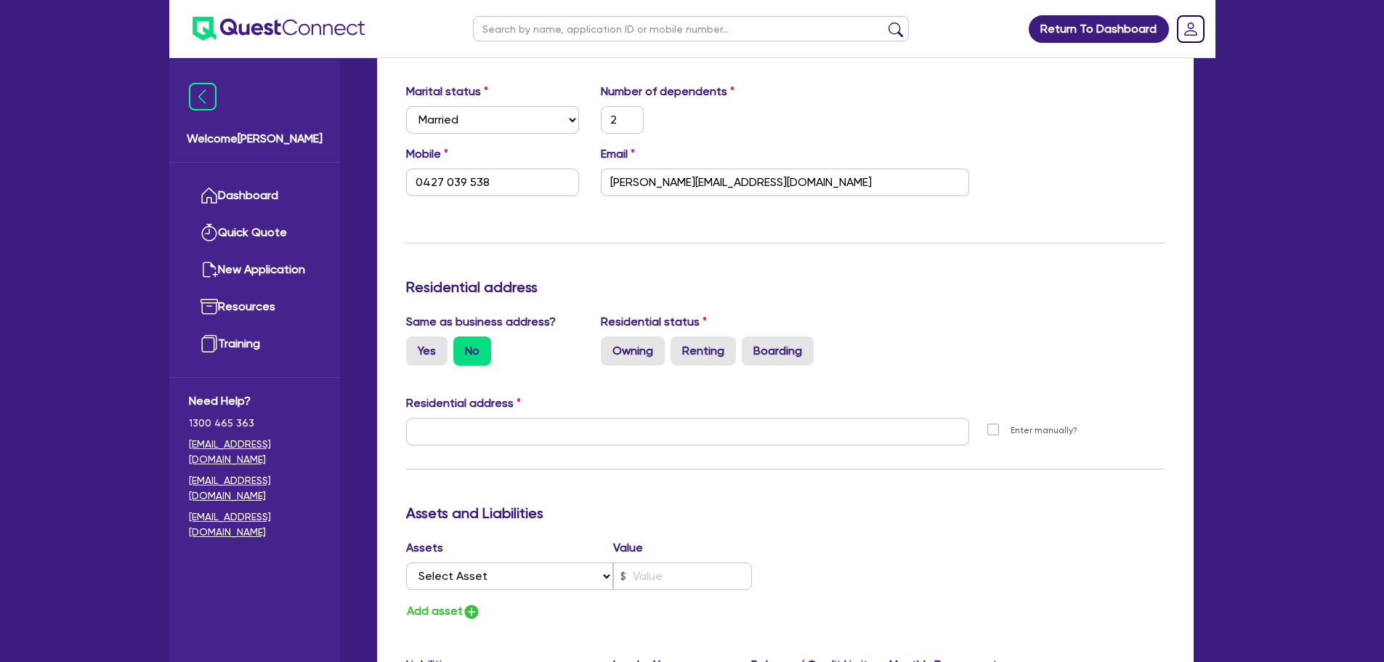
scroll to position [436, 0]
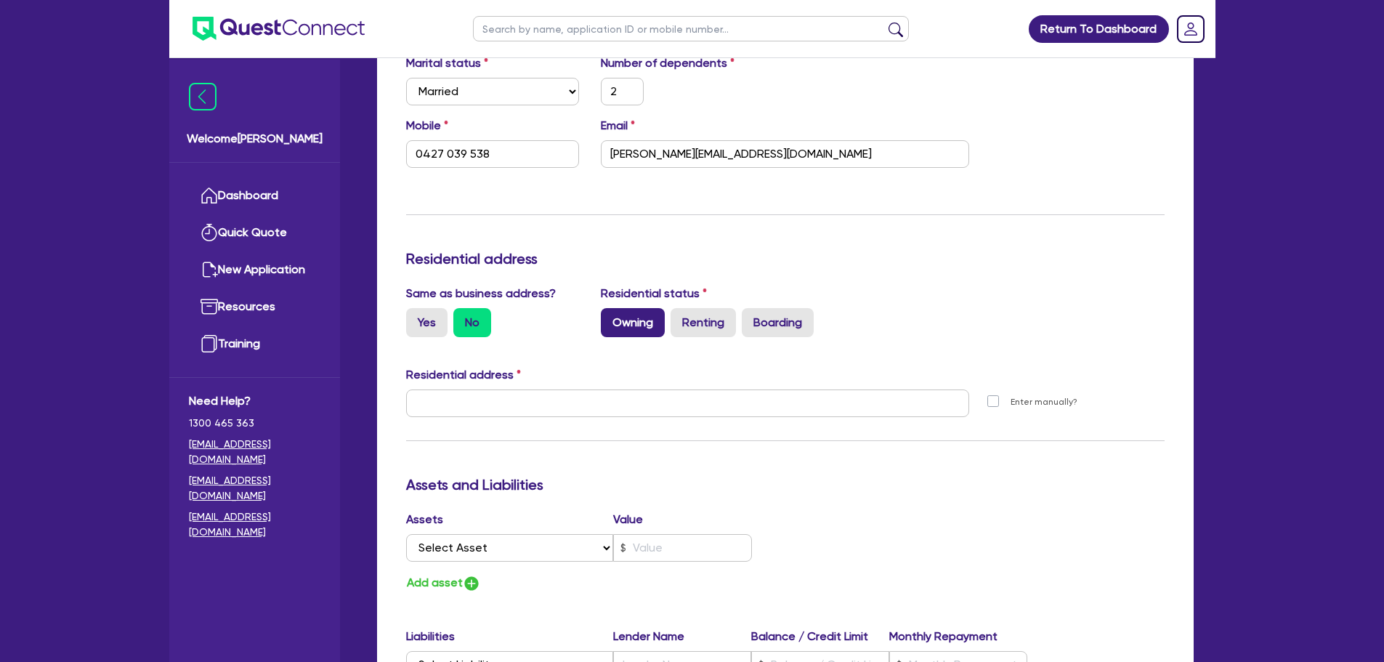
click at [647, 322] on label "Owning" at bounding box center [633, 322] width 64 height 29
click at [610, 318] on input "Owning" at bounding box center [605, 312] width 9 height 9
radio input "true"
type input "2"
type input "0427 039 538"
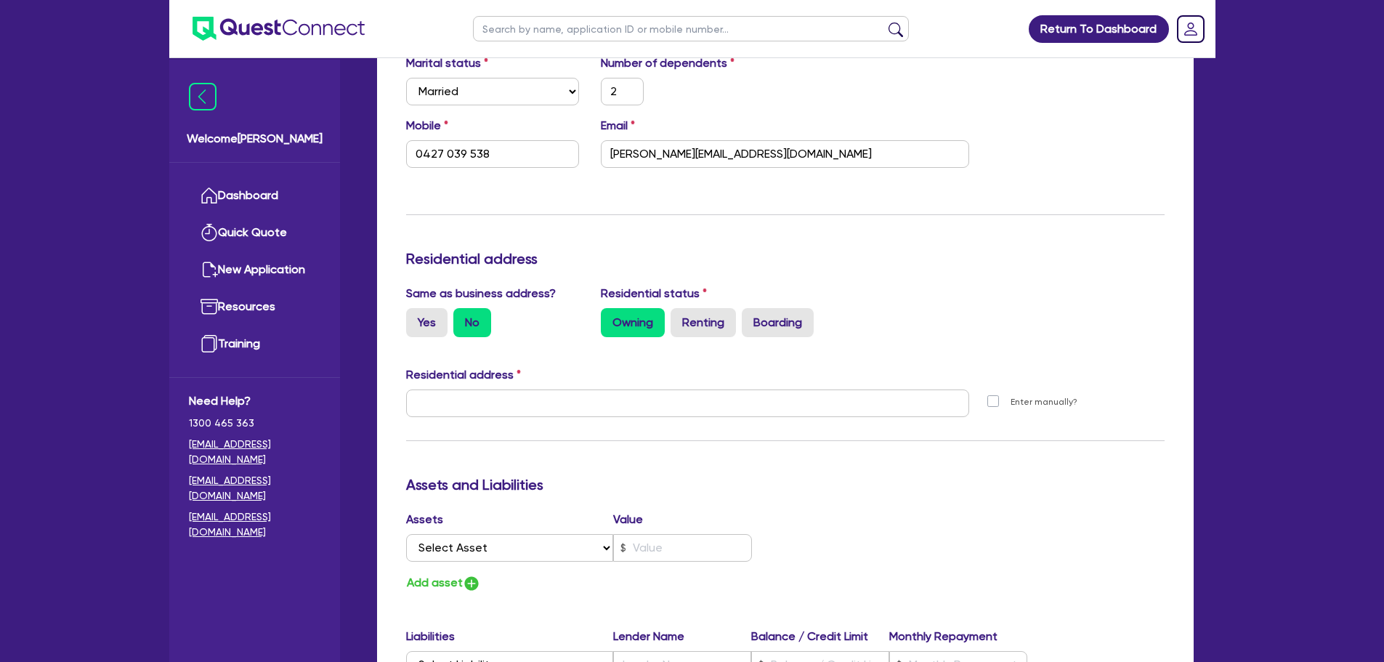
click at [435, 307] on div "Same as business address? Yes No" at bounding box center [492, 311] width 195 height 52
click at [430, 329] on label "Yes" at bounding box center [426, 322] width 41 height 29
click at [416, 318] on input "Yes" at bounding box center [410, 312] width 9 height 9
radio input "true"
type input "2"
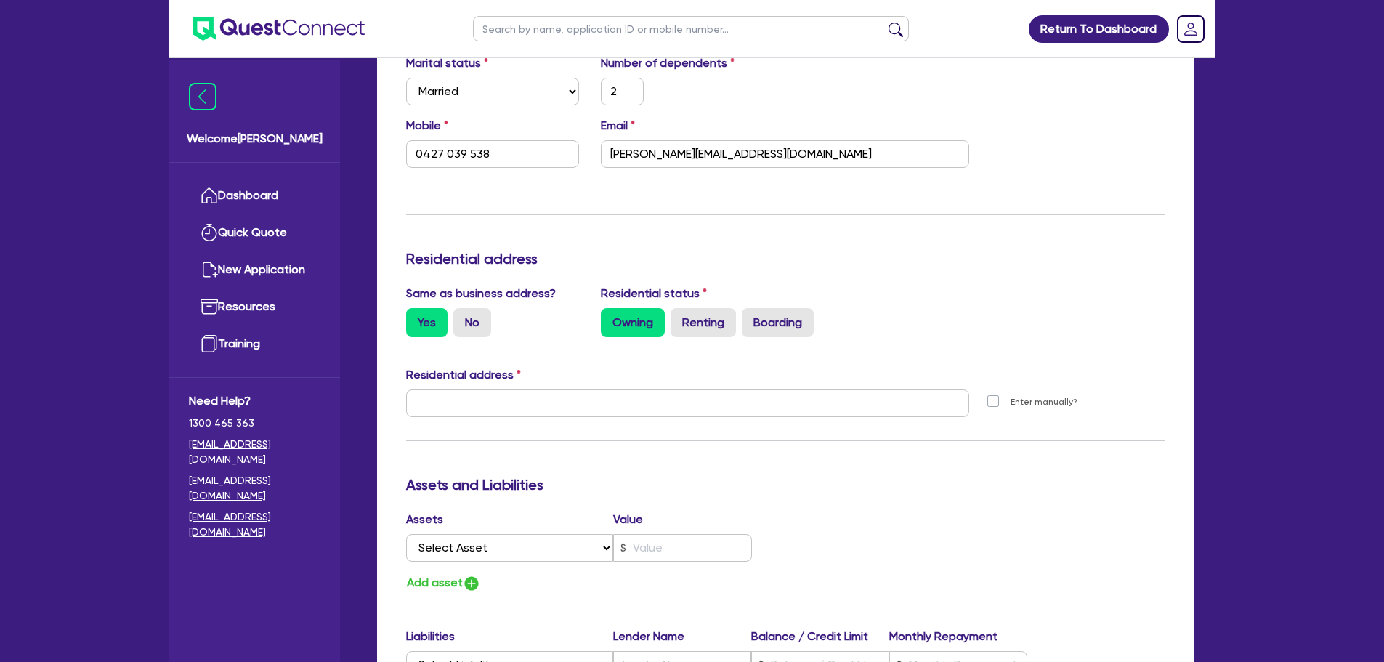
type input "0427 039 538"
type input "[STREET_ADDRESS][PERSON_NAME][PERSON_NAME]"
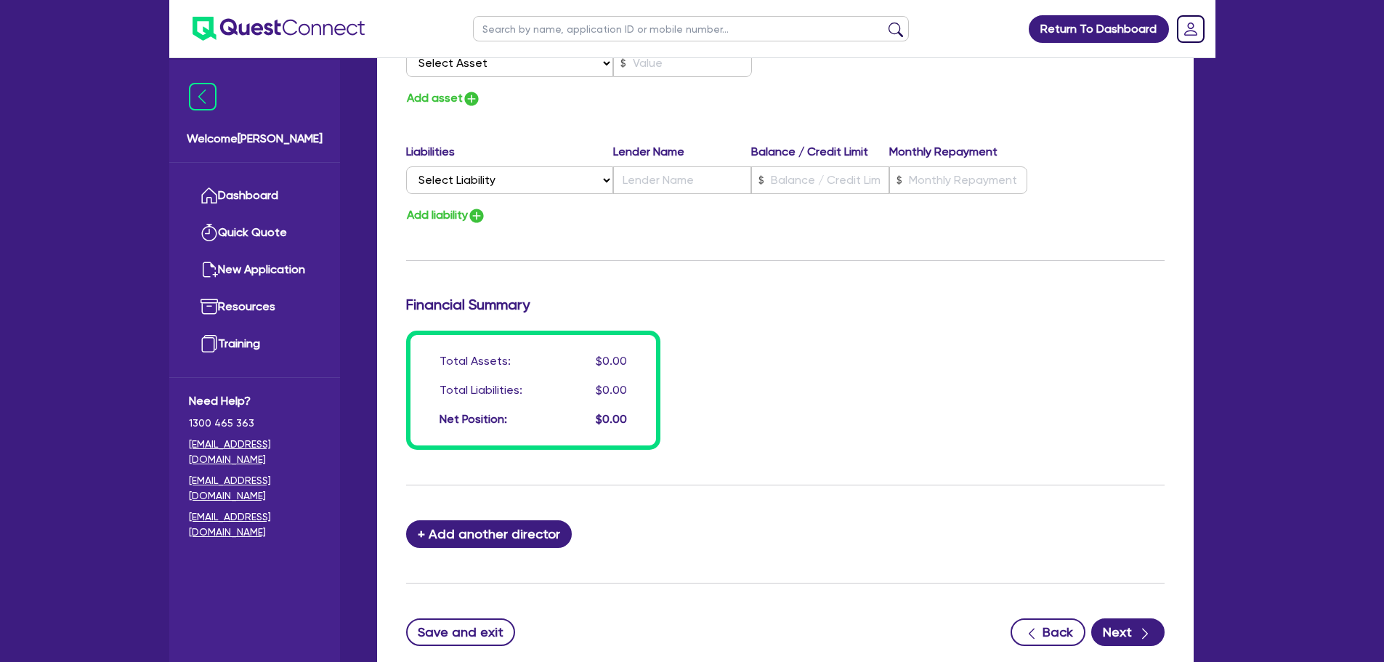
scroll to position [1022, 0]
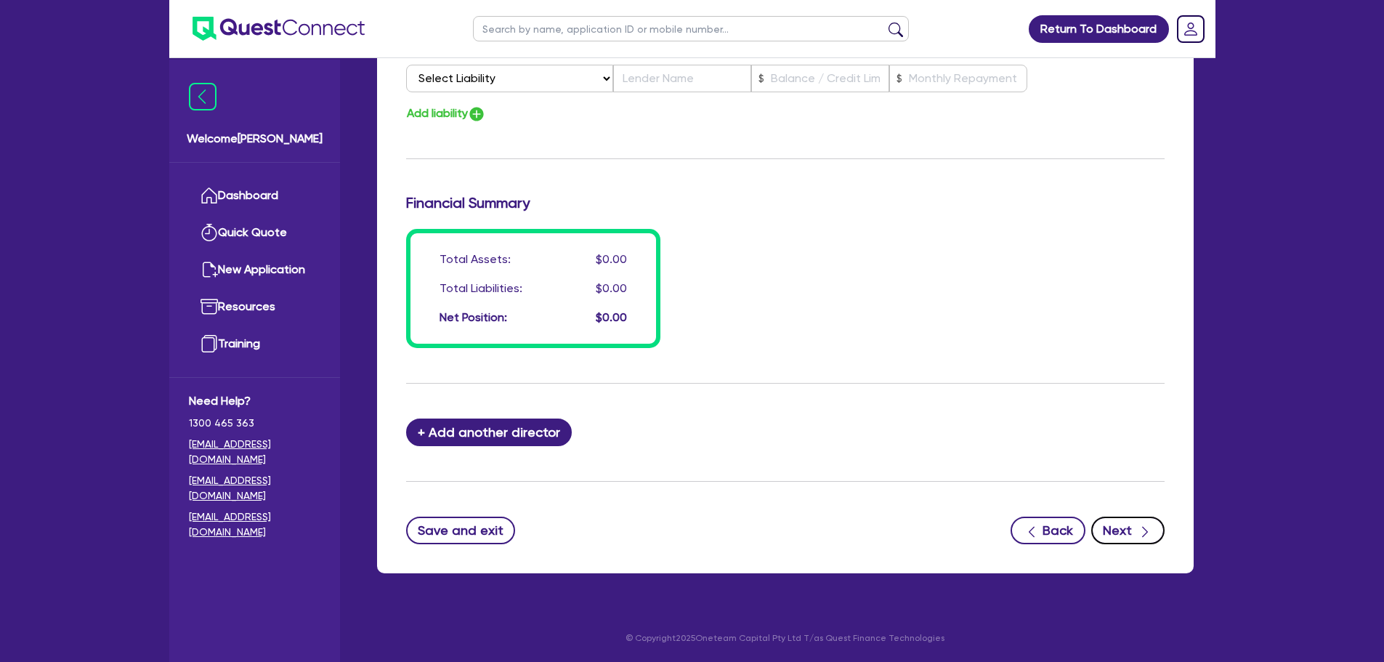
click at [1125, 536] on button "Next" at bounding box center [1128, 531] width 73 height 28
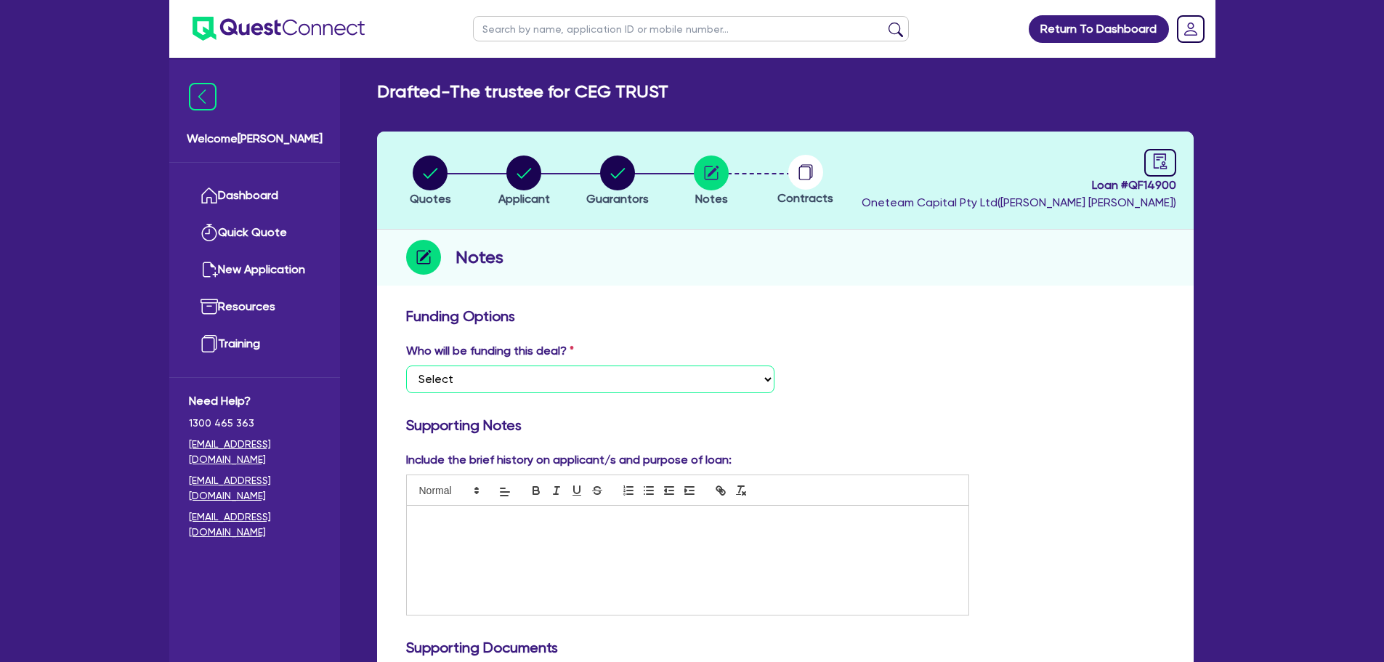
click at [709, 384] on select "Select I want Quest to fund 100% I will fund 100% I will co-fund with Quest Oth…" at bounding box center [590, 380] width 368 height 28
select select "Other"
click at [406, 366] on select "Select I want Quest to fund 100% I will fund 100% I will co-fund with Quest Oth…" at bounding box center [590, 380] width 368 height 28
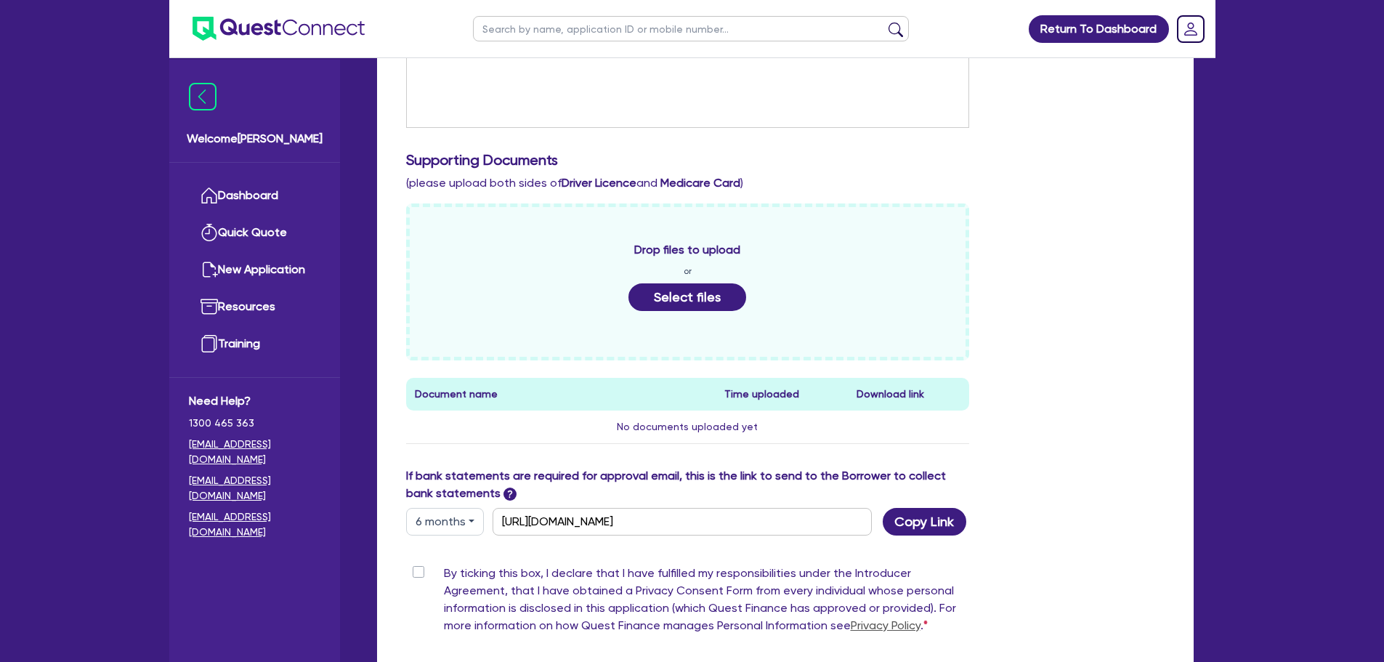
scroll to position [581, 0]
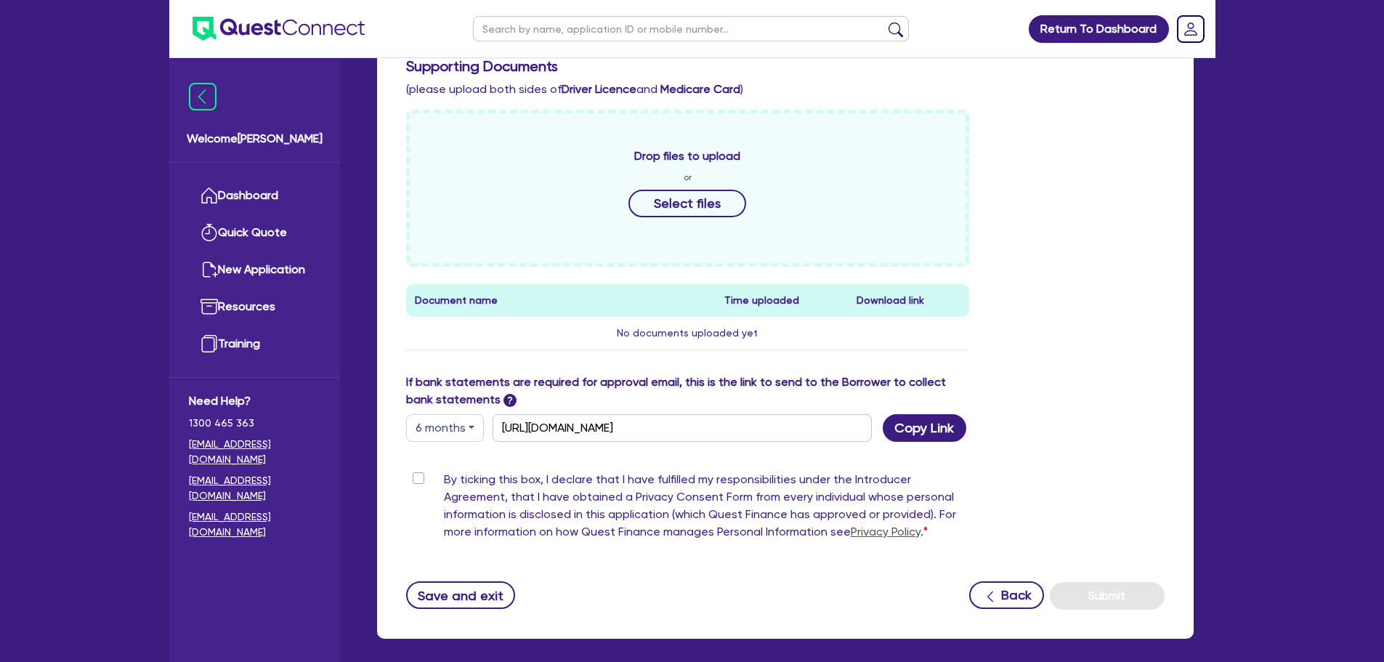
click at [444, 476] on label "By ticking this box, I declare that I have fulfilled my responsibilities under …" at bounding box center [707, 509] width 526 height 76
click at [413, 476] on input "By ticking this box, I declare that I have fulfilled my responsibilities under …" at bounding box center [412, 478] width 12 height 14
checkbox input "true"
click at [1094, 596] on button "Submit" at bounding box center [1107, 596] width 115 height 28
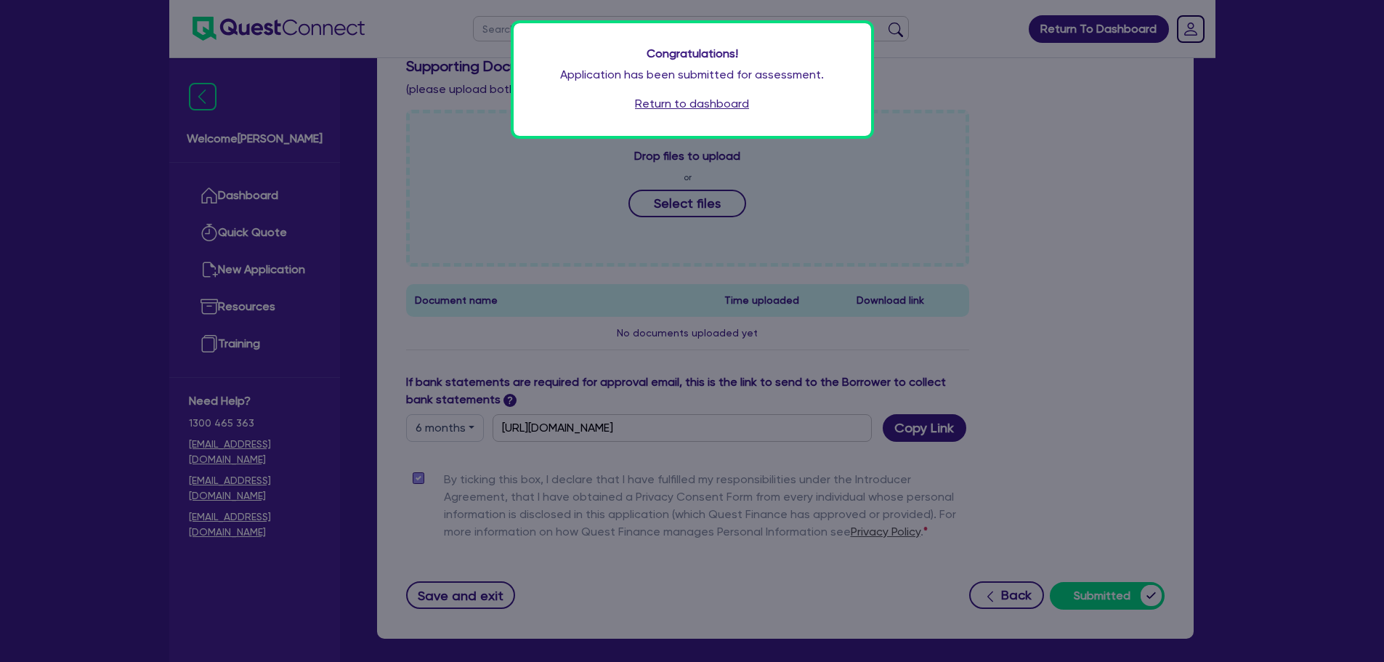
click at [730, 110] on link "Return to dashboard" at bounding box center [692, 103] width 114 height 17
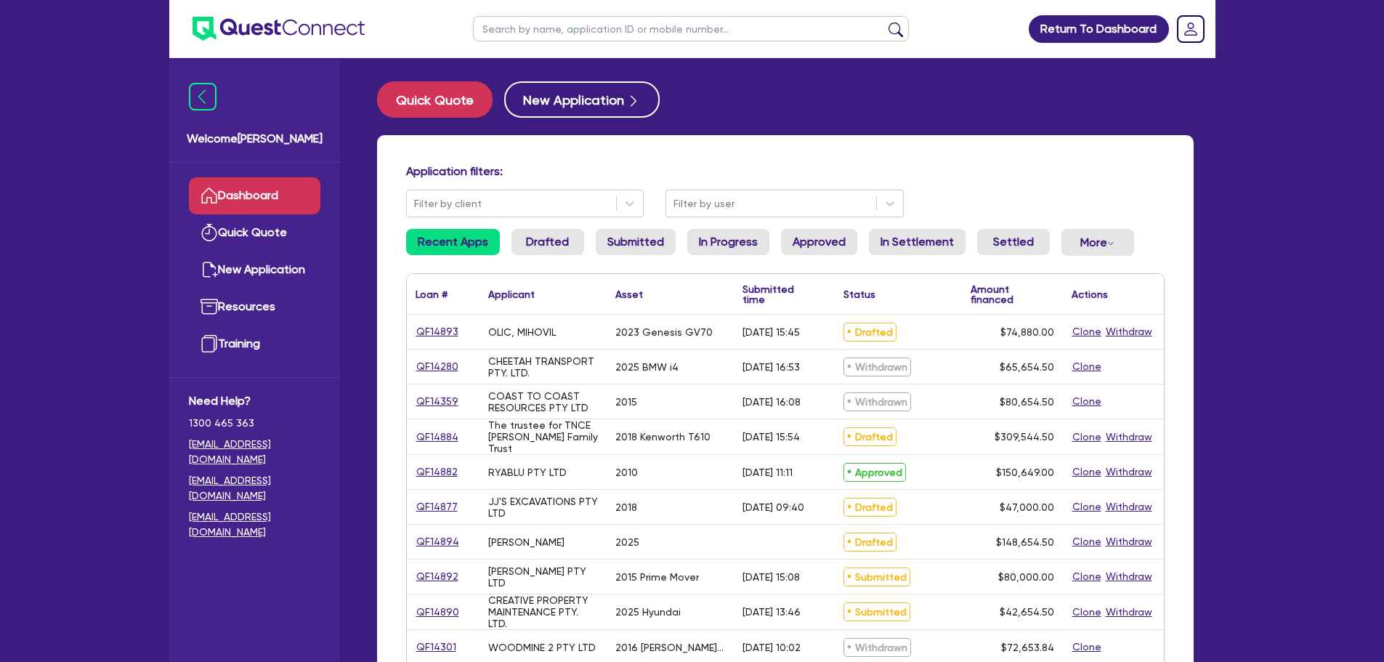
click at [557, 26] on input "text" at bounding box center [691, 28] width 436 height 25
type input "fynn"
click at [884, 22] on button "submit" at bounding box center [895, 32] width 23 height 20
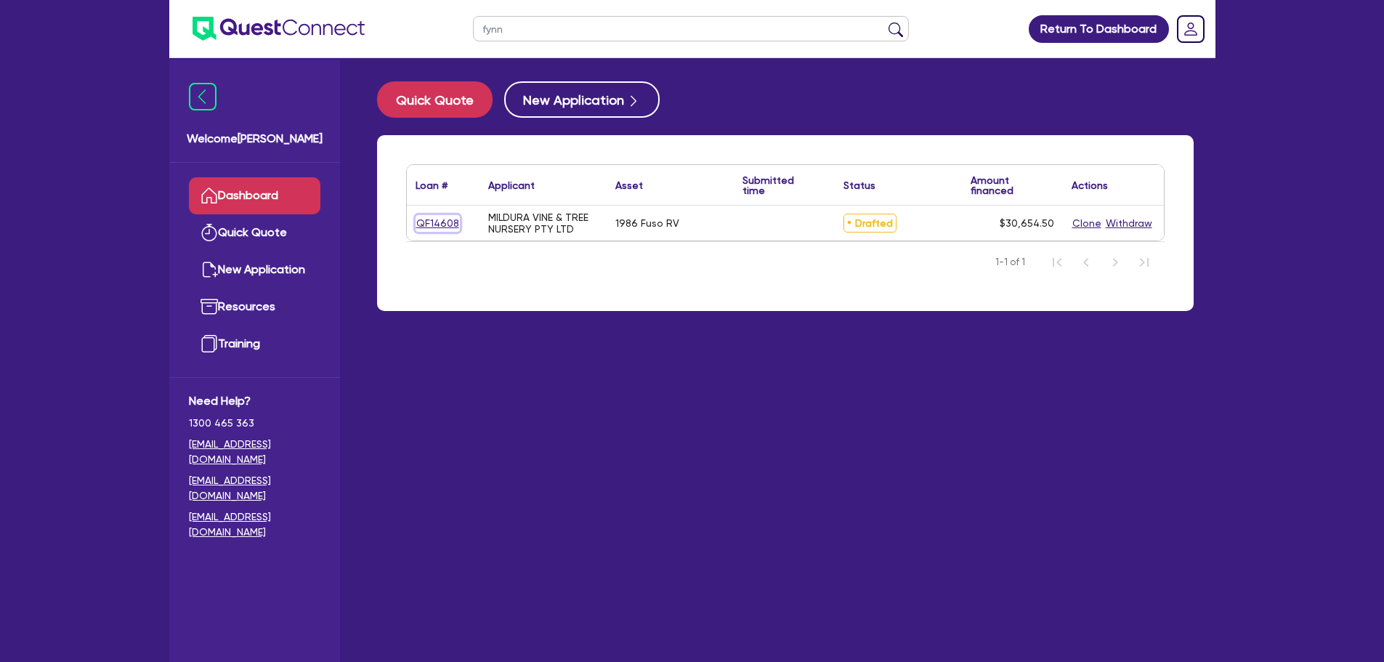
click at [426, 225] on link "QF14608" at bounding box center [438, 223] width 44 height 17
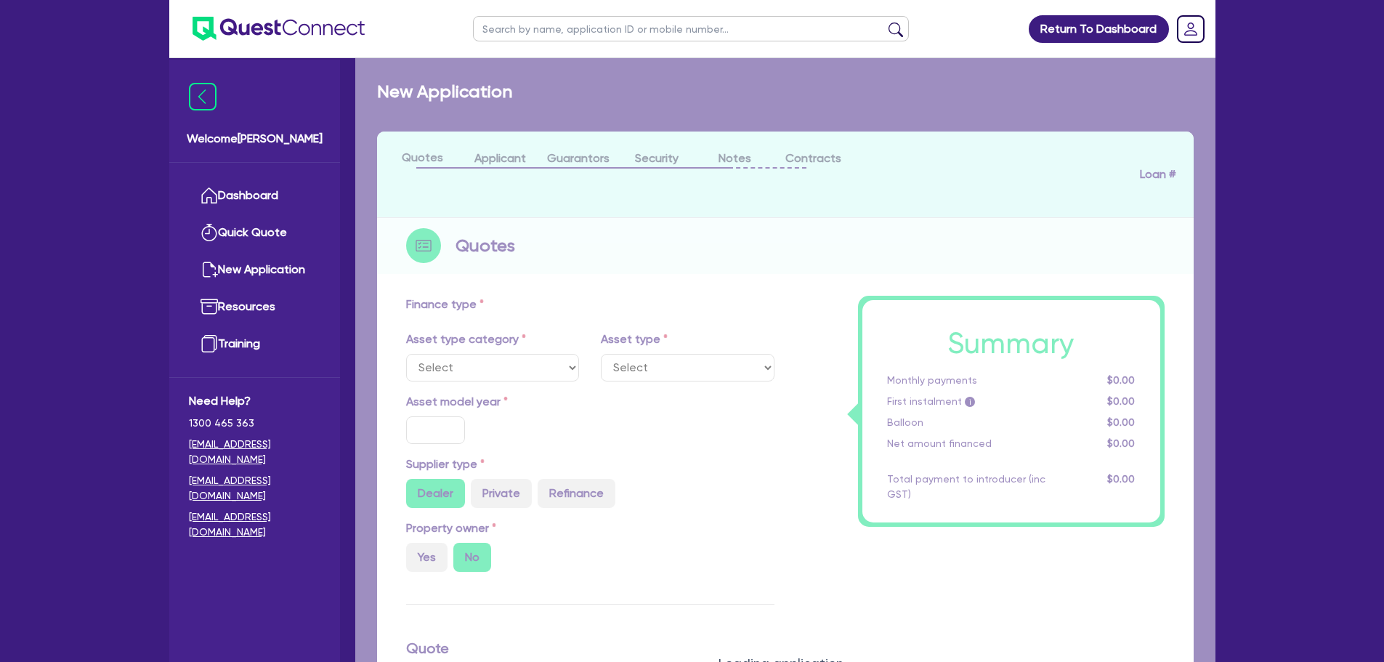
select select "CARS_AND_LIGHT_TRUCKS"
type input "1986"
type input "30,000"
type input "10"
type input "3,065.45"
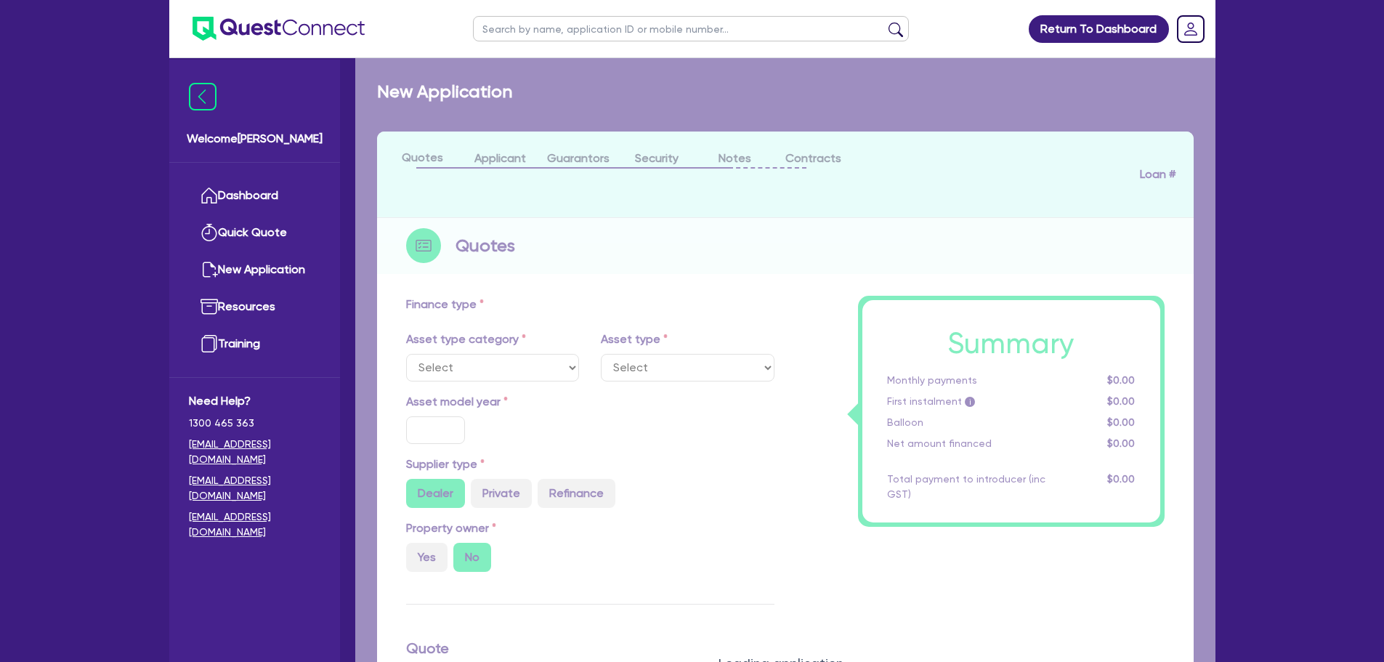
type input "15"
select select "VANS_AND_UTES"
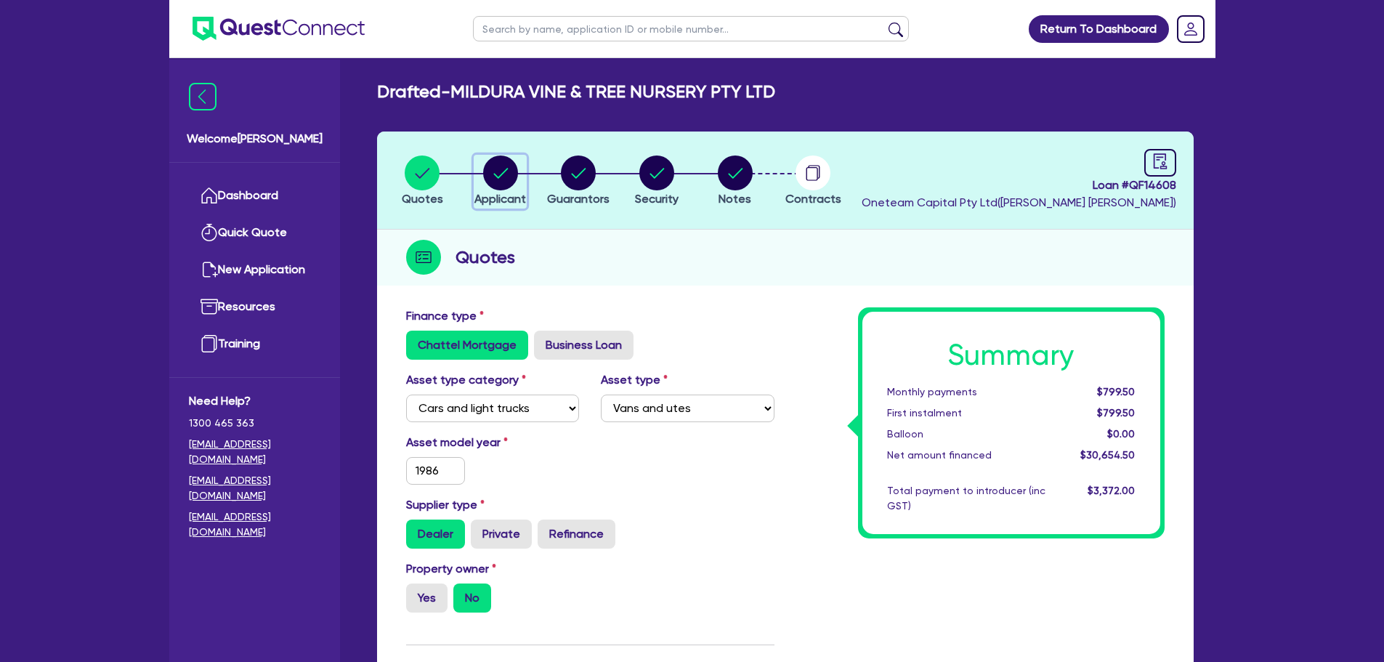
click at [520, 179] on div "button" at bounding box center [501, 173] width 52 height 35
select select "COMPANY"
select select "ADMINISTRATIVE_SUPPORT"
select select "EMPLOYMENT"
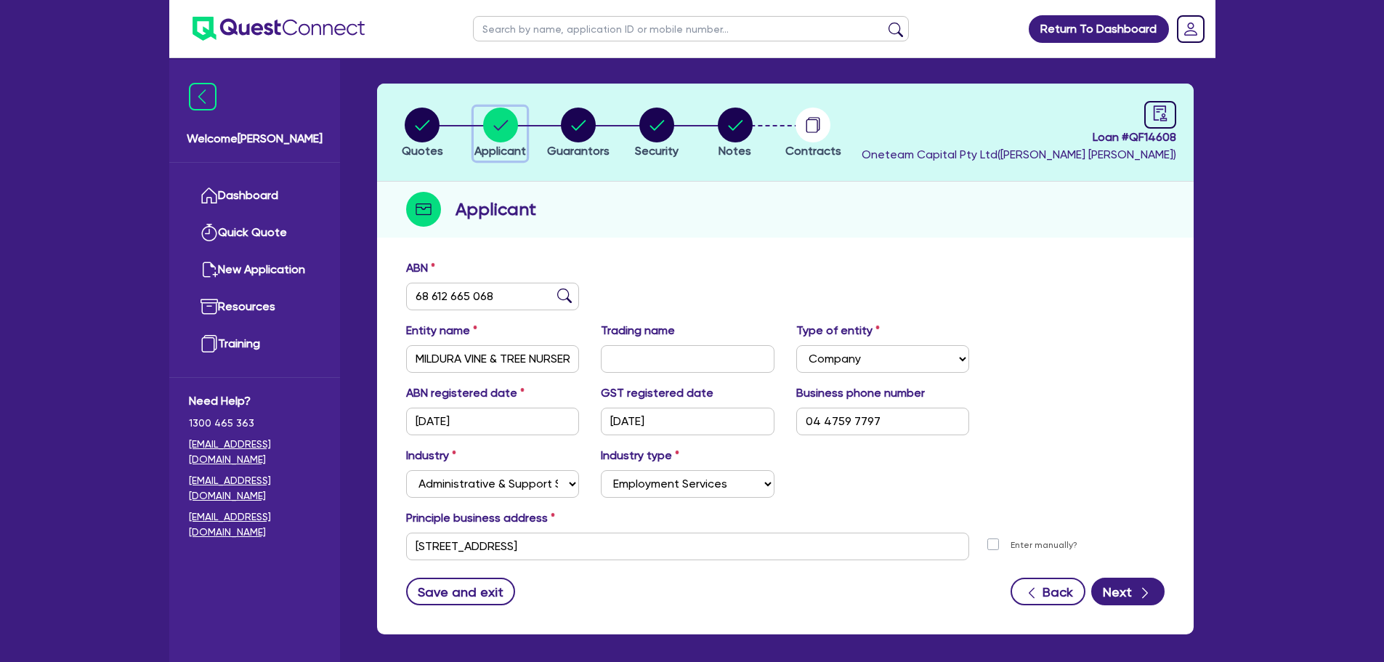
scroll to position [109, 0]
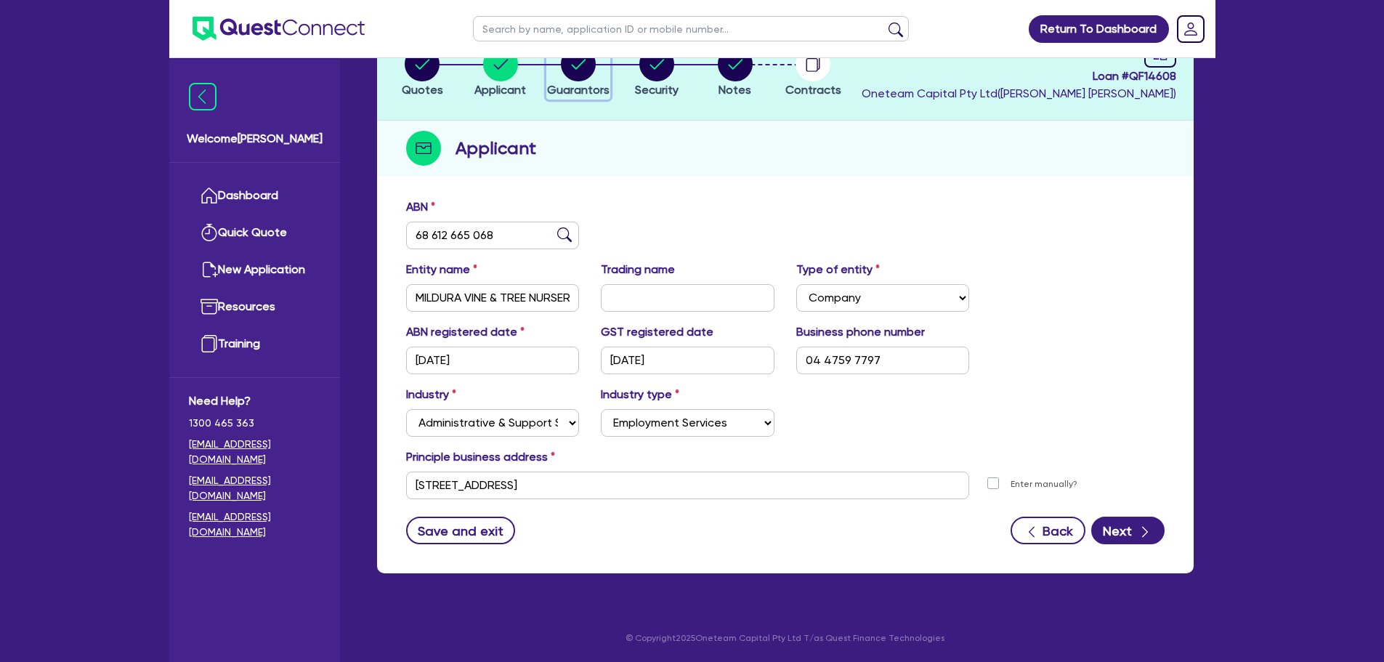
click at [588, 83] on span "Guarantors" at bounding box center [578, 90] width 62 height 14
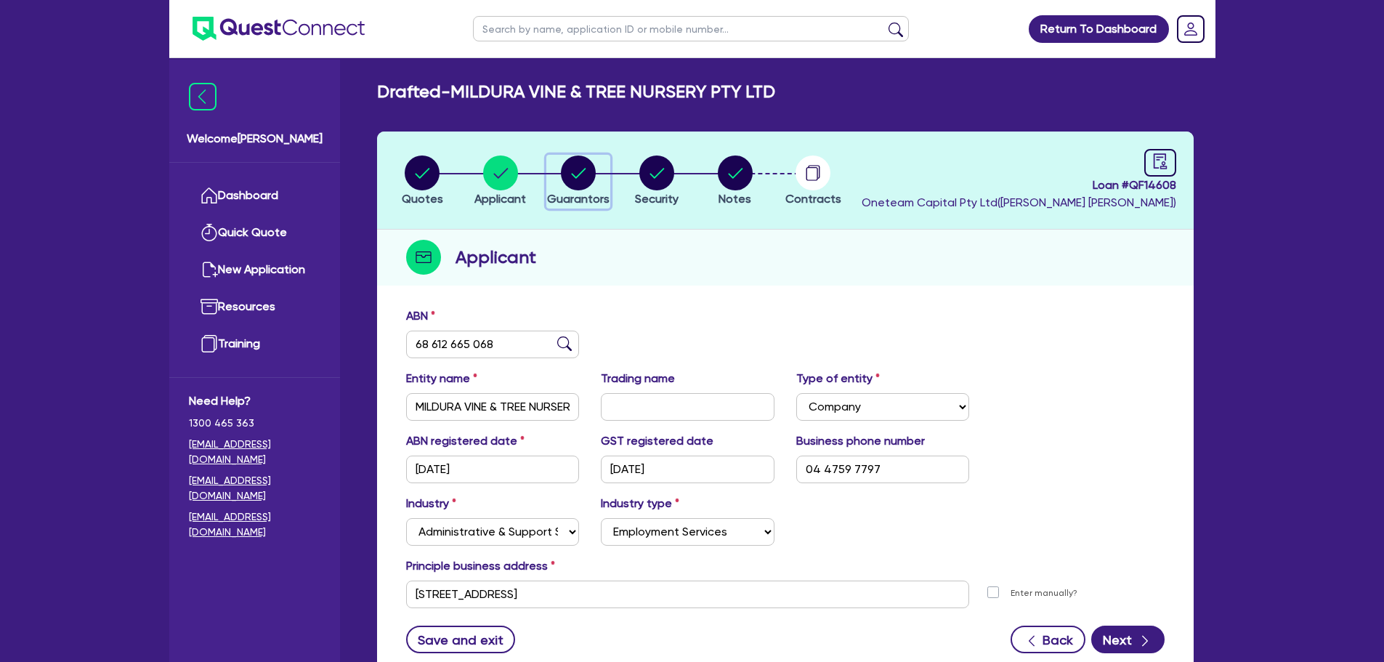
select select "MR"
select select "[GEOGRAPHIC_DATA]"
select select "SINGLE"
select select "MR"
select select "SINGLE"
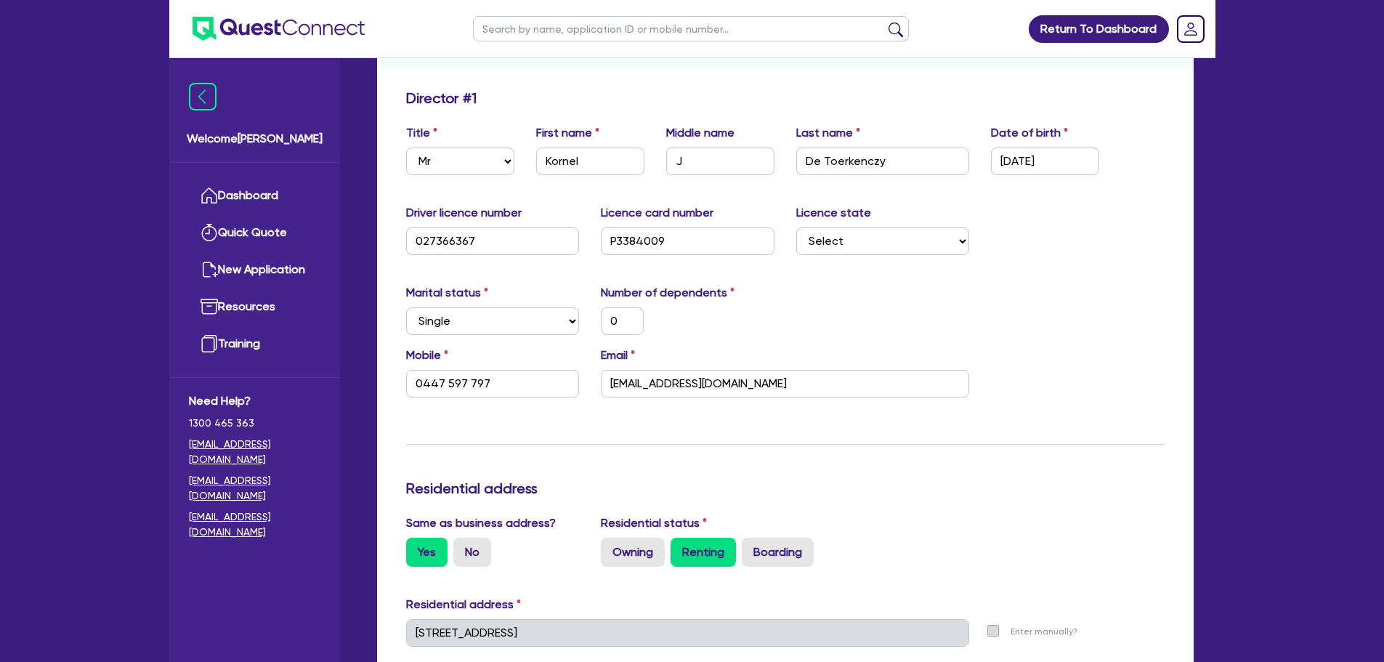
click at [1141, 429] on div "Update residential status for Director #1 Boarding is only acceptable when the …" at bounding box center [785, 626] width 759 height 1075
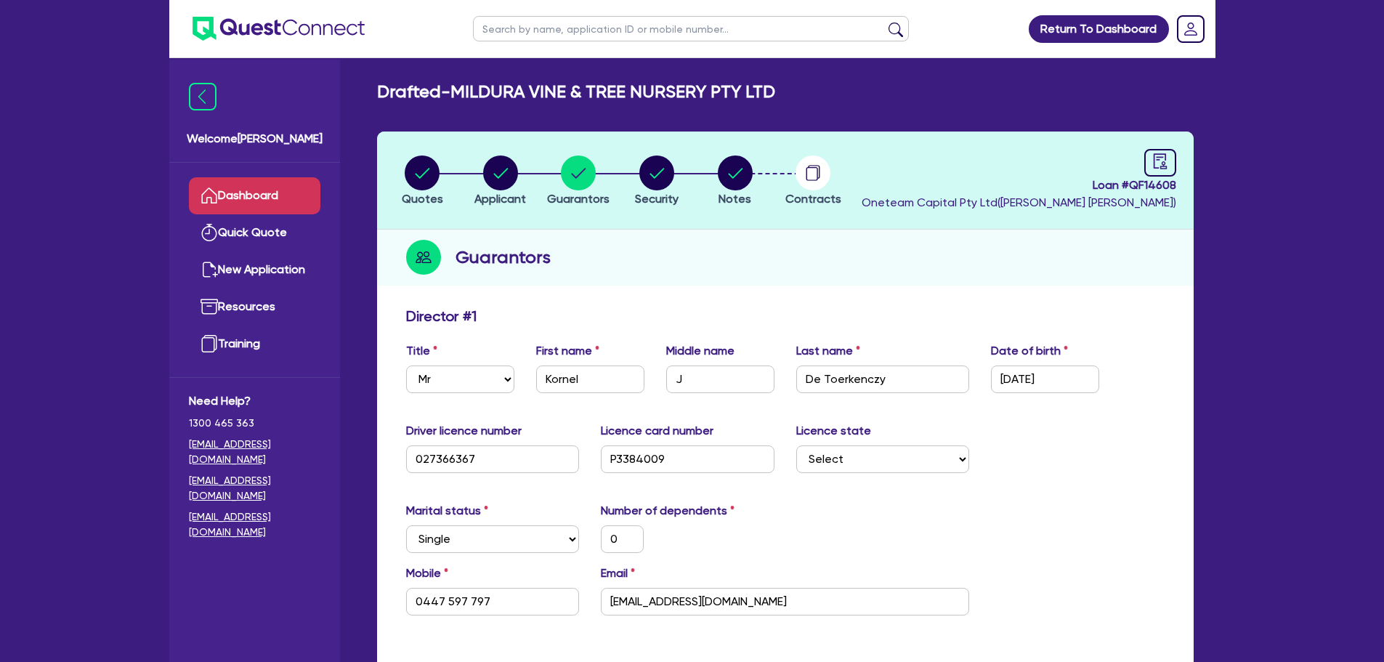
click at [258, 207] on link "Dashboard" at bounding box center [255, 195] width 132 height 37
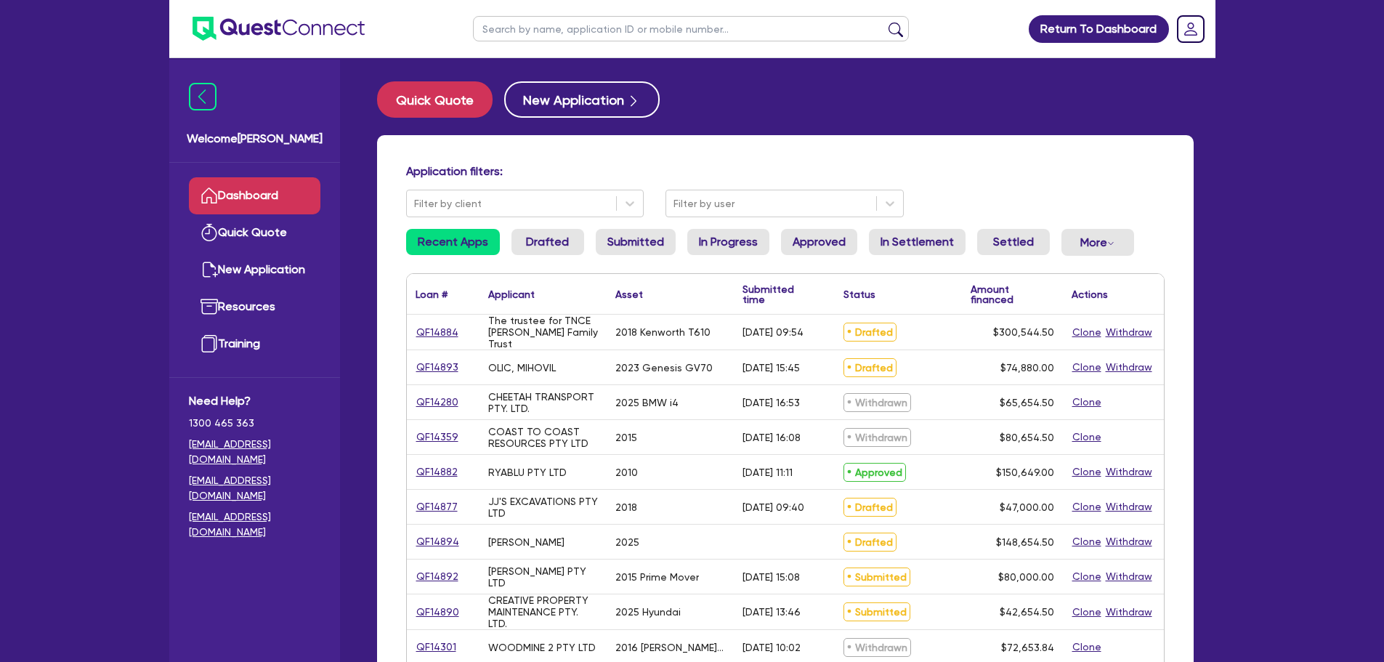
click at [570, 24] on input "text" at bounding box center [691, 28] width 436 height 25
type input "shirilee"
click at [884, 22] on button "submit" at bounding box center [895, 32] width 23 height 20
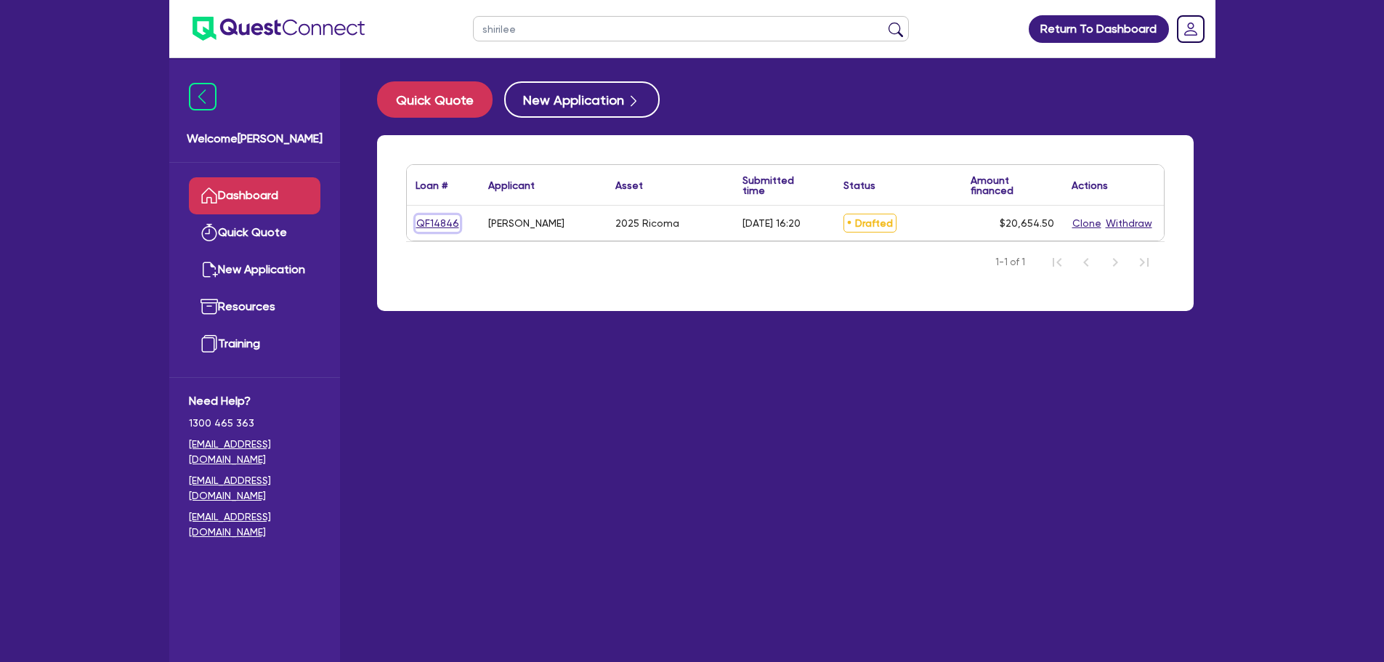
click at [442, 216] on link "QF14846" at bounding box center [438, 223] width 44 height 17
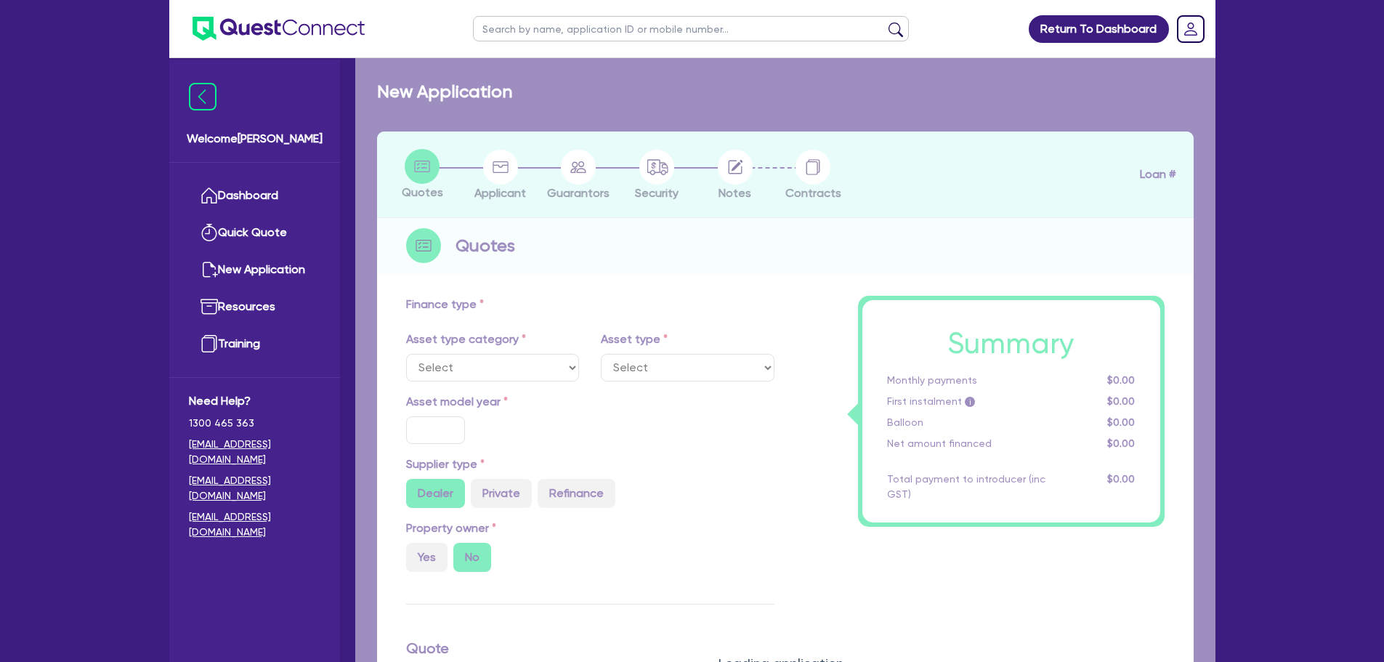
select select "SECONDARY_ASSETS"
type input "2025"
type input "20,000"
type input "10"
select select "MEDICAL_DENTAL_LABORATORY_EQUIPMENT"
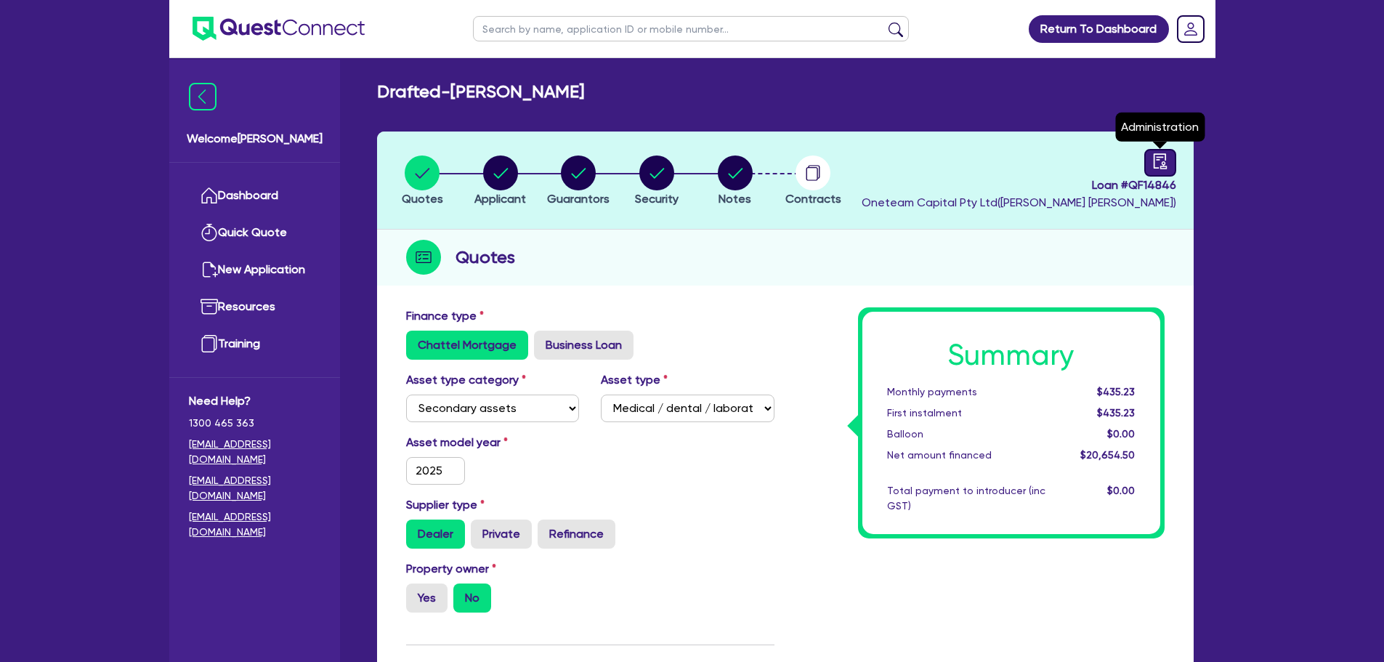
click at [1163, 157] on icon "audit" at bounding box center [1159, 160] width 13 height 15
select select "DRAFTED_AMENDED"
select select "Other"
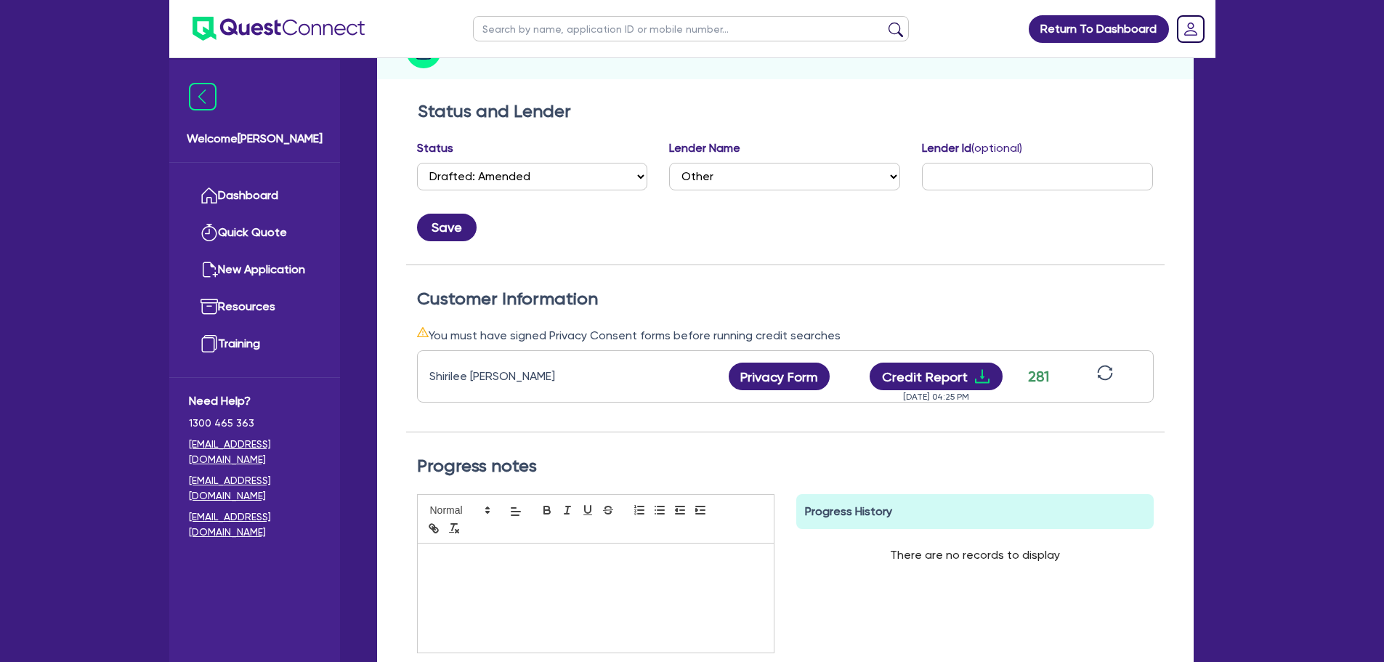
scroll to position [218, 0]
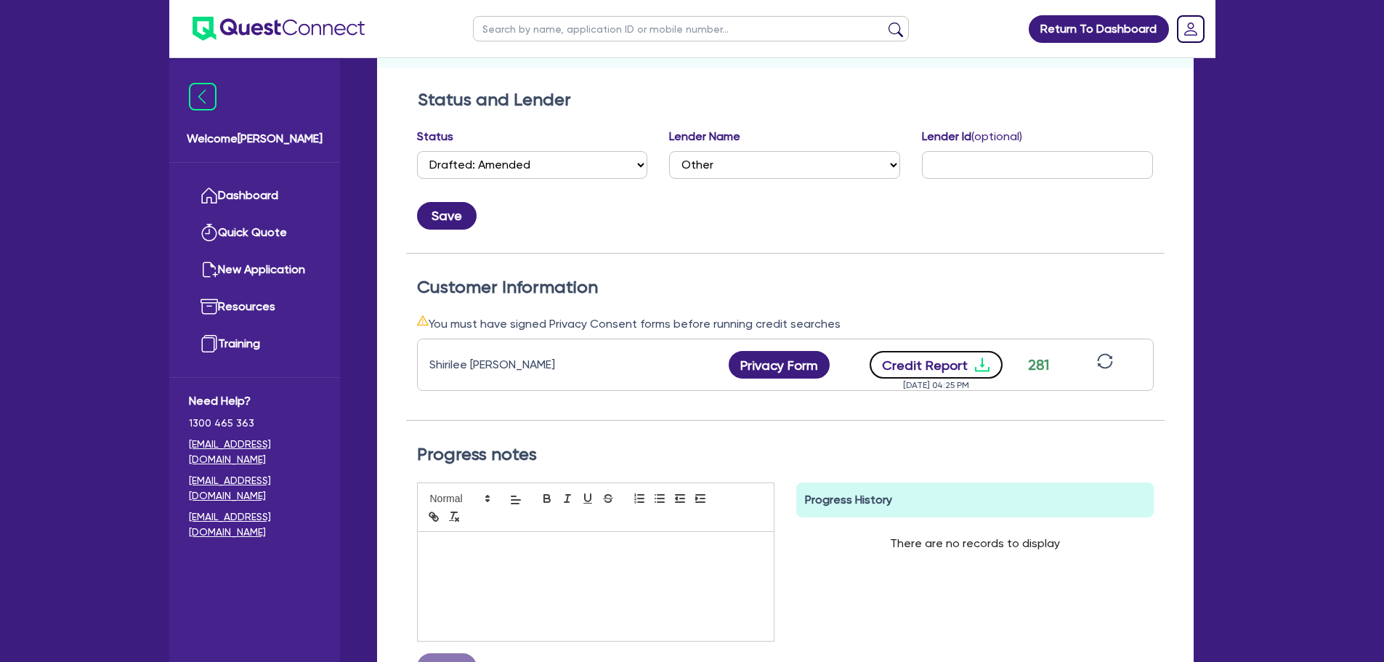
click at [935, 366] on button "Credit Report" at bounding box center [936, 365] width 133 height 28
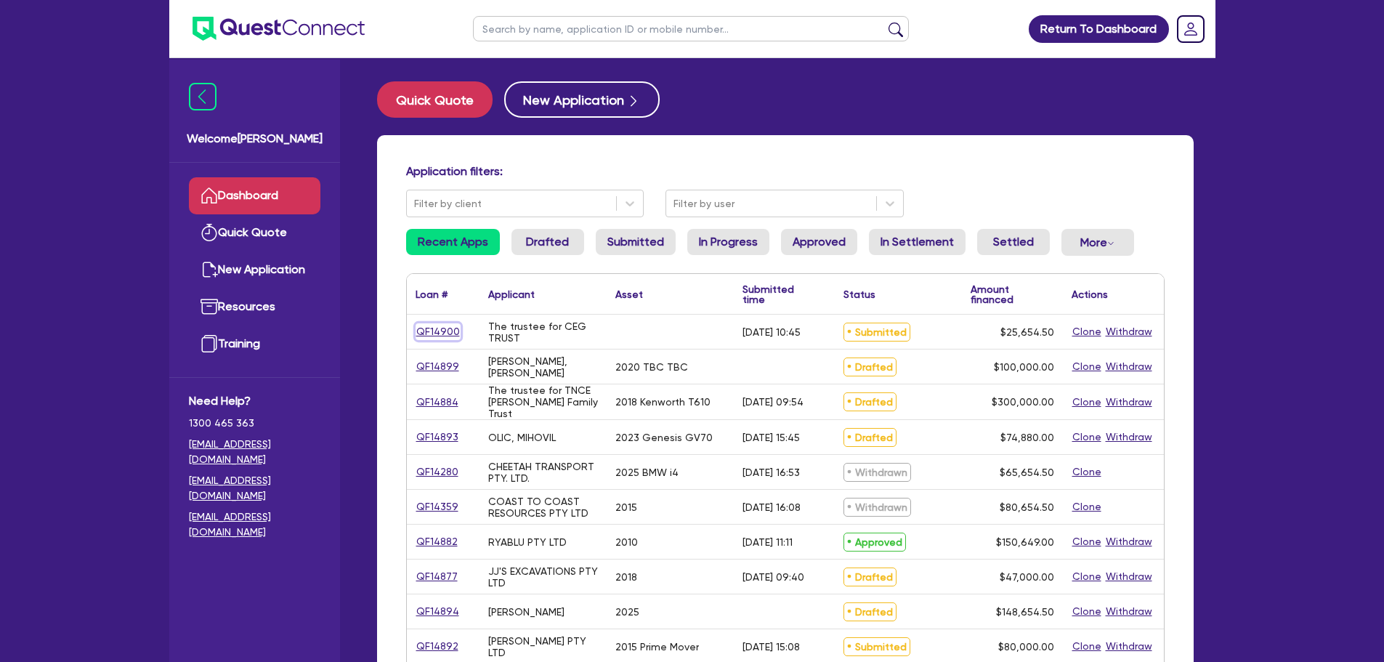
click at [453, 326] on link "QF14900" at bounding box center [438, 331] width 45 height 17
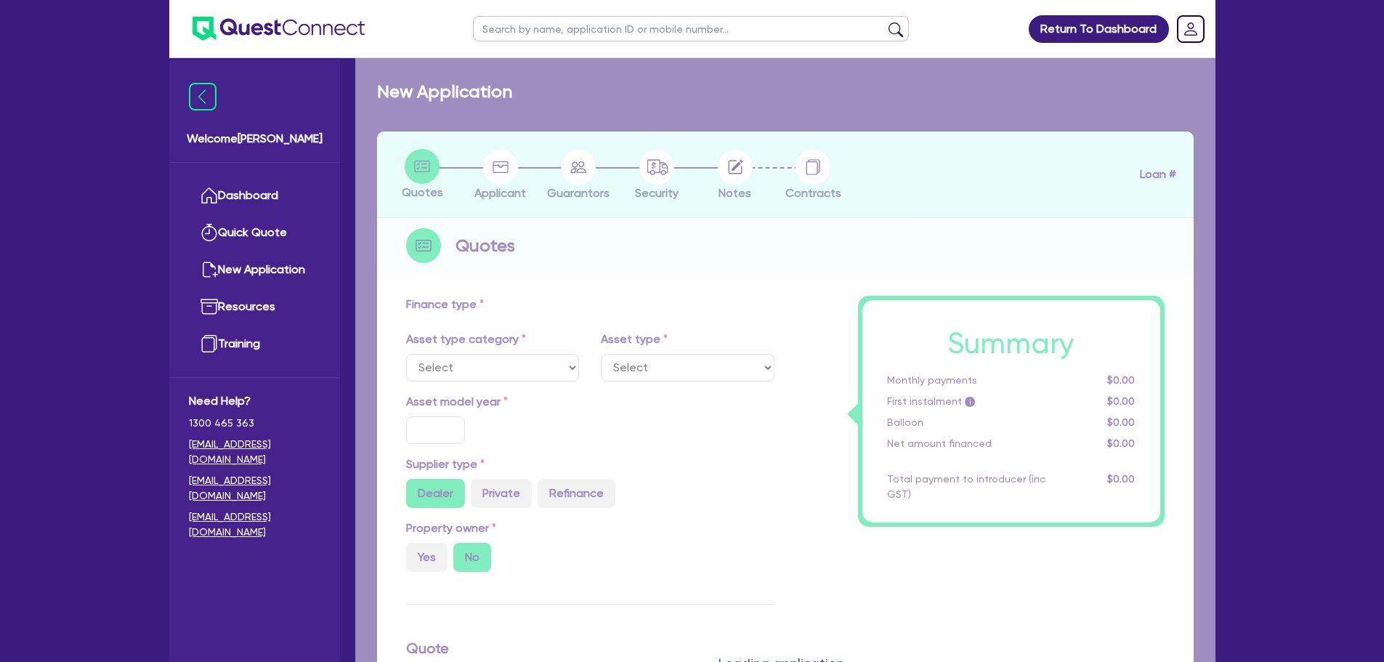
type input "25,000"
type input "10"
type input "500"
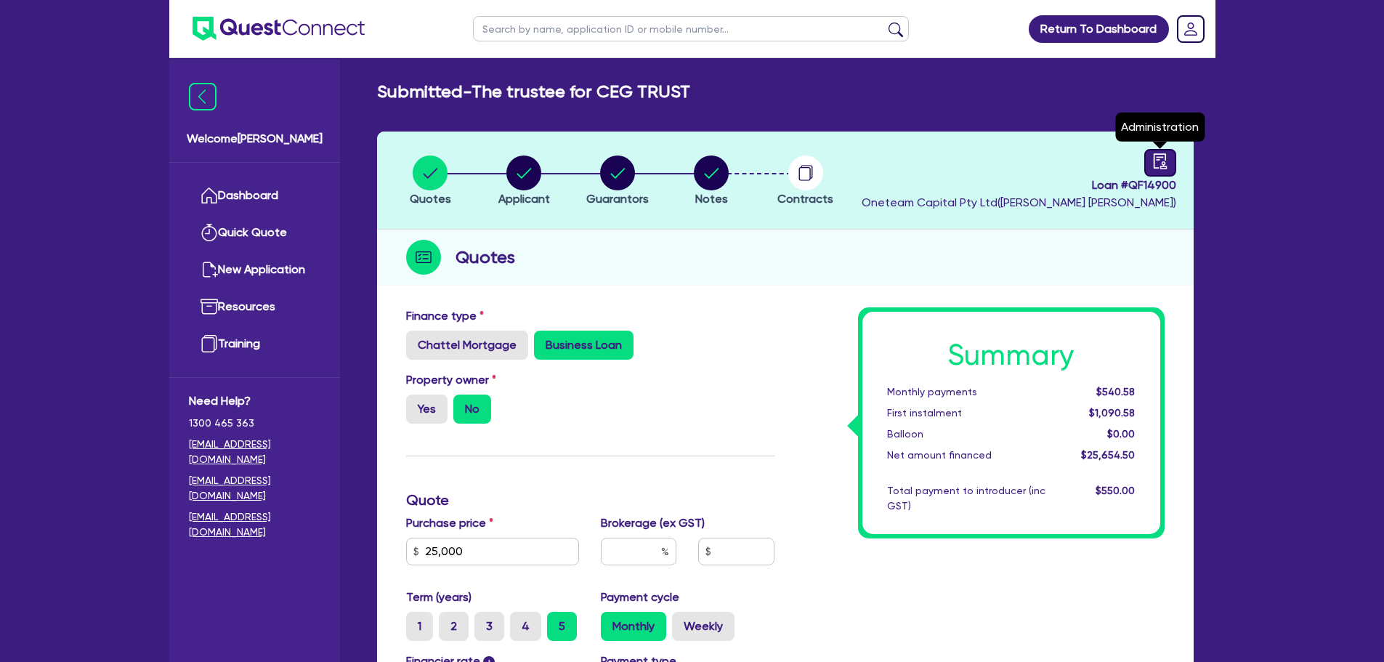
click at [1161, 172] on link at bounding box center [1161, 163] width 32 height 28
select select "SUBMITTED_NEW"
select select "Other"
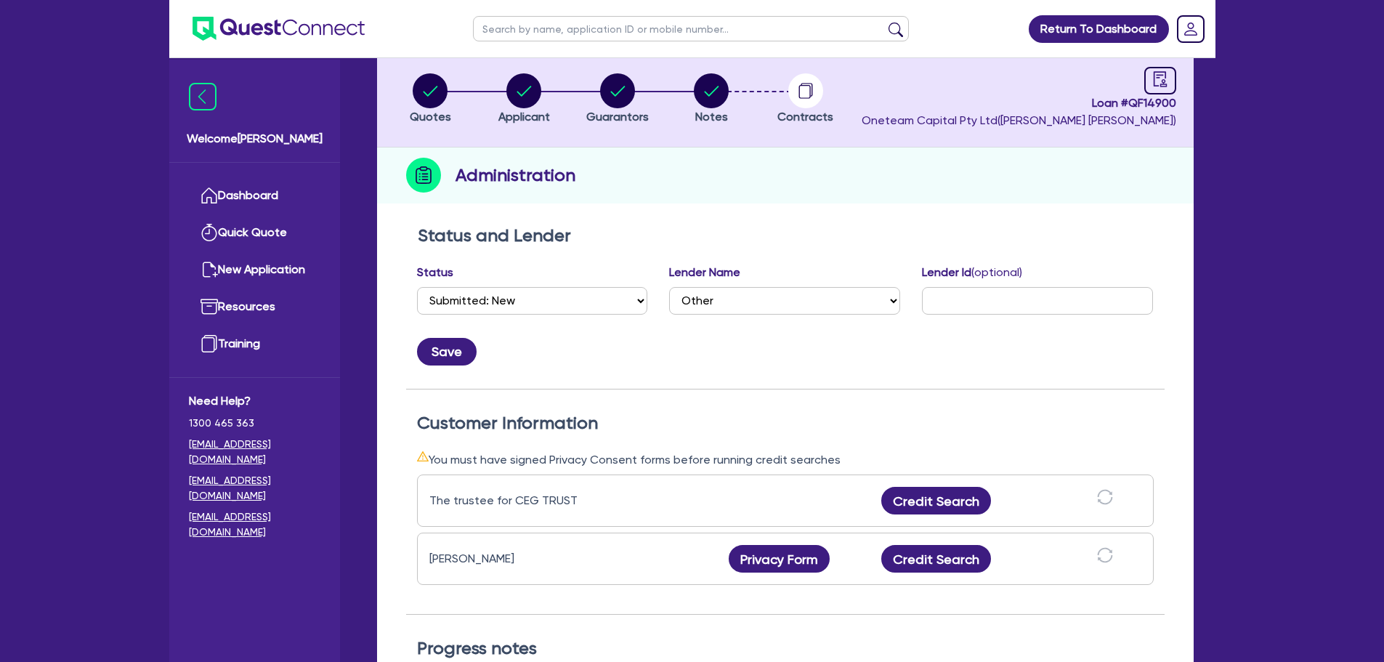
scroll to position [145, 0]
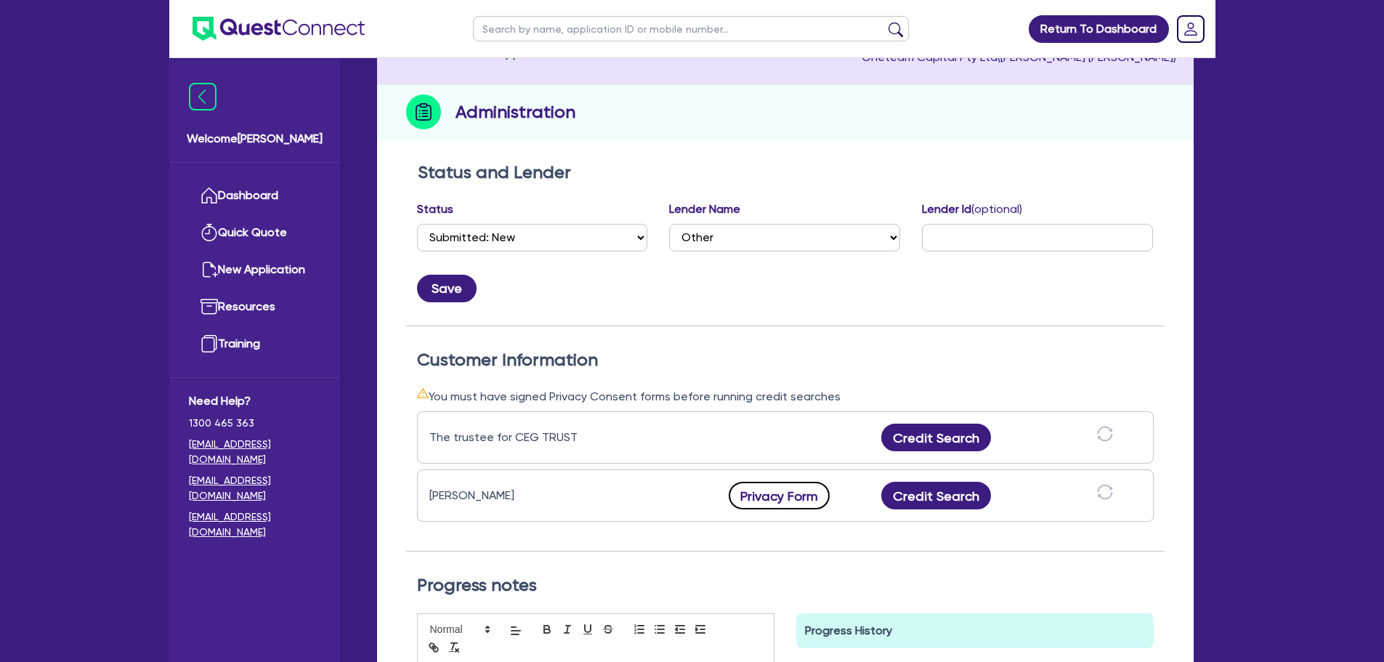
click at [766, 501] on button "Privacy Form" at bounding box center [780, 496] width 102 height 28
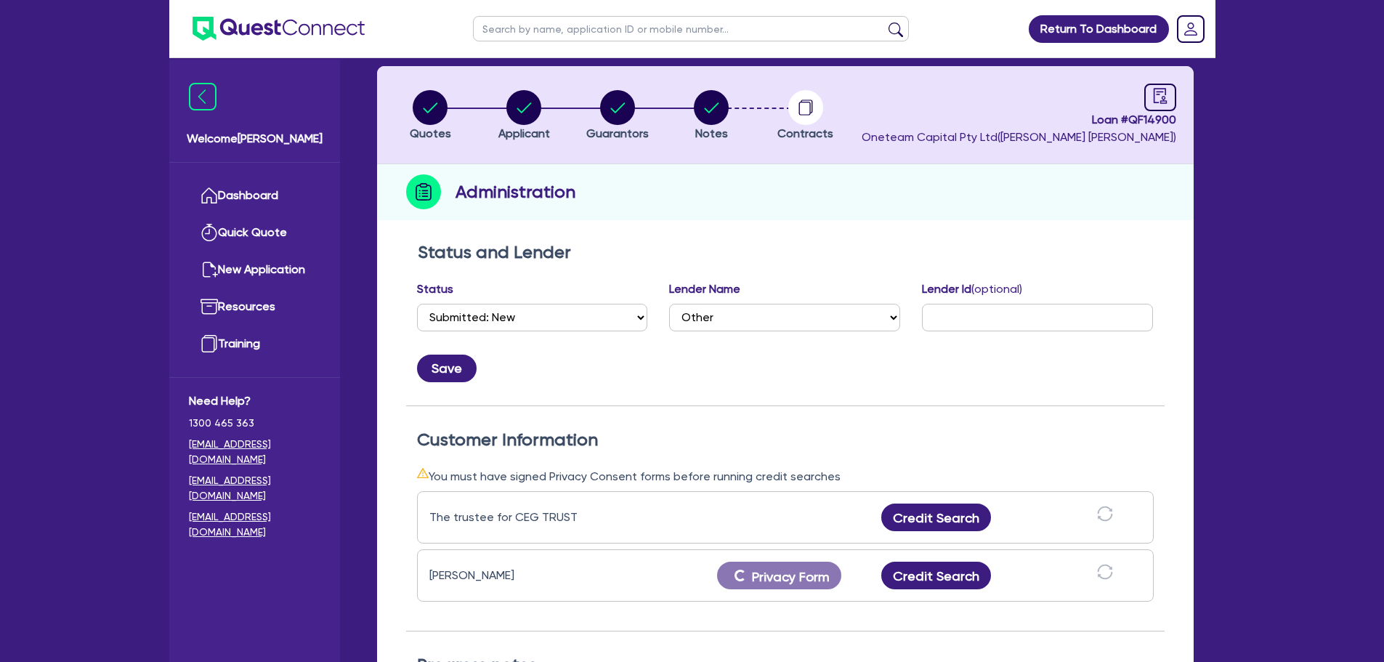
scroll to position [0, 0]
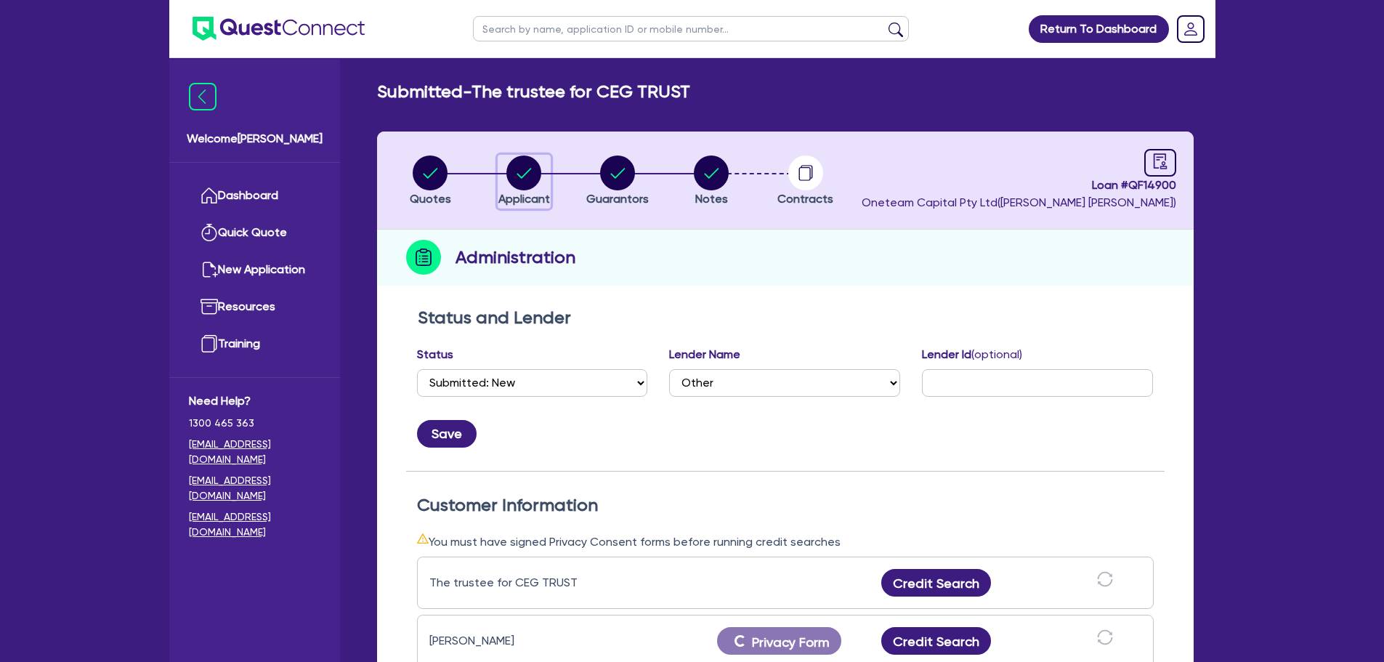
drag, startPoint x: 518, startPoint y: 170, endPoint x: 697, endPoint y: 246, distance: 194.4
click at [518, 170] on circle "button" at bounding box center [524, 173] width 35 height 35
select select "TRUST"
select select "COMPANY"
select select "TRANSPORT_WAREHOUSING"
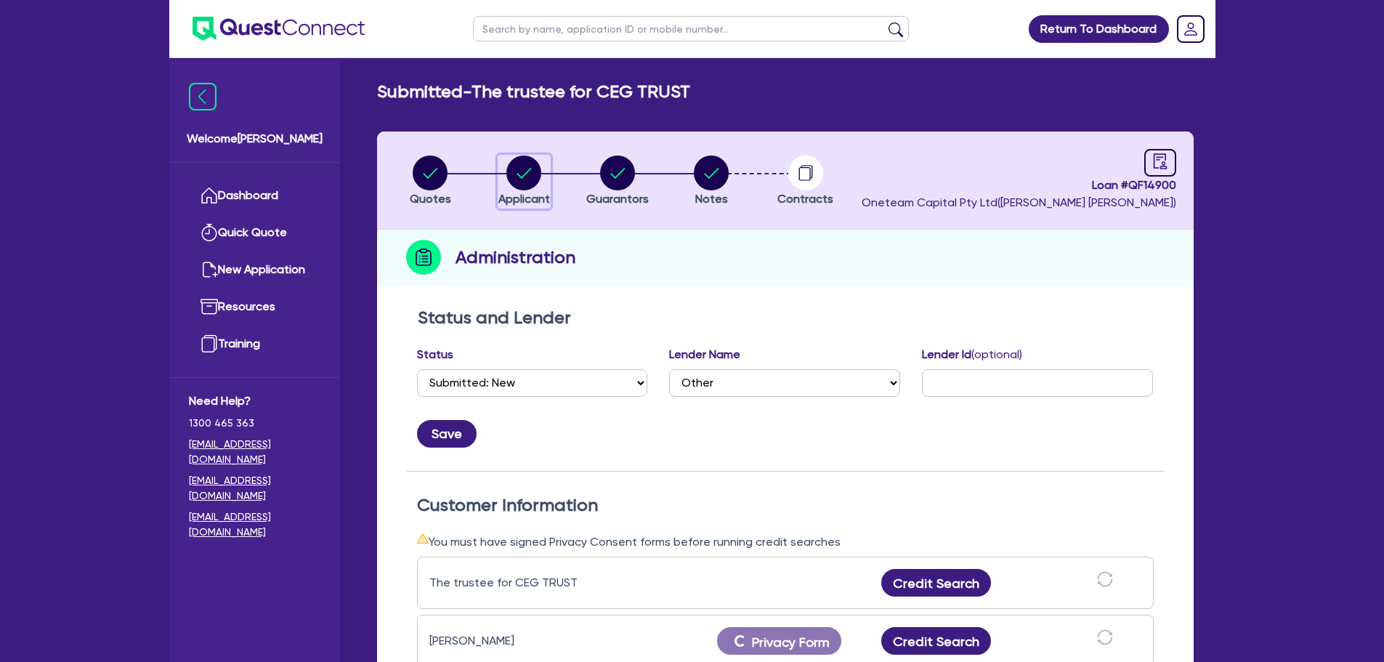
select select "PASSENGERS_FREIGHT_TRANSPORT"
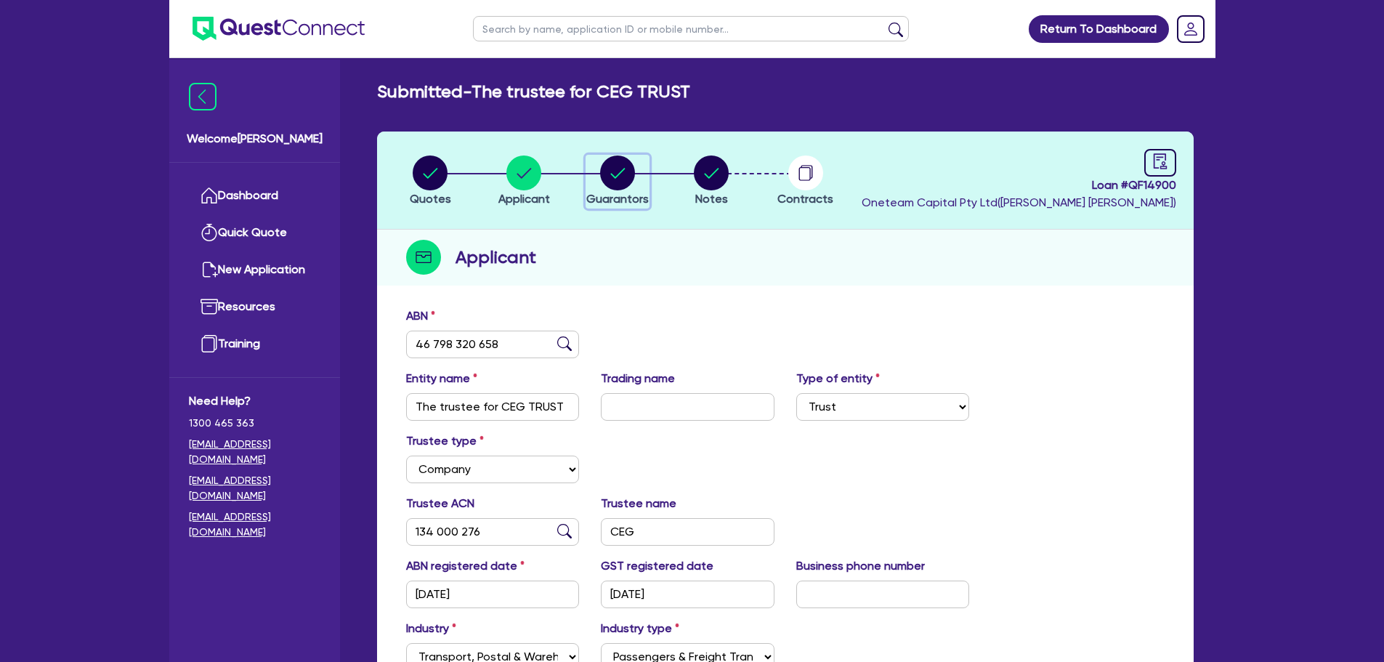
click at [626, 185] on circle "button" at bounding box center [617, 173] width 35 height 35
select select "MR"
select select "QLD"
select select "MARRIED"
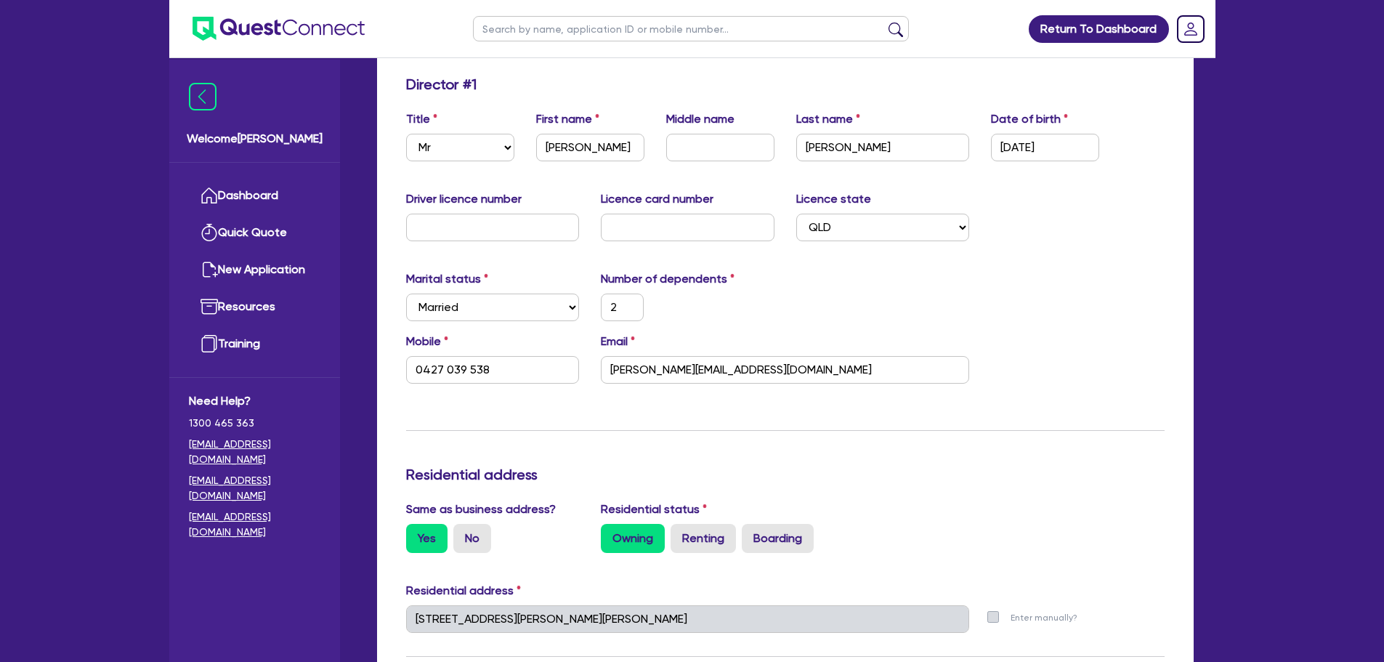
scroll to position [363, 0]
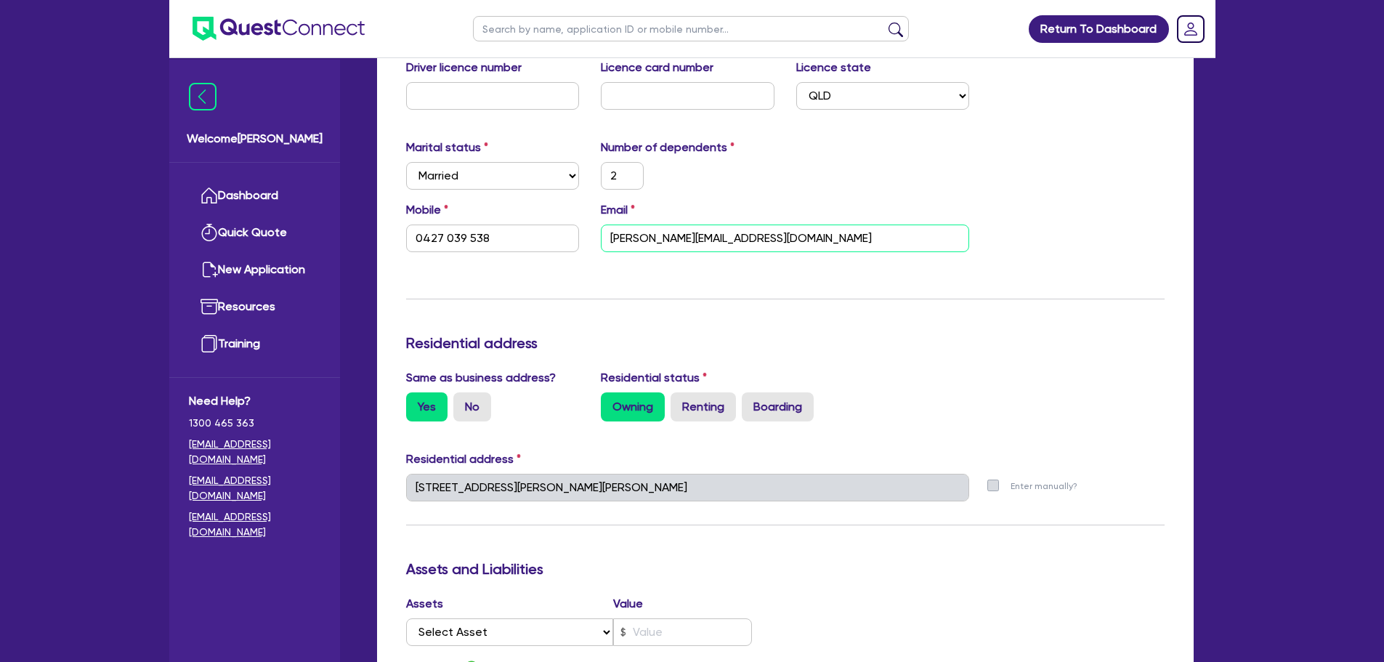
drag, startPoint x: 839, startPoint y: 245, endPoint x: 493, endPoint y: 237, distance: 345.3
click at [493, 237] on div "Mobile 0427 039 538 Email Cameron@acumenaccounting.com.au" at bounding box center [785, 232] width 780 height 62
click at [803, 260] on div "Mobile 0427 039 538 Email Cameron@acumenaccounting.com.au" at bounding box center [785, 232] width 780 height 62
click at [1317, 72] on div "Return To Dashboard Edit Profile Logout Welcome Rob Dashboard Quick Quote New A…" at bounding box center [692, 485] width 1384 height 1696
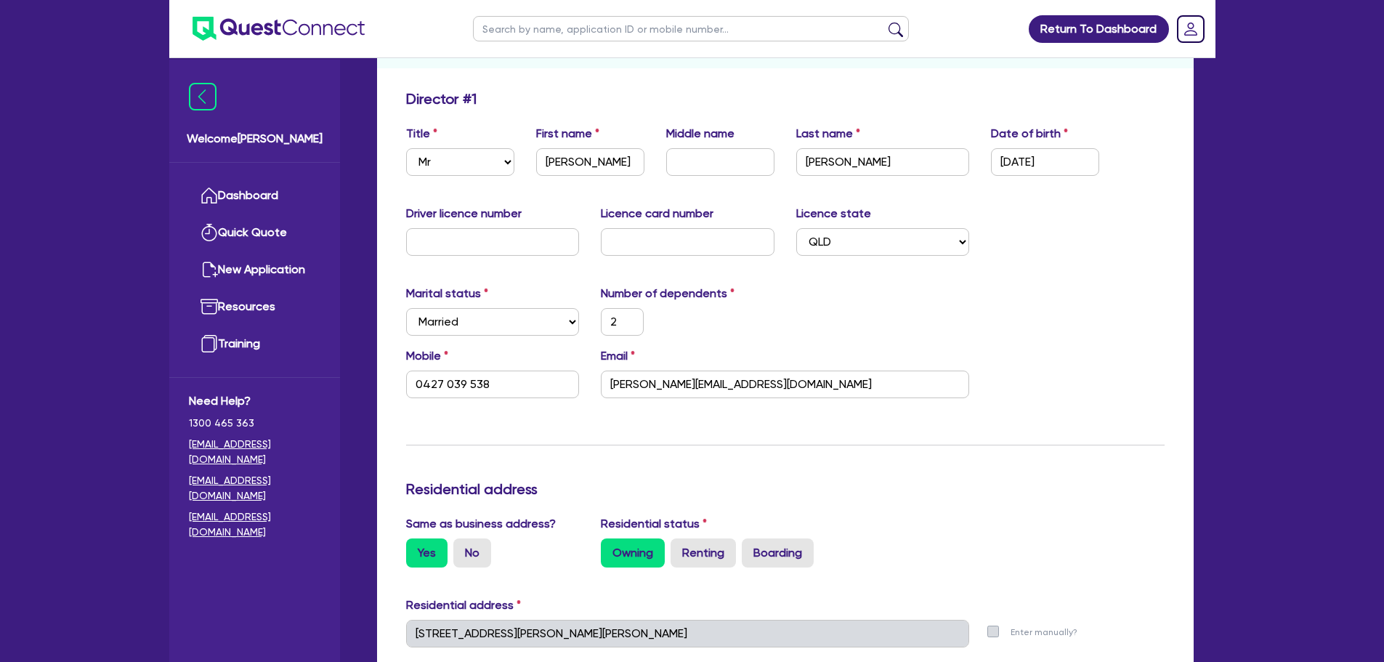
scroll to position [218, 0]
